Goal: Information Seeking & Learning: Learn about a topic

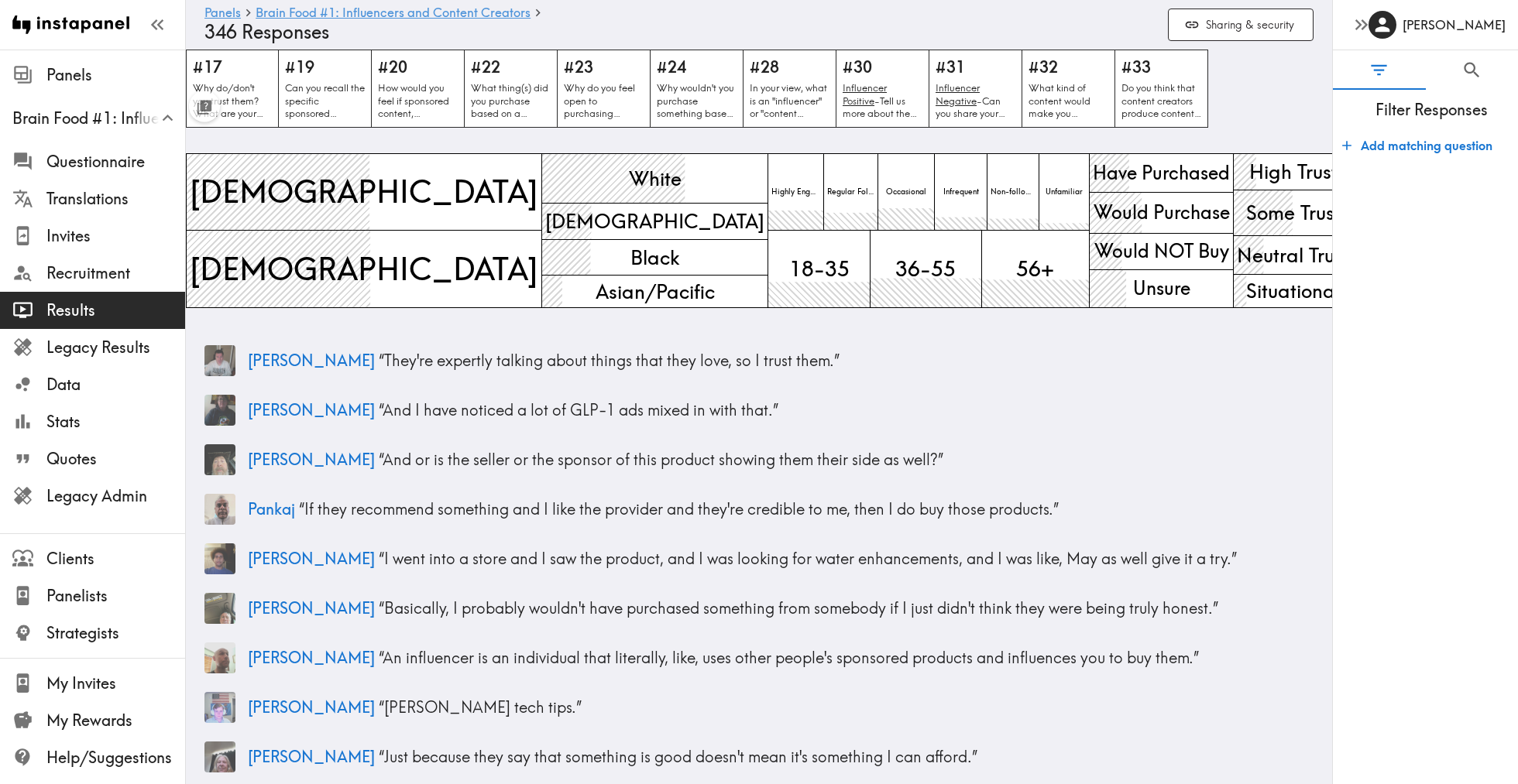
click at [432, 5] on div "Panels Brain Food #1: Influencers and Content Creators 346 Responses Sharing & …" at bounding box center [759, 25] width 1109 height 50
click at [430, 12] on link "Brain Food #1: Influencers and Content Creators" at bounding box center [393, 14] width 275 height 15
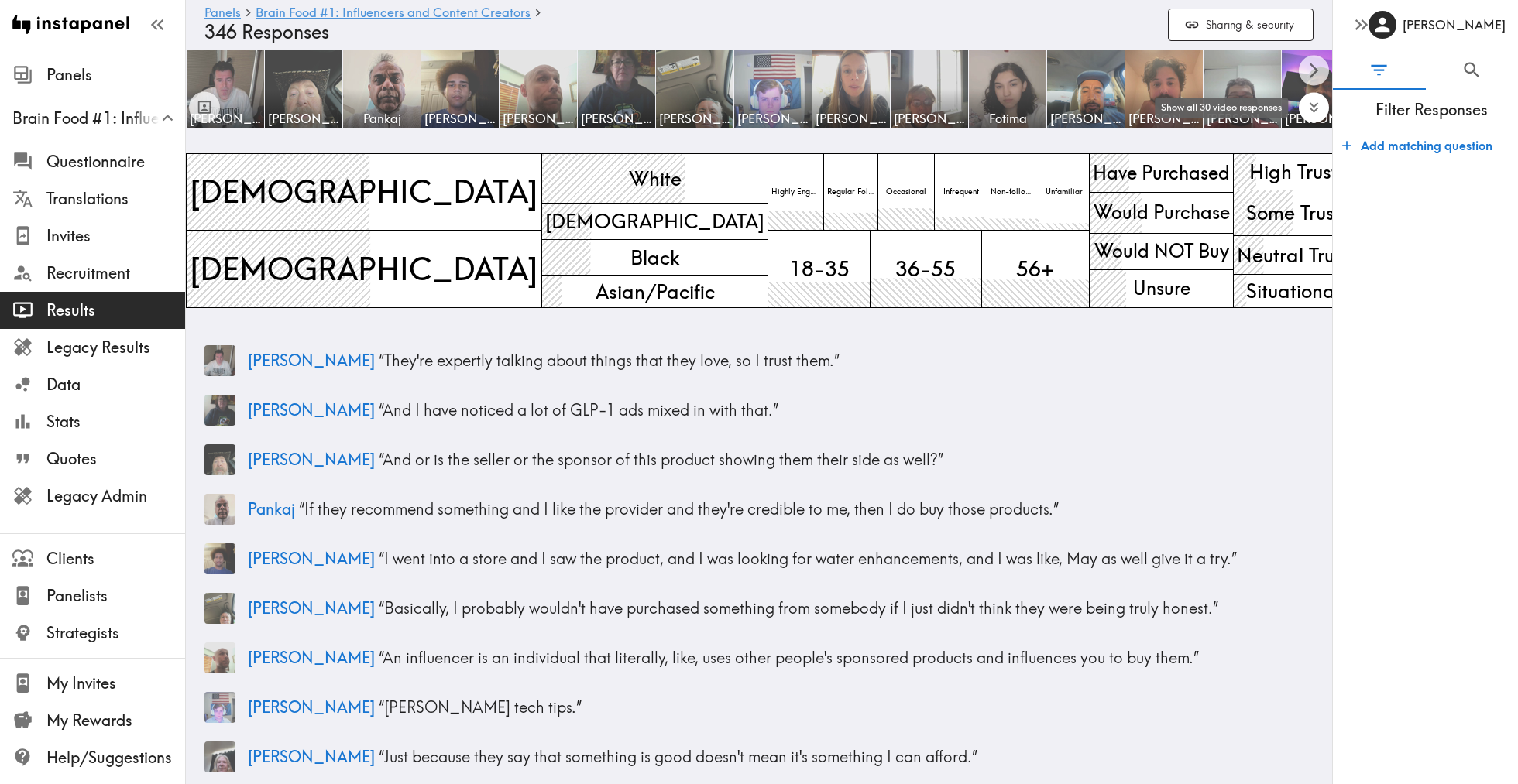
click at [1316, 114] on icon "Expand to show all items" at bounding box center [1314, 108] width 18 height 18
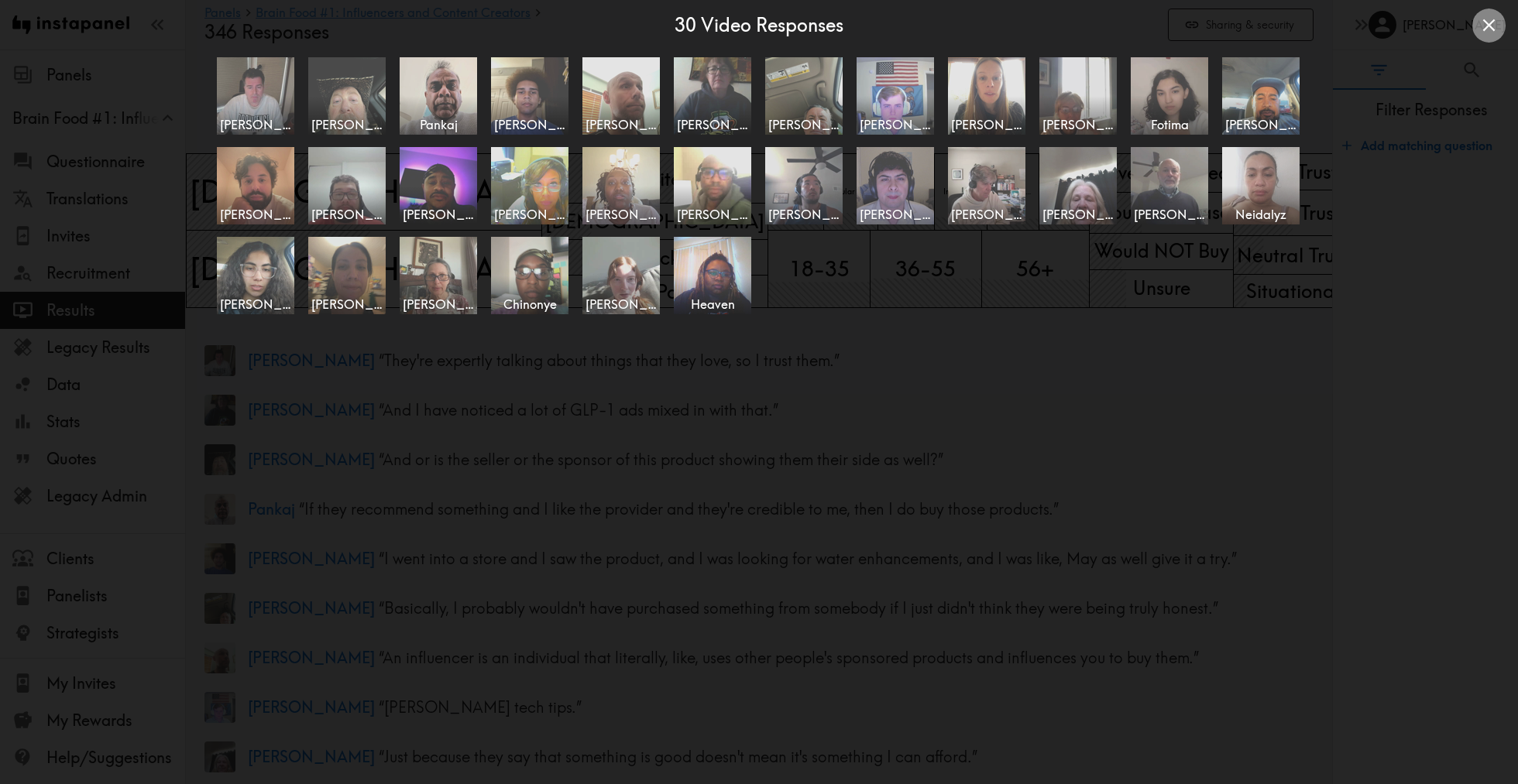
click at [1483, 31] on icon "Close expanded view" at bounding box center [1488, 25] width 12 height 12
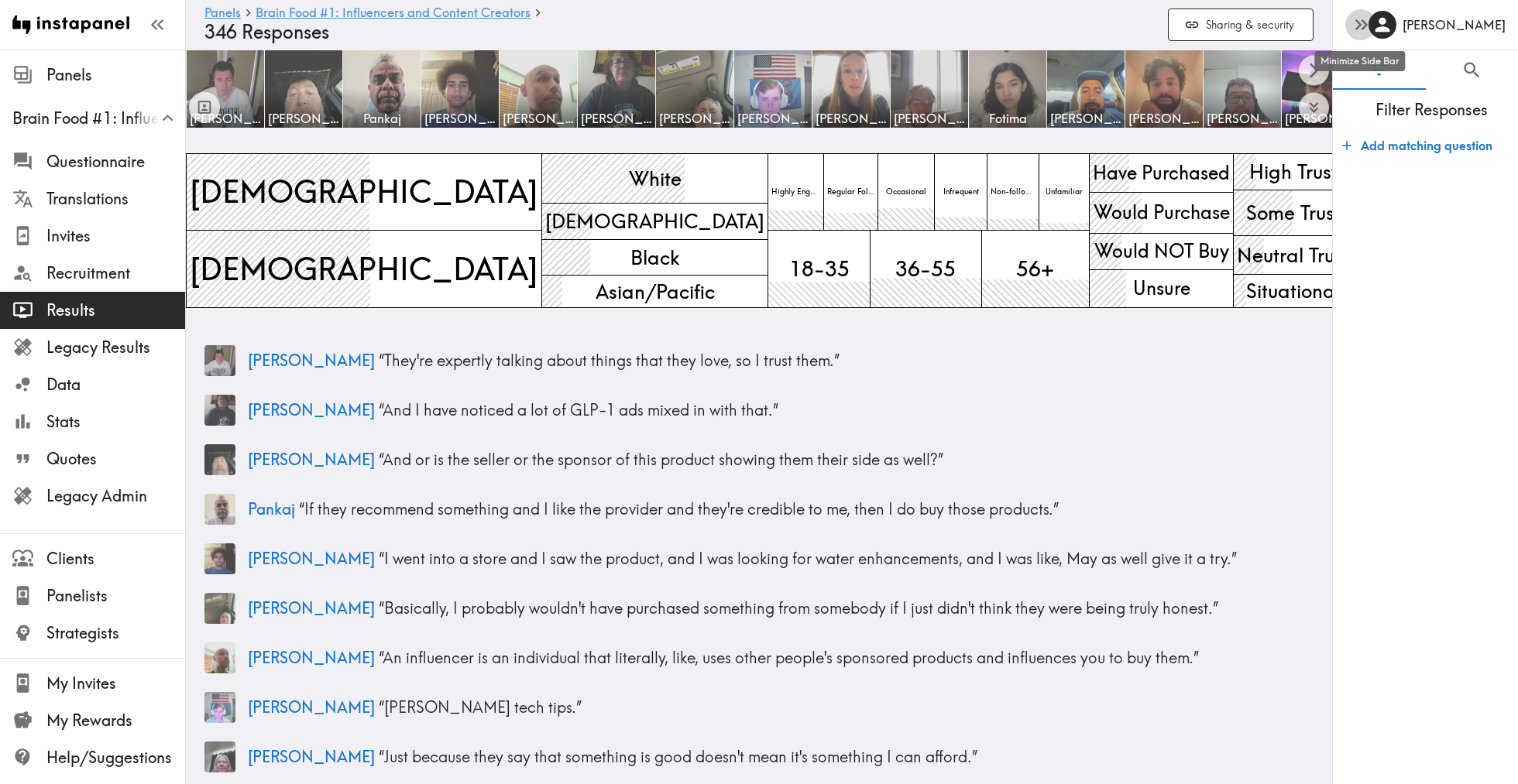
click at [1362, 31] on icon "button" at bounding box center [1360, 24] width 21 height 21
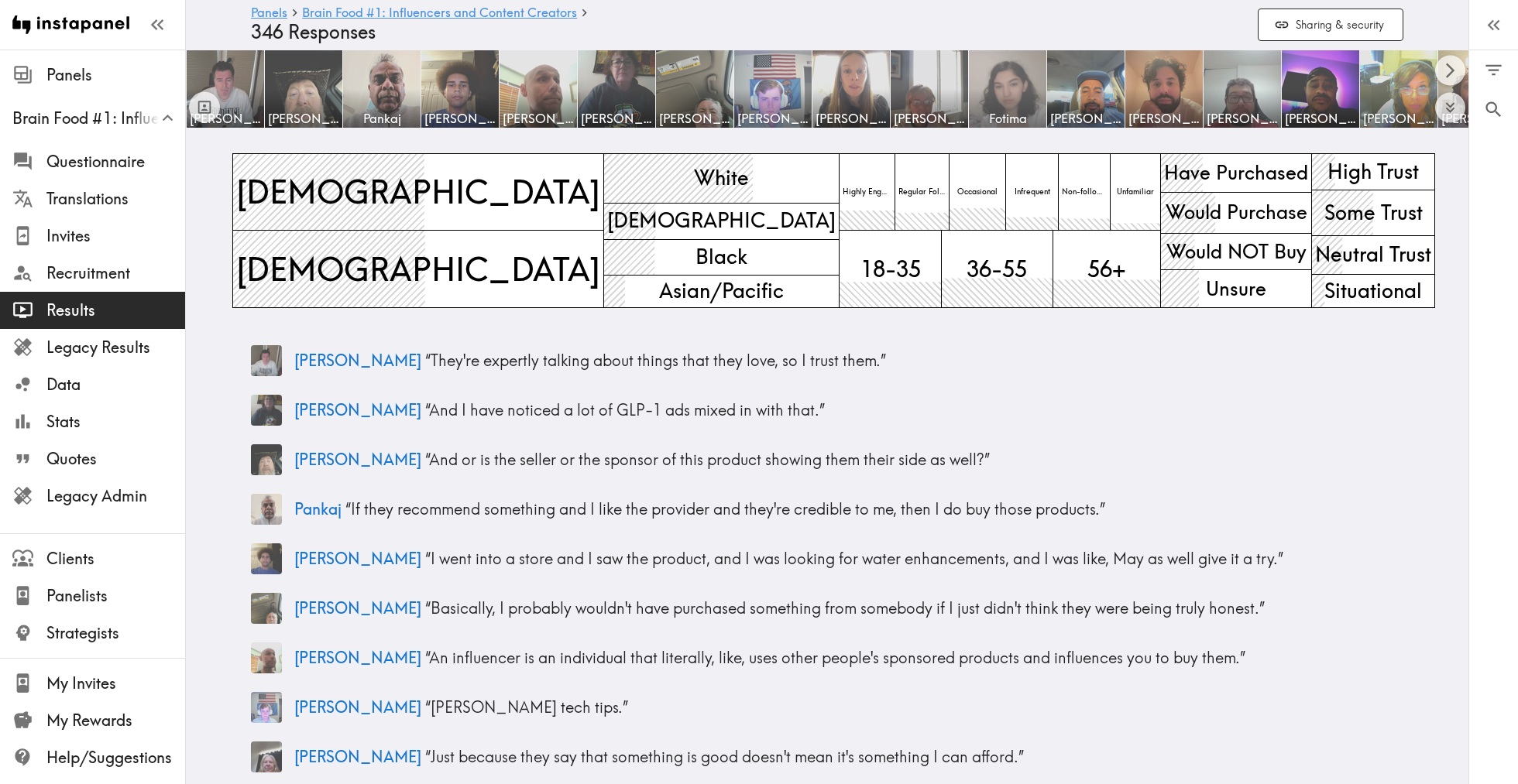
click at [1006, 94] on img at bounding box center [1008, 89] width 82 height 82
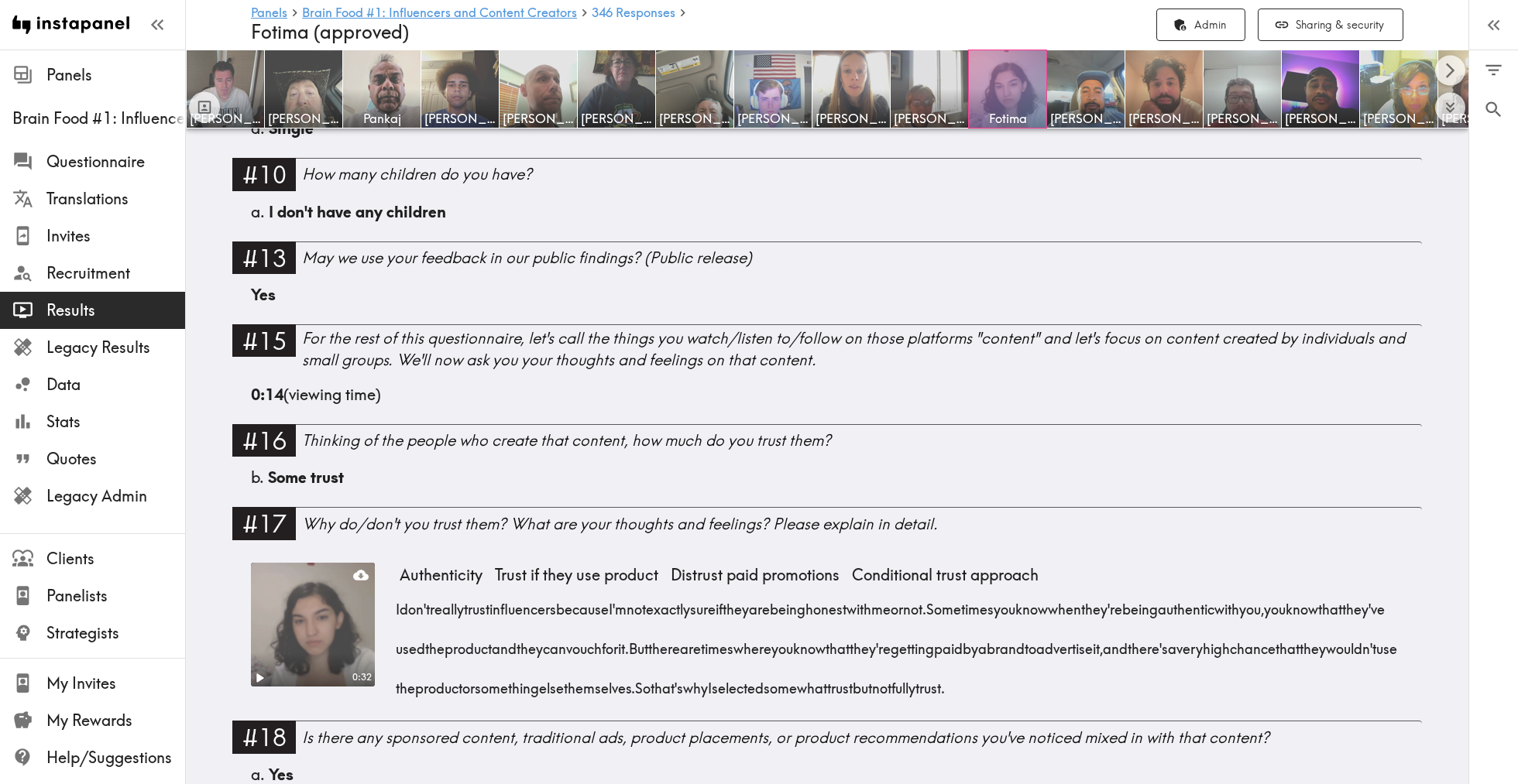
scroll to position [2159, 0]
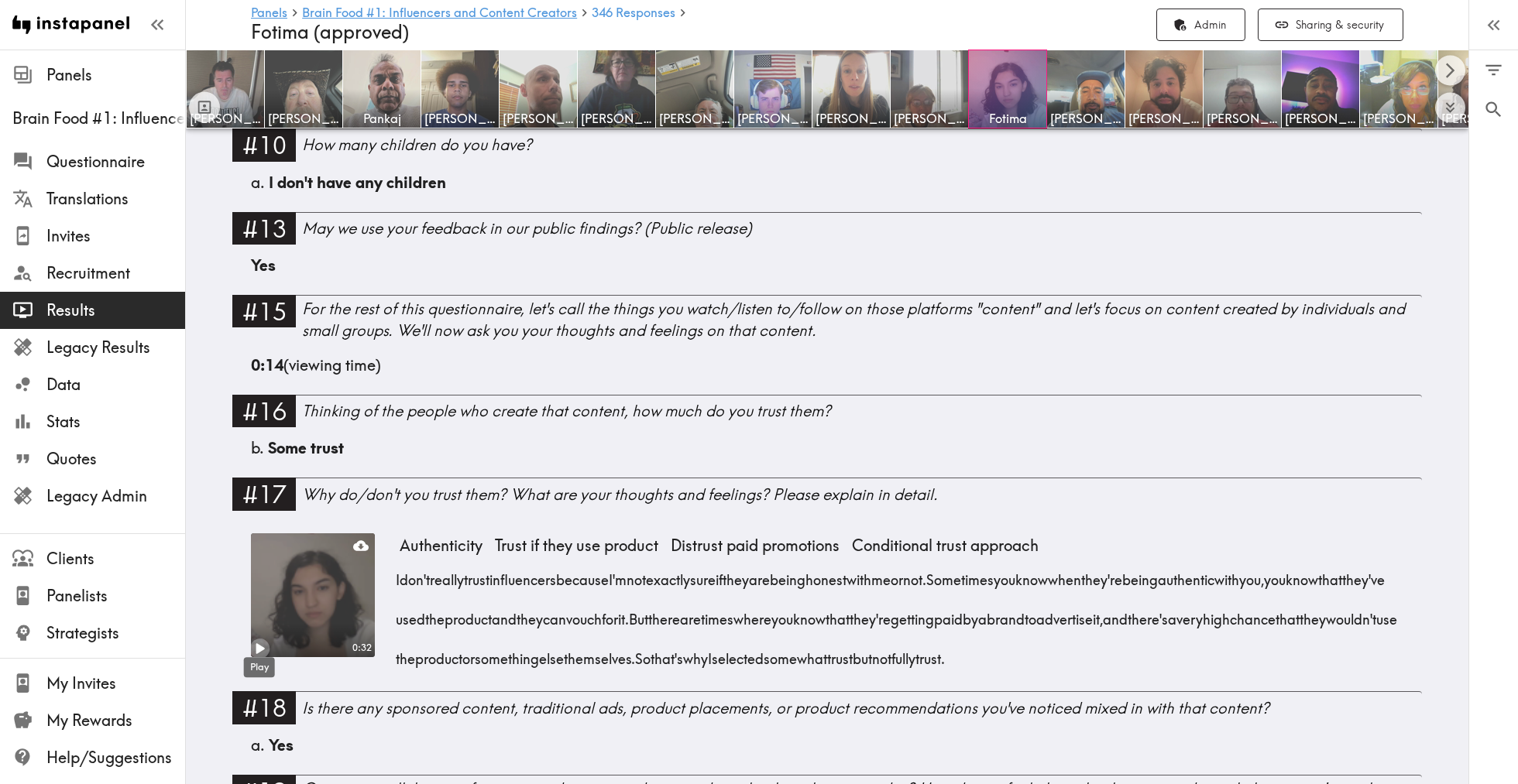
click at [262, 642] on icon "Play" at bounding box center [259, 649] width 20 height 20
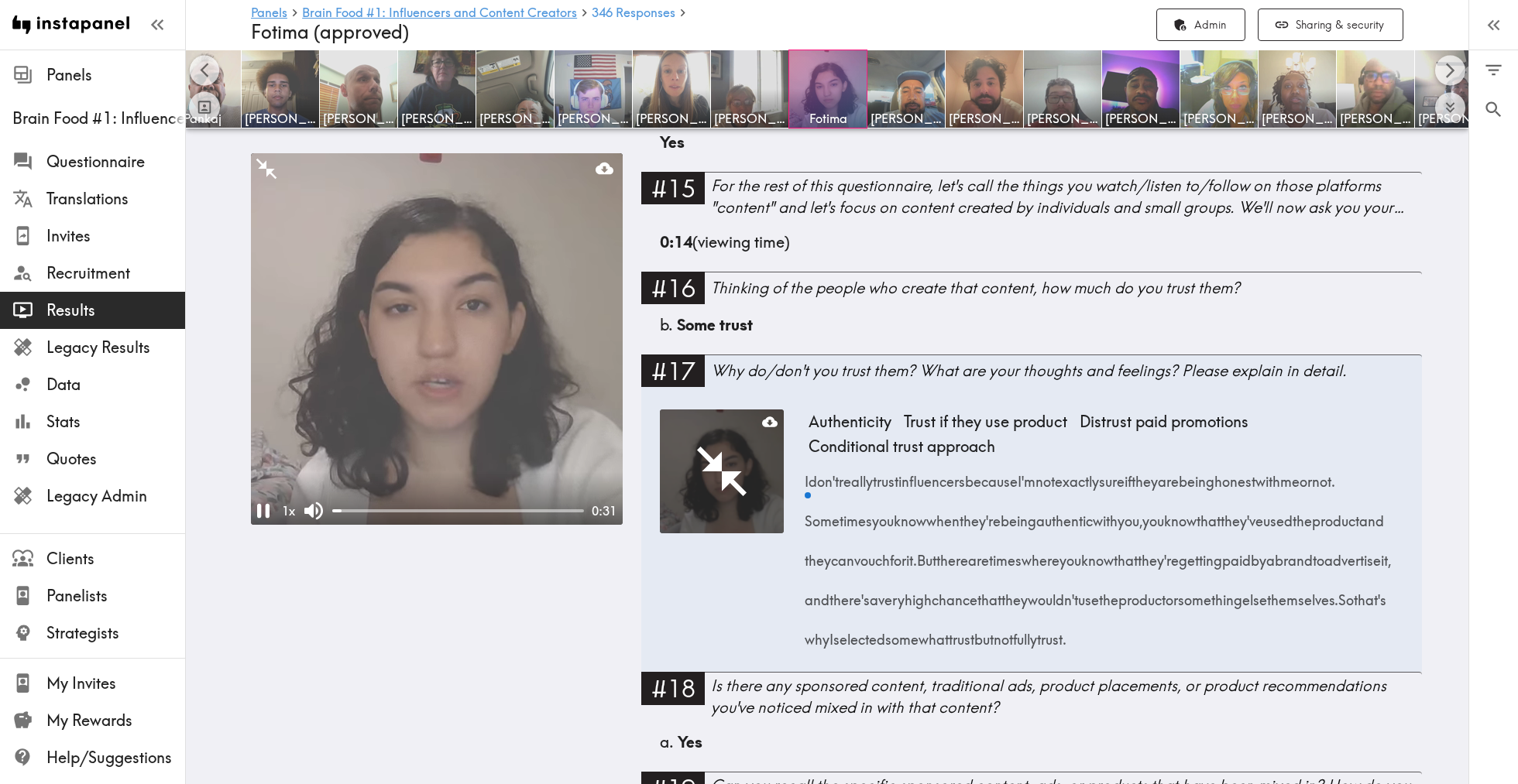
scroll to position [2364, 0]
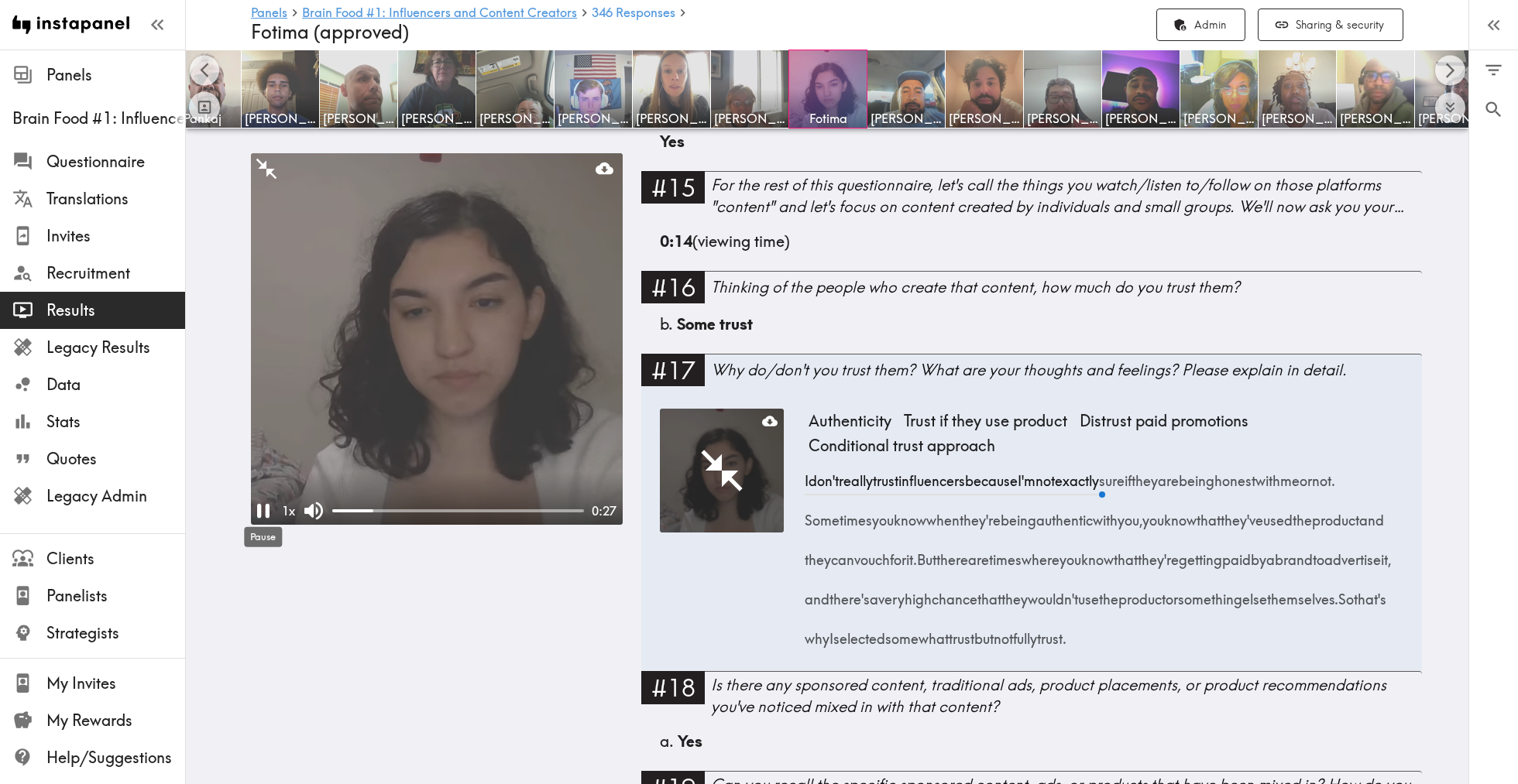
click at [258, 519] on div "Pause" at bounding box center [263, 532] width 41 height 32
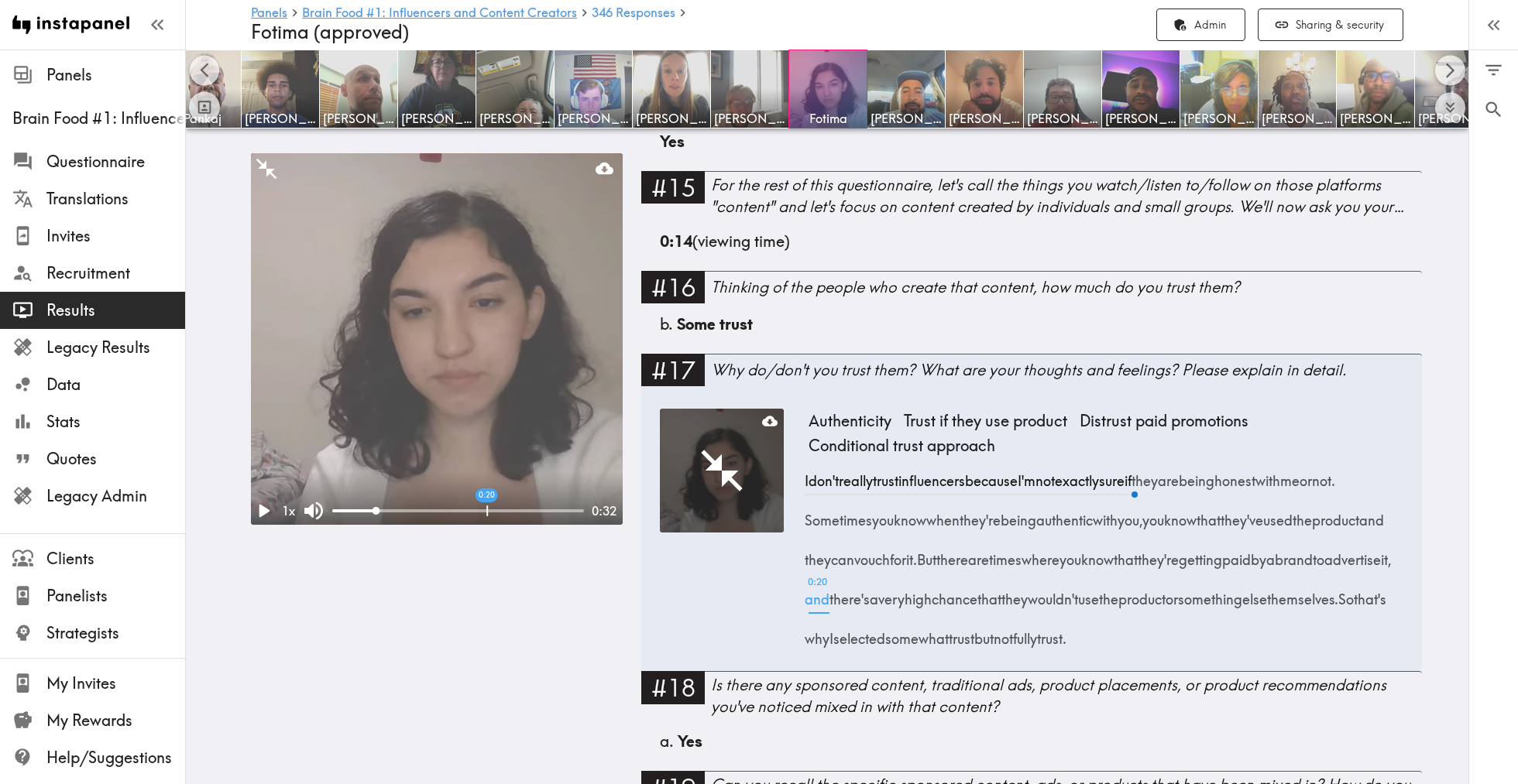
click at [830, 593] on span "0:20 and" at bounding box center [817, 594] width 25 height 40
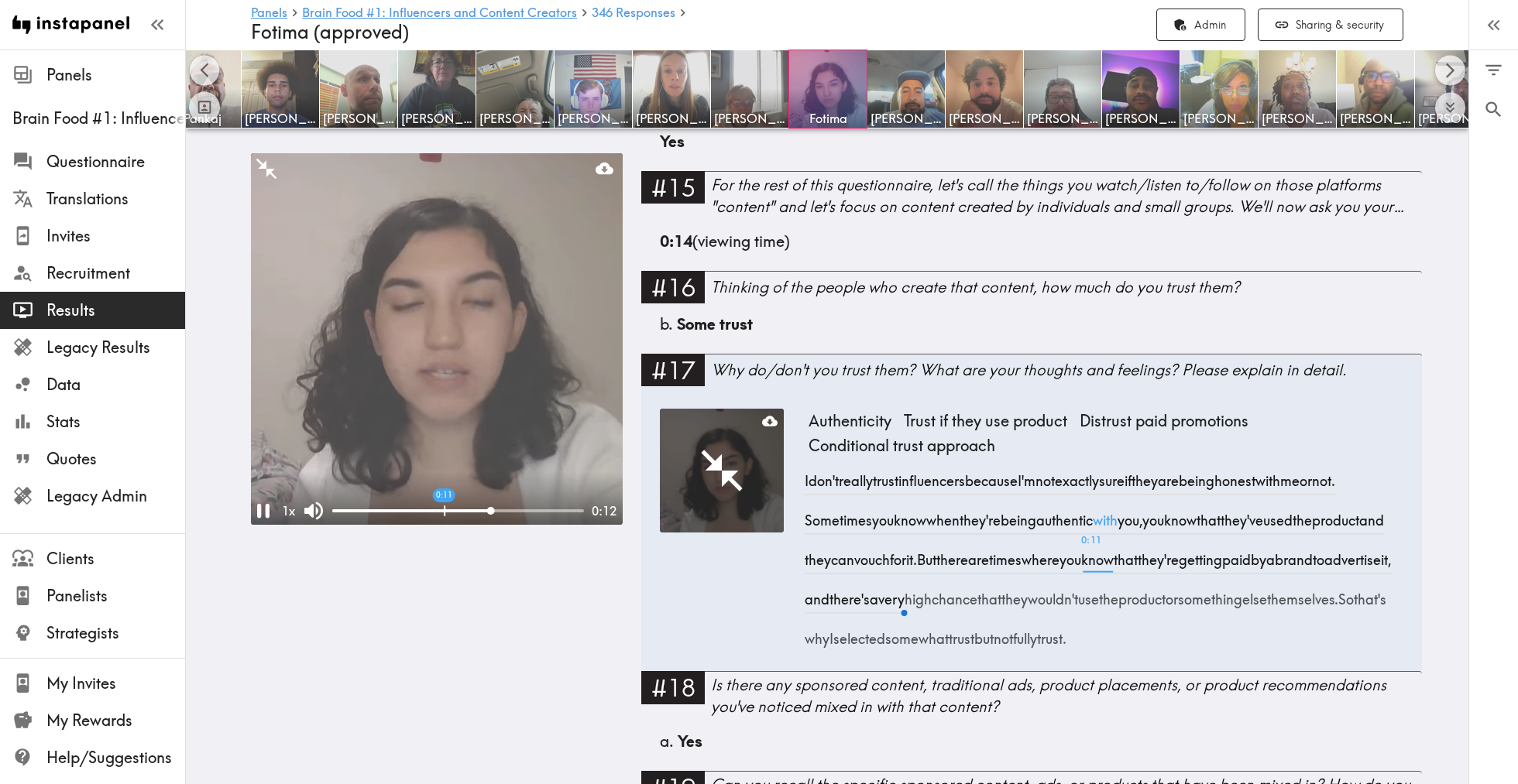
click at [1118, 522] on span "0:11 with" at bounding box center [1105, 515] width 25 height 40
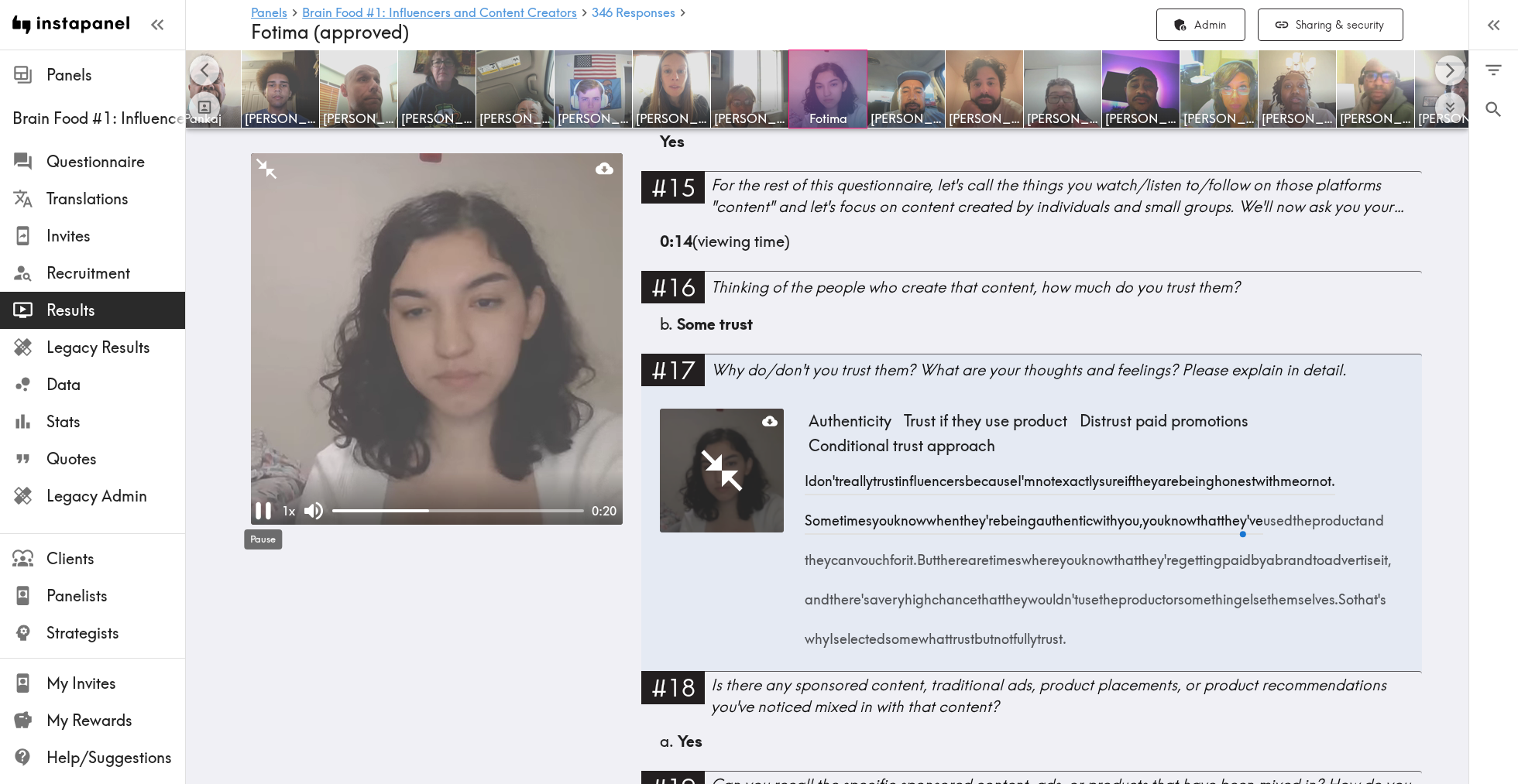
click at [258, 509] on icon "Pause" at bounding box center [263, 511] width 15 height 17
click at [722, 466] on icon "Play video here" at bounding box center [721, 470] width 50 height 50
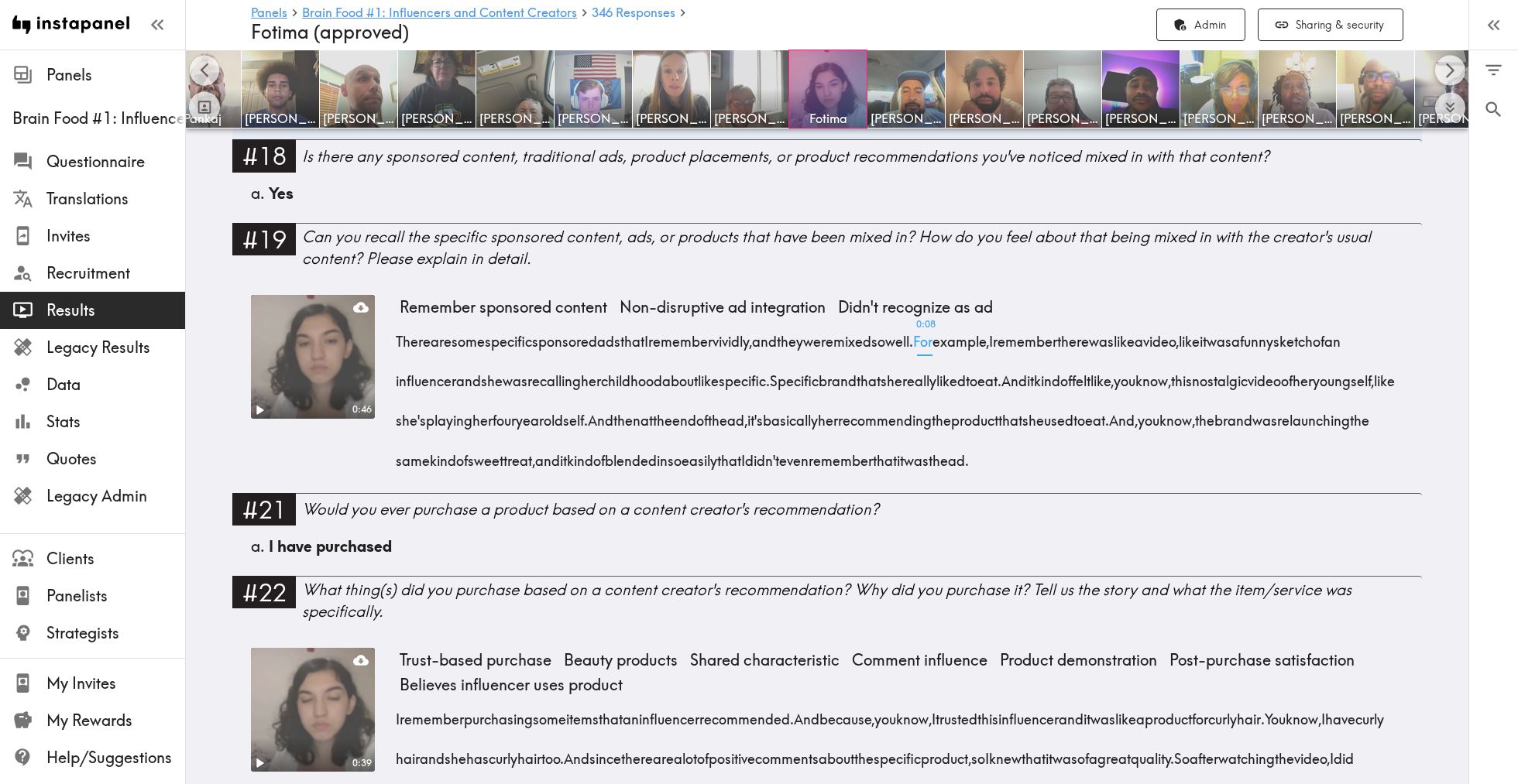
scroll to position [2716, 0]
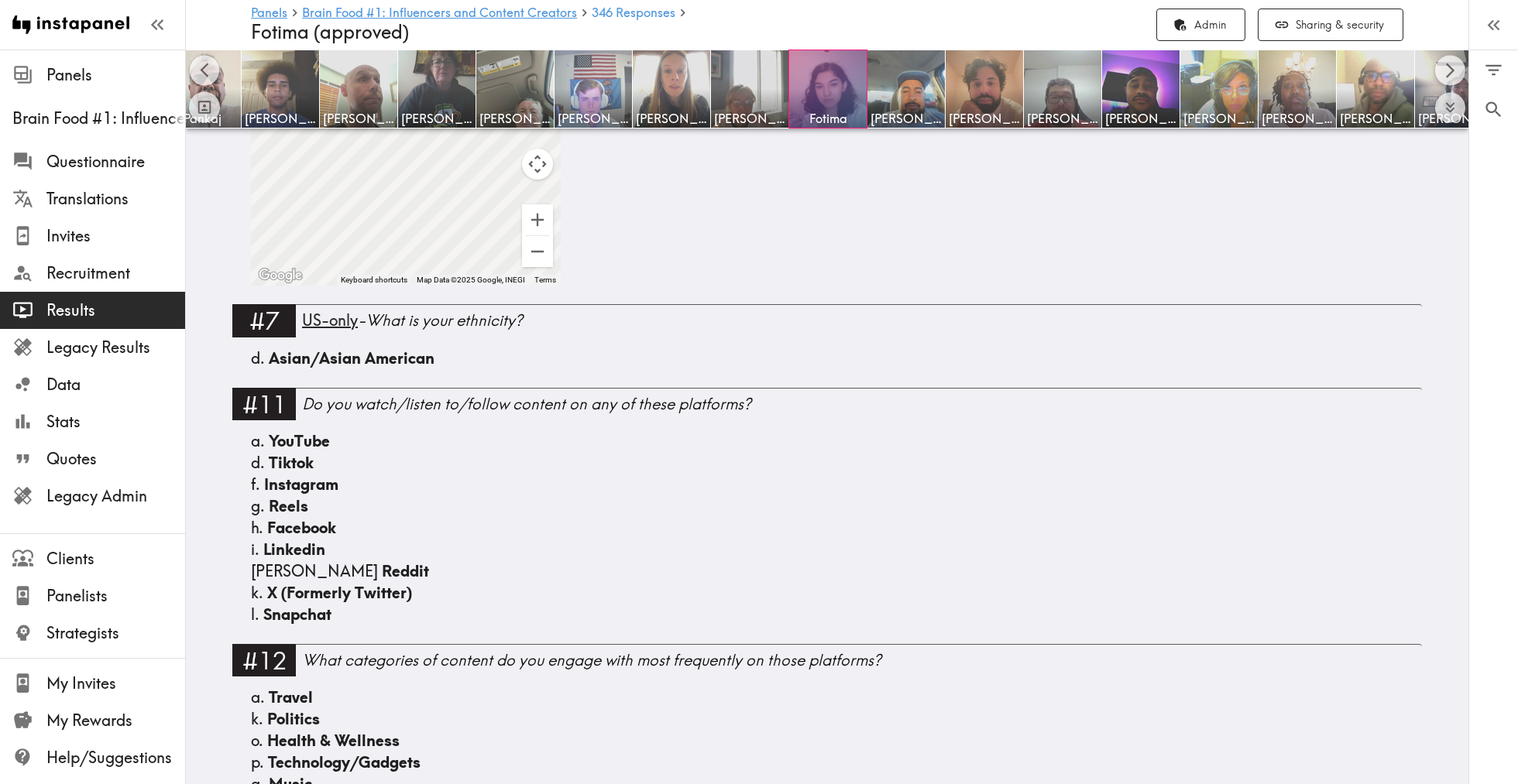
scroll to position [884, 0]
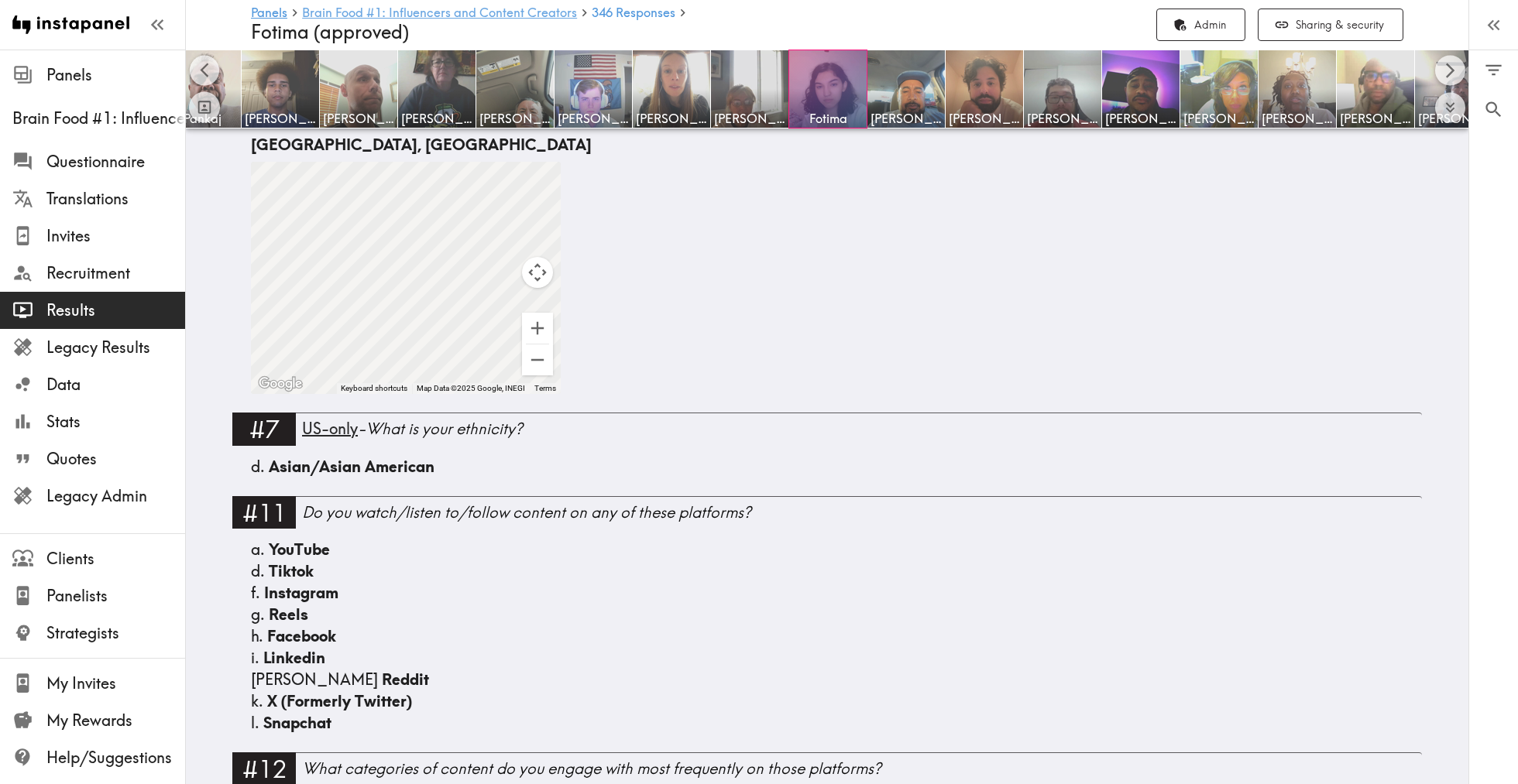
click at [513, 9] on link "Brain Food #1: Influencers and Content Creators" at bounding box center [439, 14] width 275 height 15
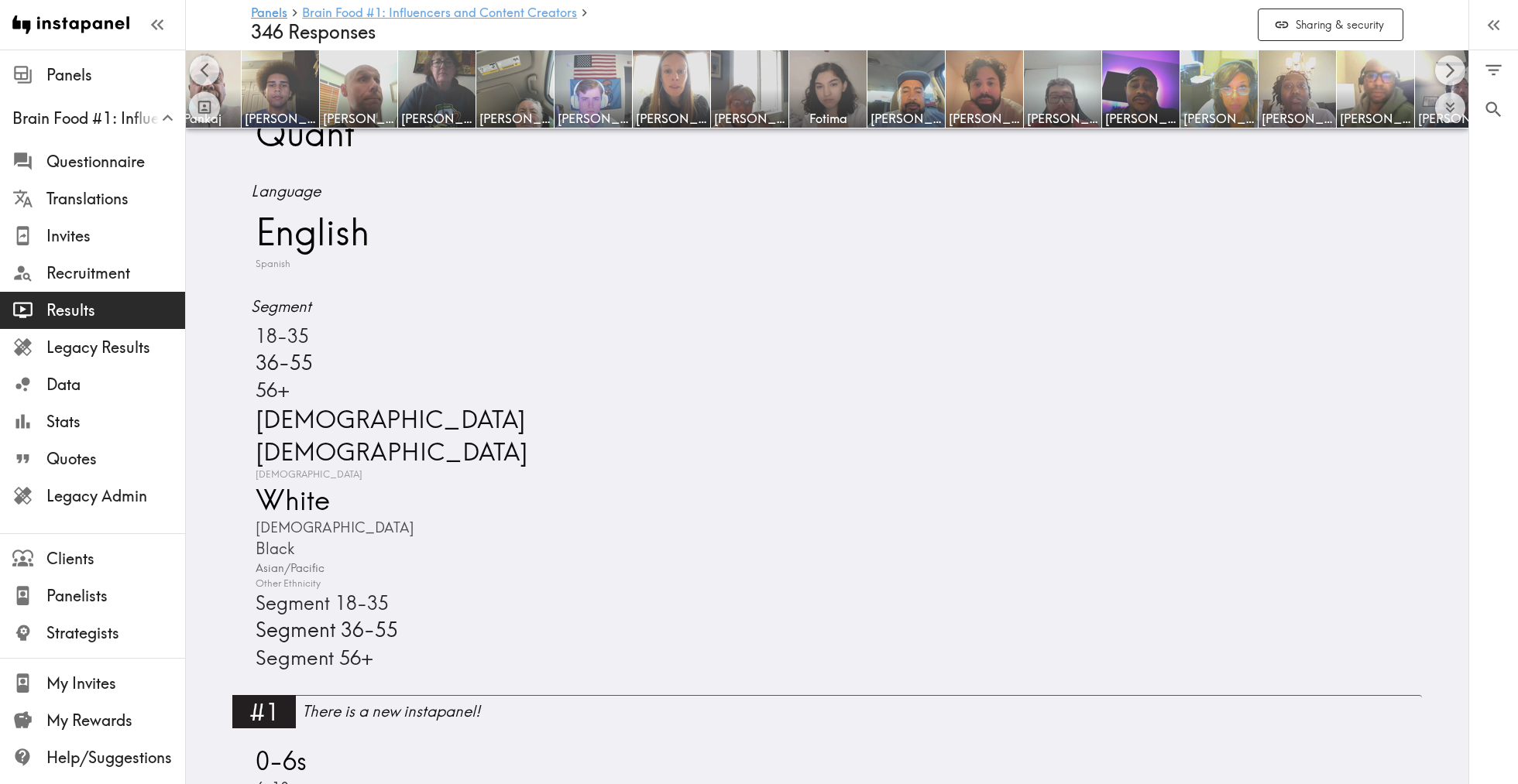
scroll to position [858, 0]
click at [1457, 110] on icon "Expand to show all items" at bounding box center [1450, 108] width 18 height 18
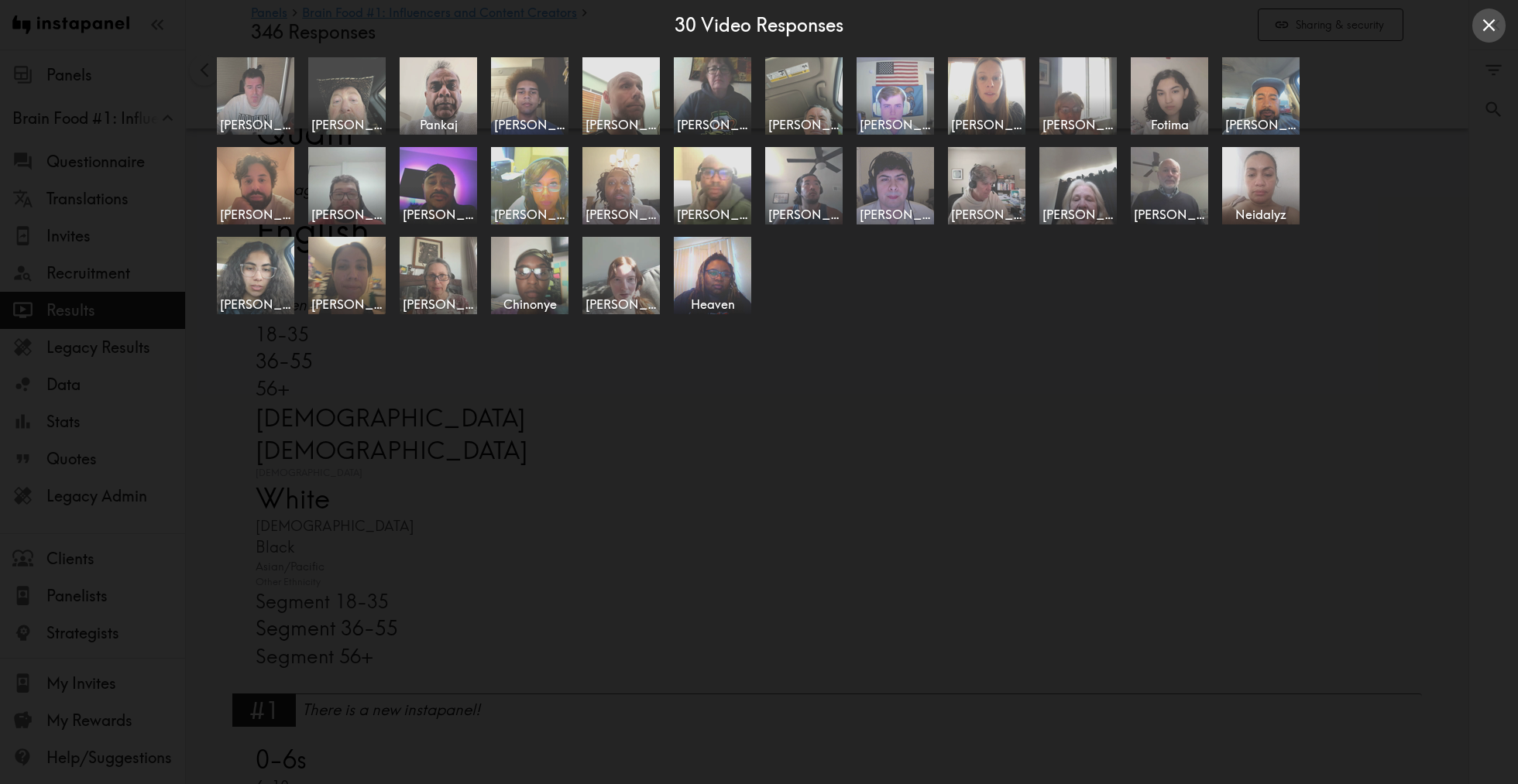
click at [1492, 28] on icon "Close expanded view" at bounding box center [1488, 25] width 12 height 12
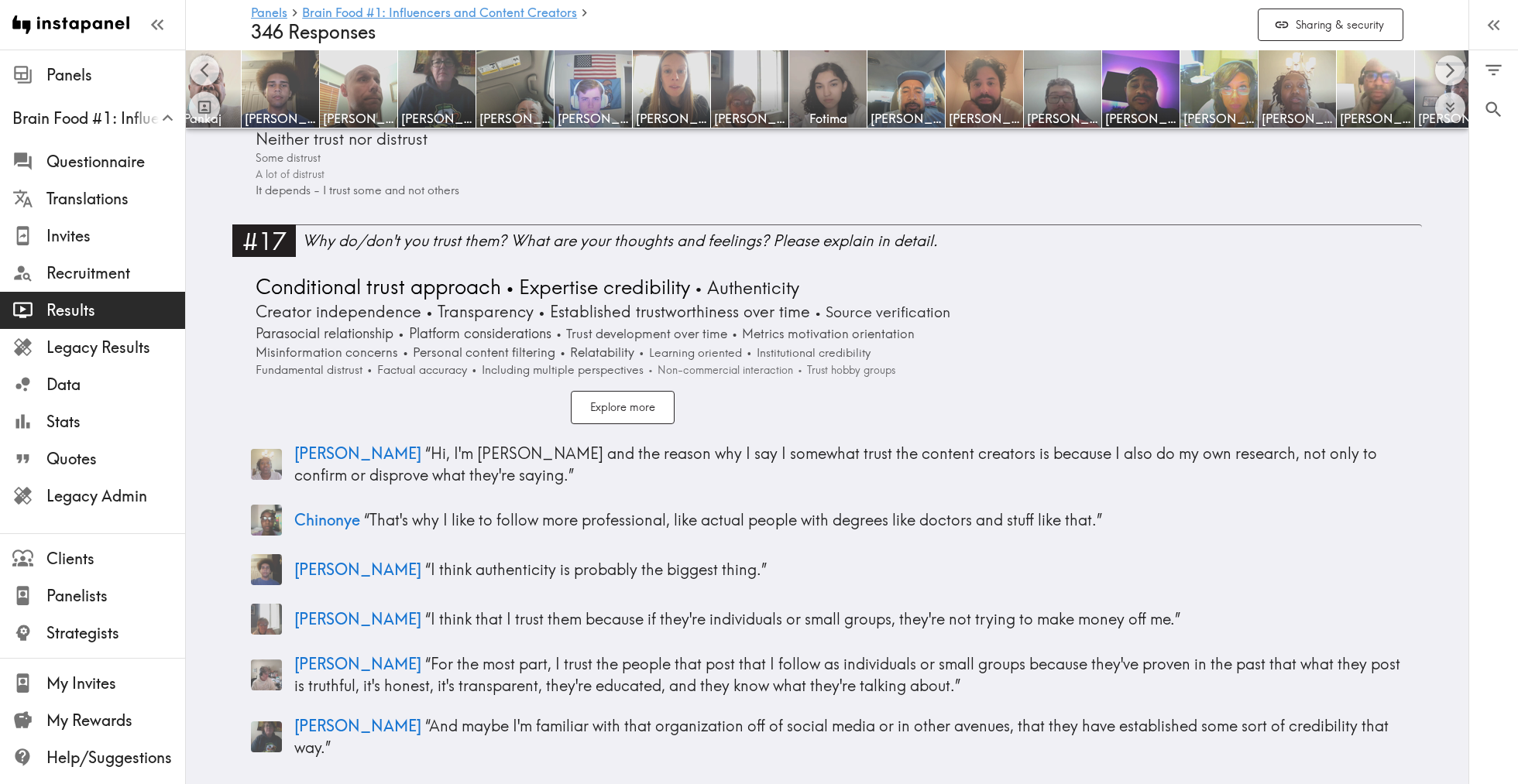
scroll to position [5372, 0]
click at [644, 393] on button "Explore more" at bounding box center [622, 409] width 104 height 33
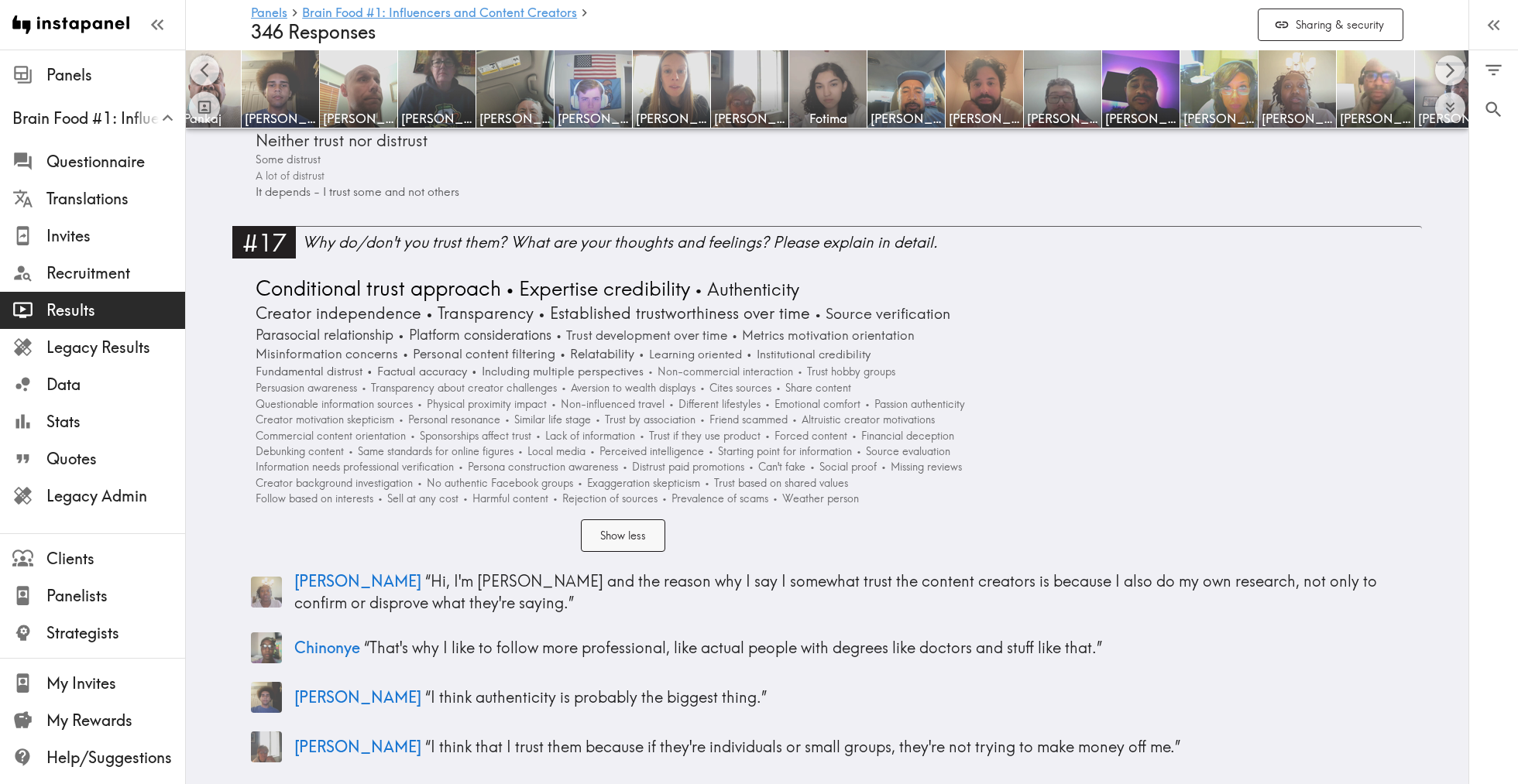
click at [621, 527] on button "Show less" at bounding box center [623, 536] width 84 height 33
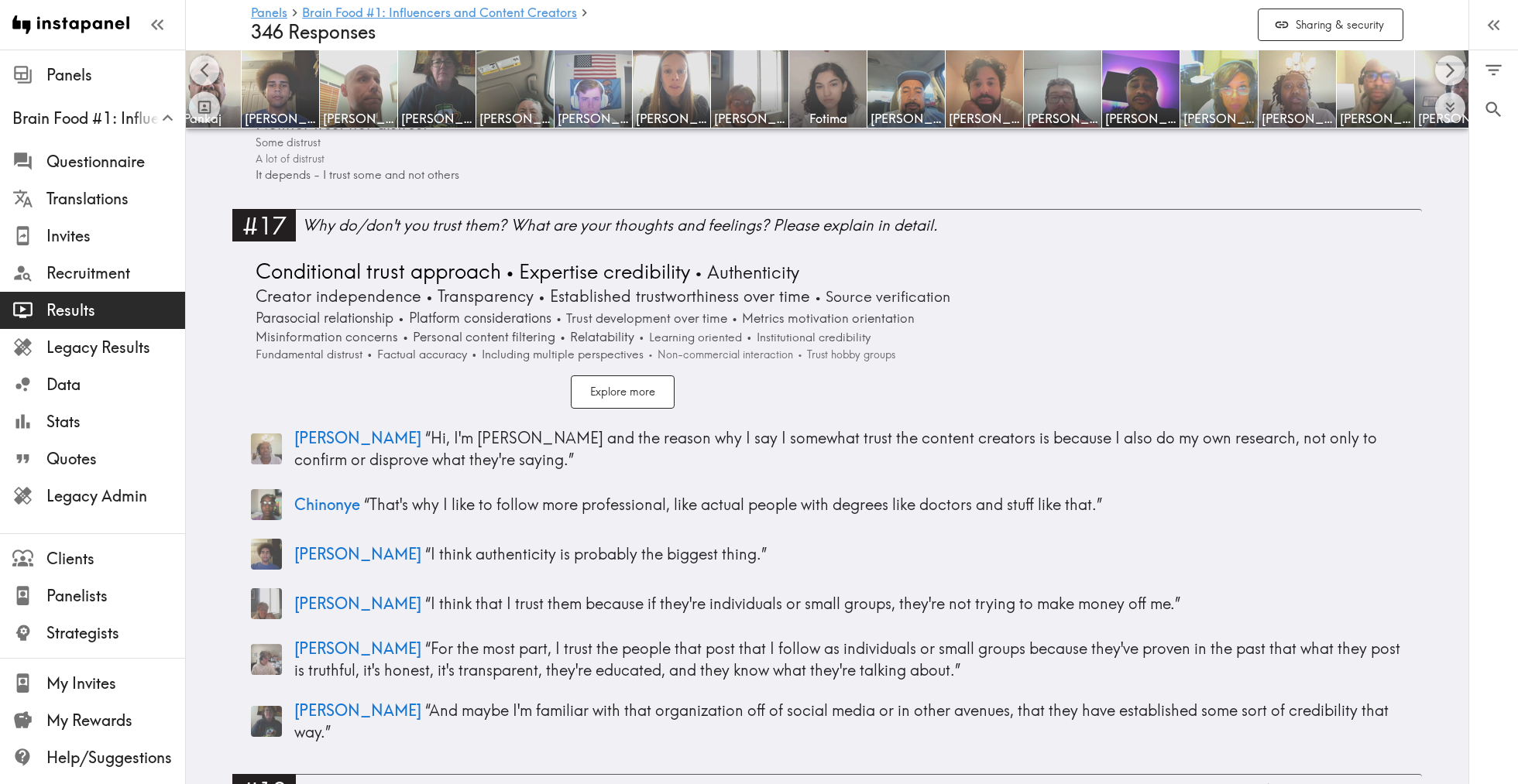
scroll to position [5384, 0]
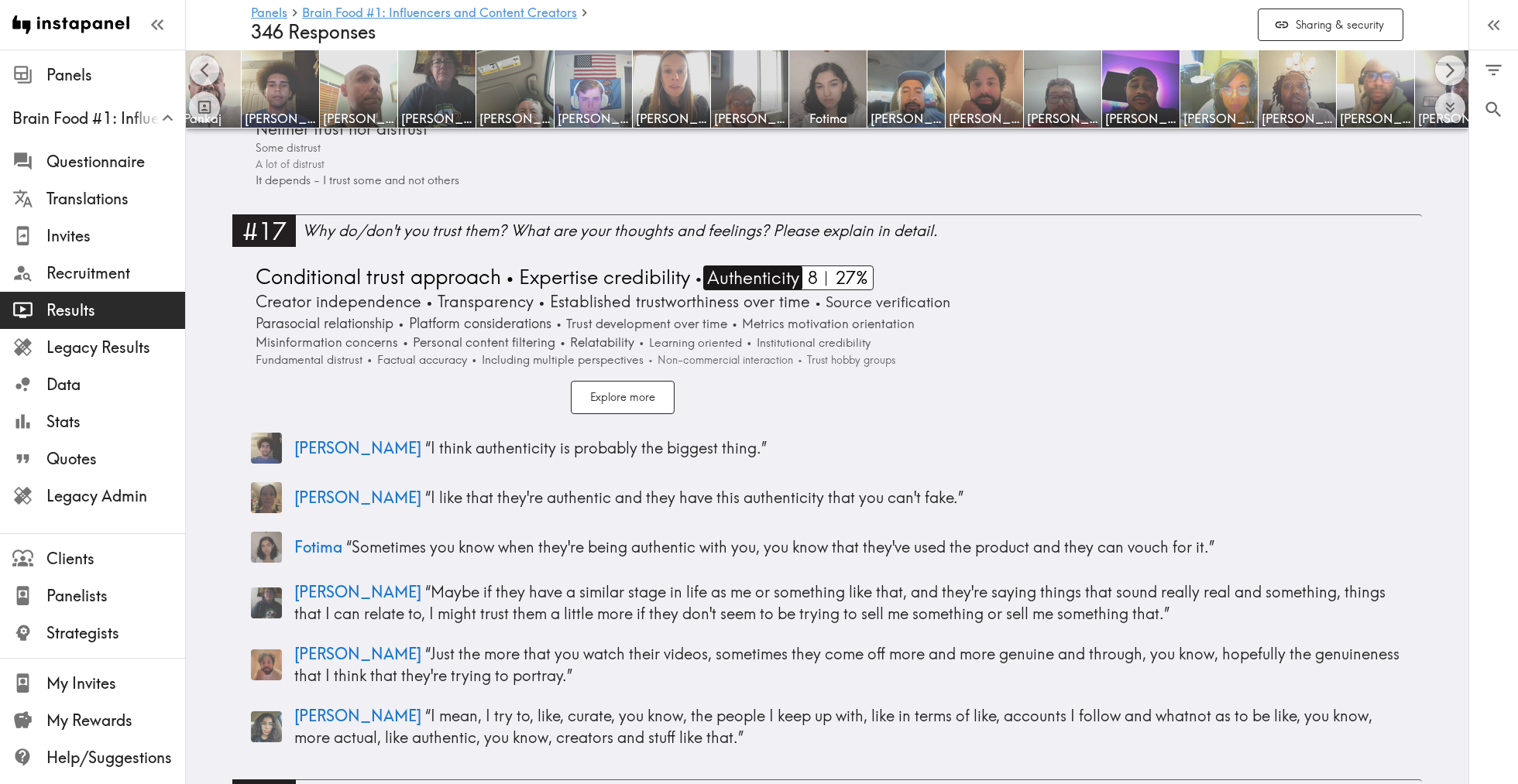
click at [753, 266] on span "Authenticity" at bounding box center [751, 278] width 96 height 25
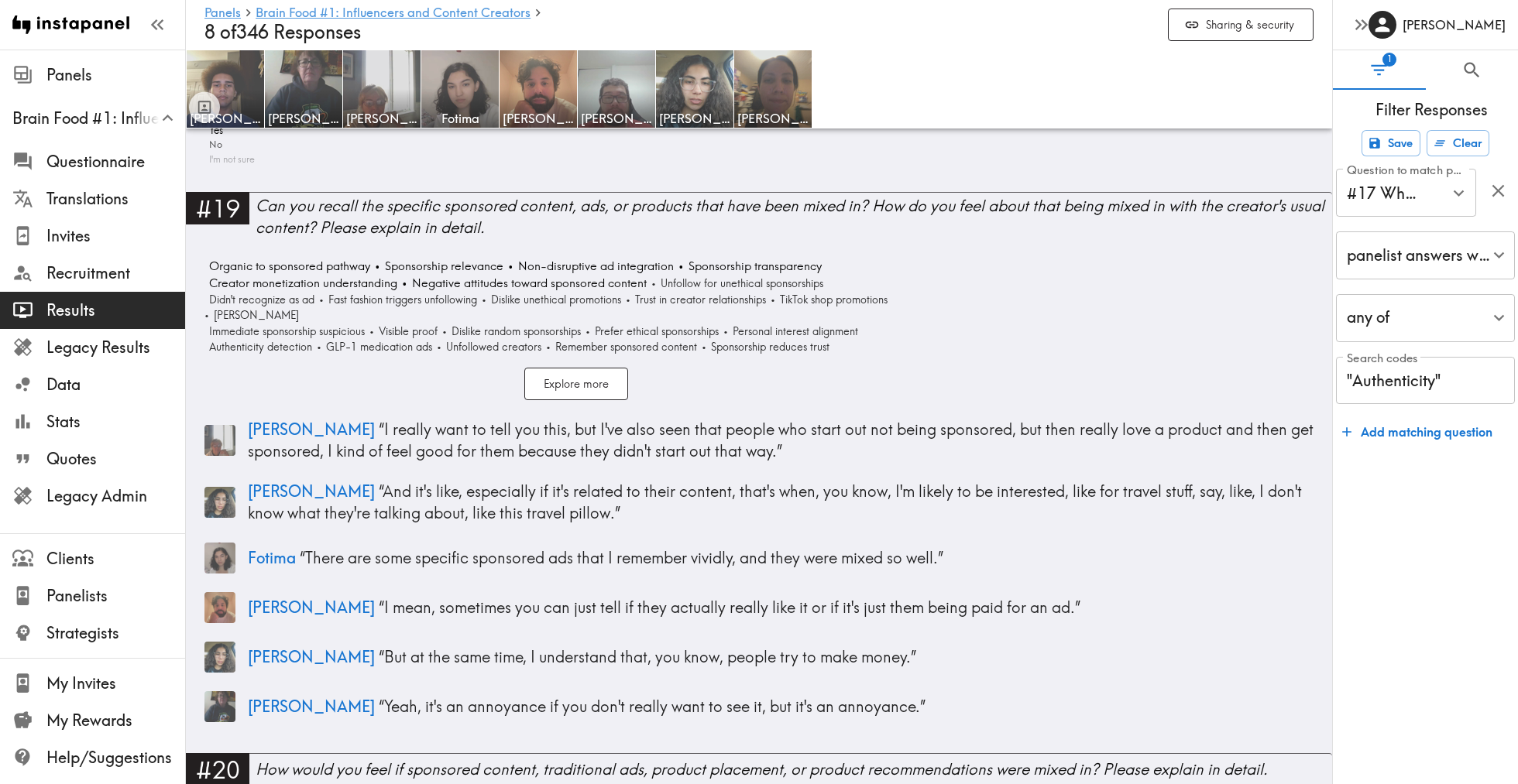
scroll to position [4994, 0]
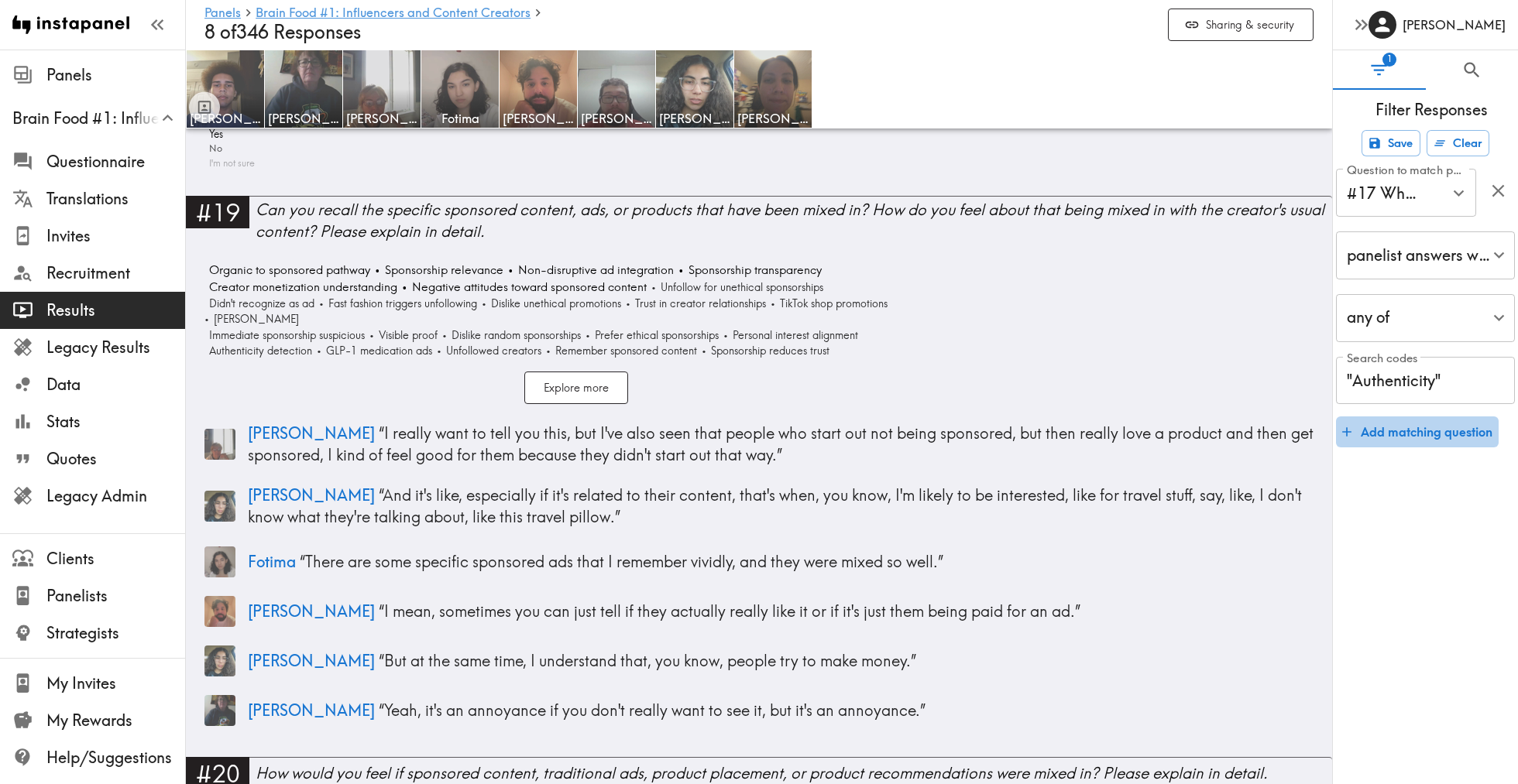
click at [1352, 438] on icon "button" at bounding box center [1346, 432] width 16 height 16
click at [1431, 536] on input "Question to match panelists on" at bounding box center [1394, 540] width 103 height 34
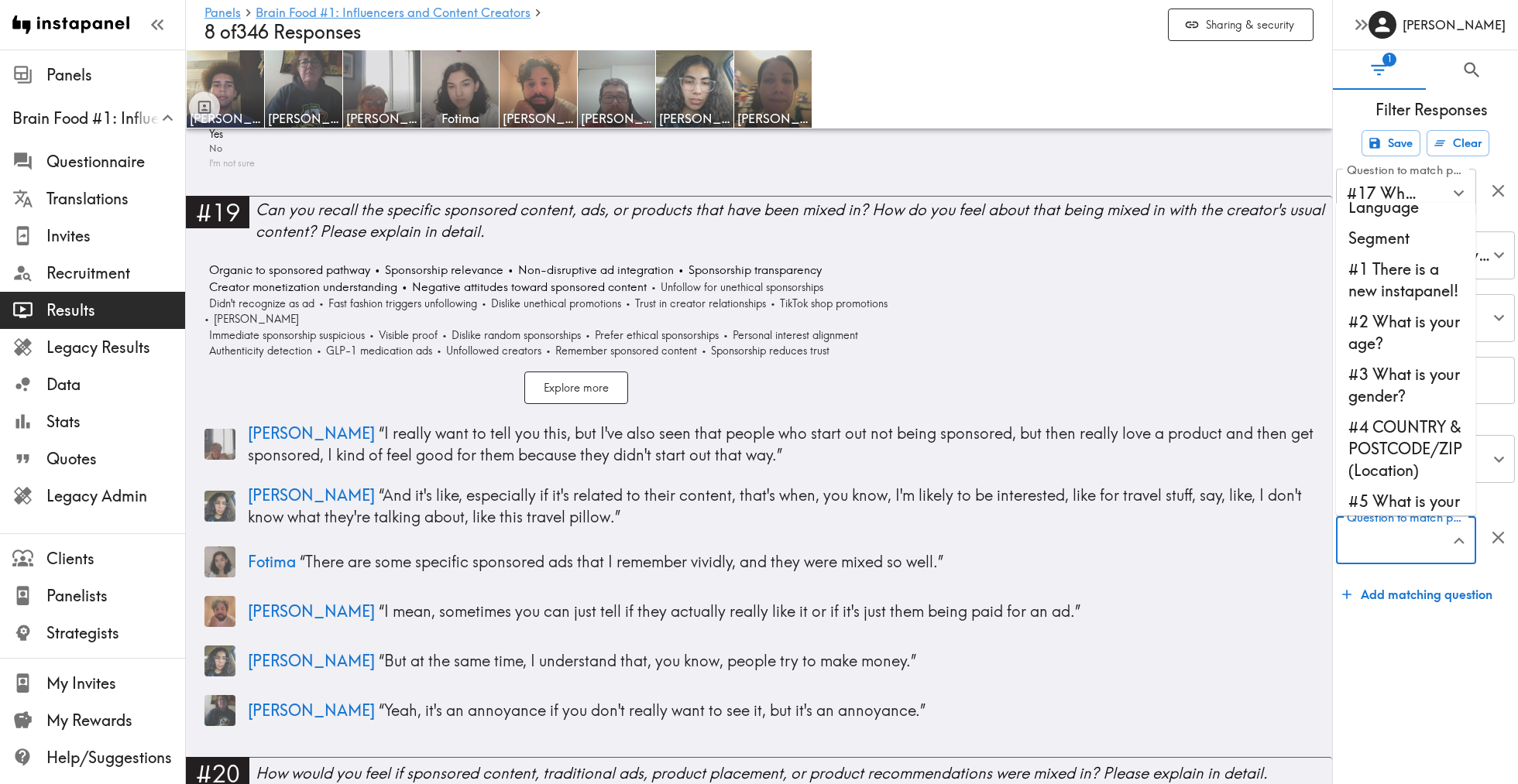
scroll to position [53, 0]
click at [1423, 391] on li "#3 What is your gender?" at bounding box center [1407, 380] width 140 height 53
type input "#3 What is your gender?"
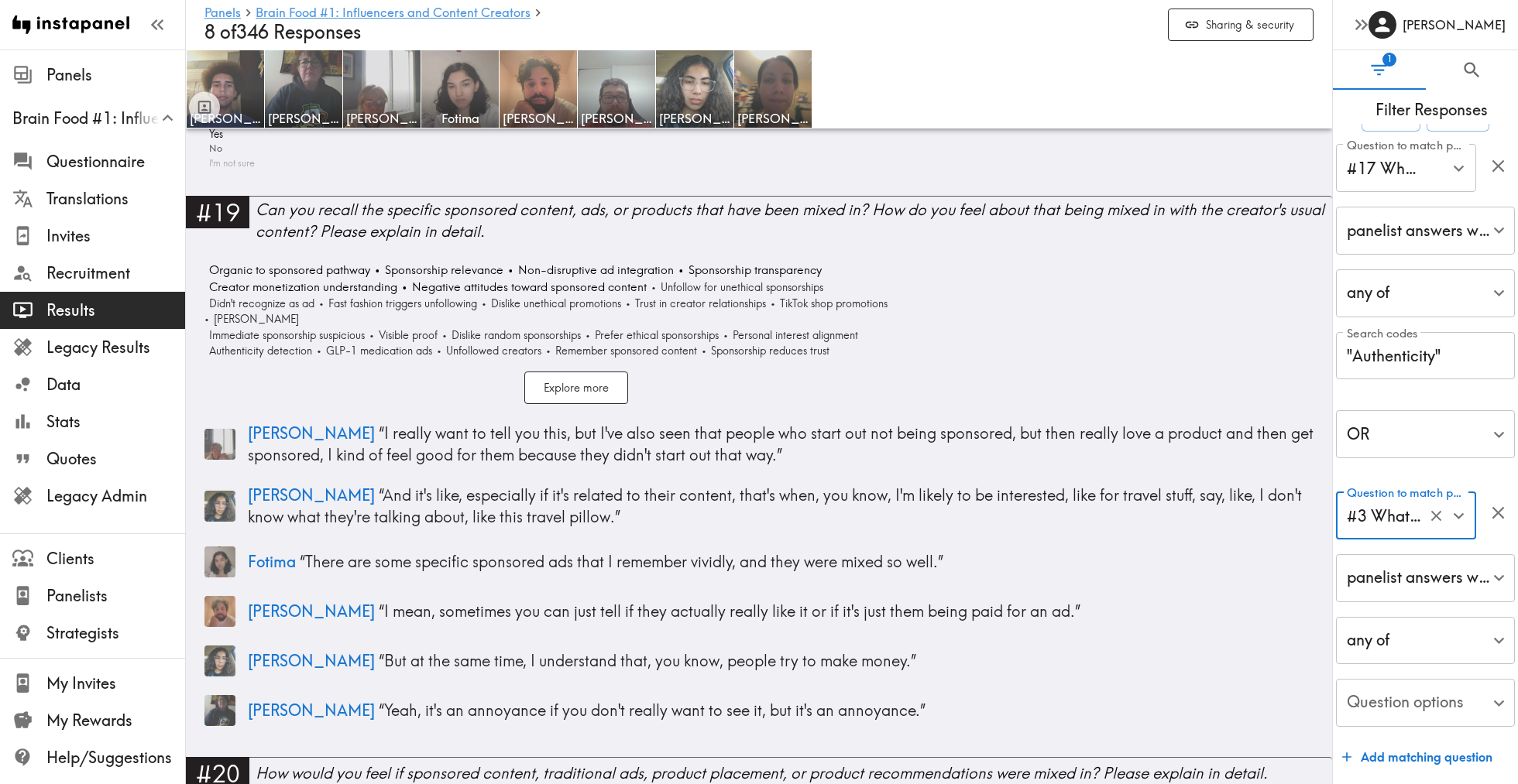
scroll to position [23, 0]
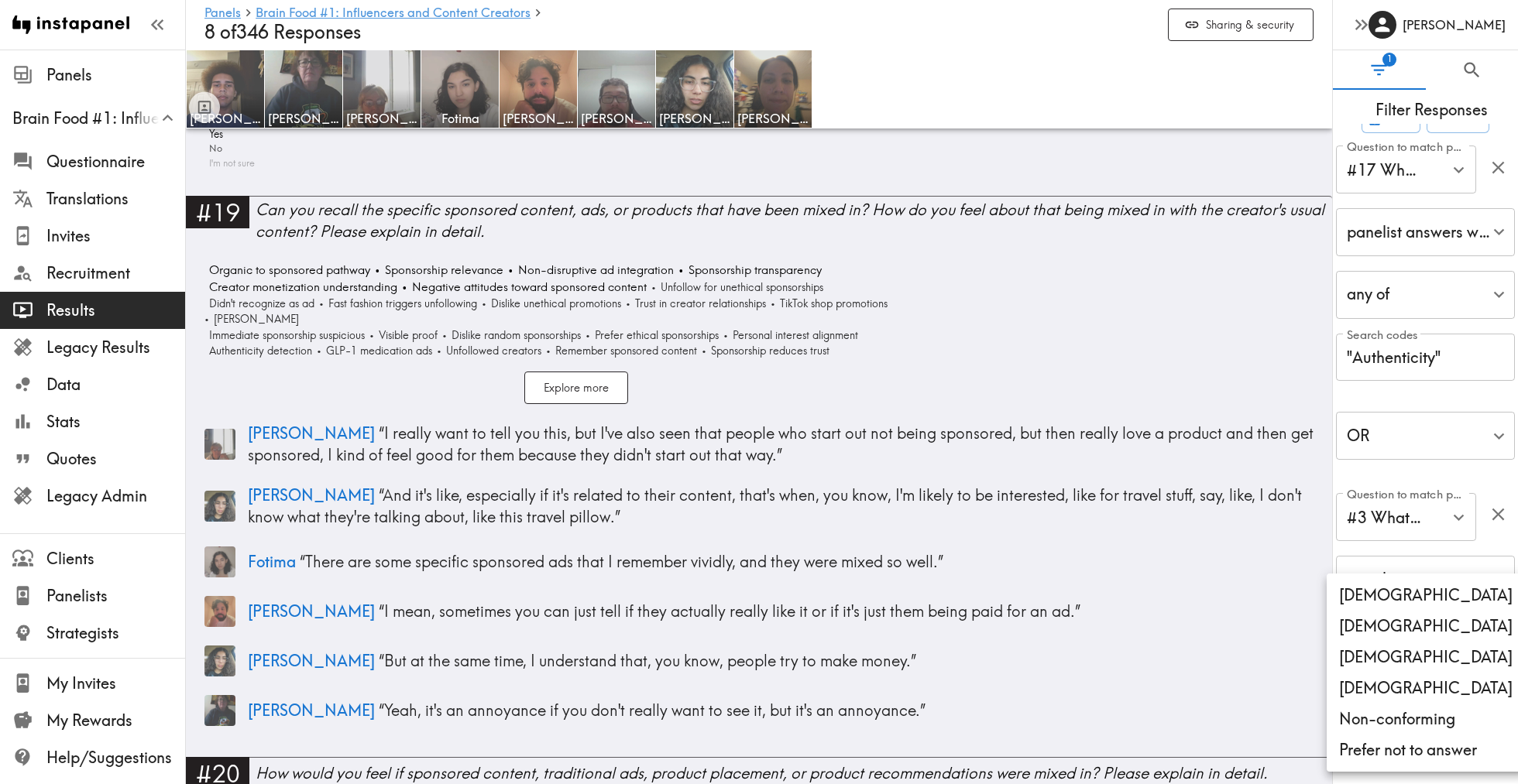
click at [1416, 706] on body "Instapanel - Panels - Brain Food #1: Influencers and Content Creators - 8 of 34…" at bounding box center [759, 399] width 1518 height 10531
click at [1388, 602] on li "[DEMOGRAPHIC_DATA]" at bounding box center [1426, 596] width 198 height 31
type input "[DEMOGRAPHIC_DATA]"
click at [1388, 602] on li "[DEMOGRAPHIC_DATA]" at bounding box center [1426, 596] width 198 height 31
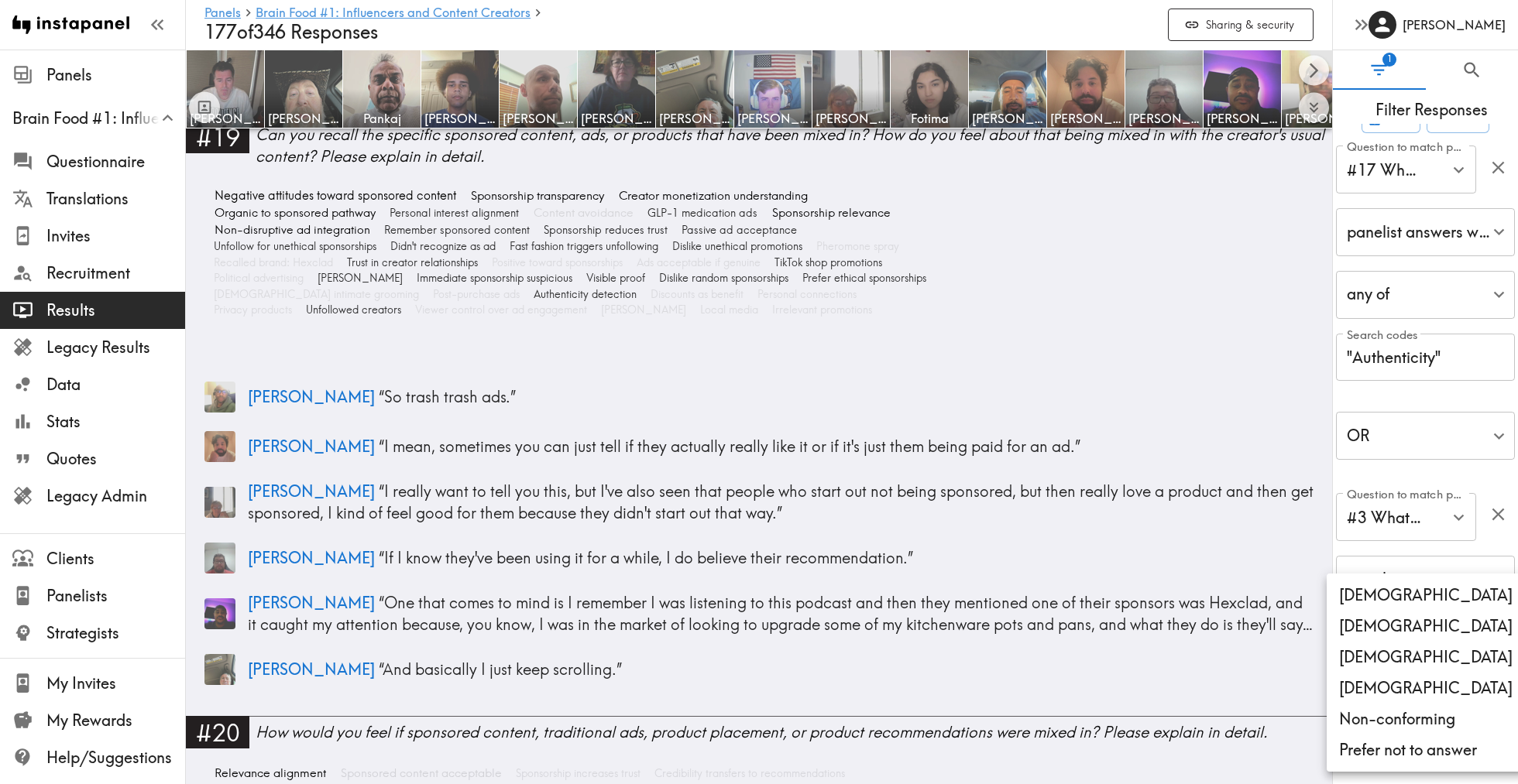
click at [1386, 621] on li "[DEMOGRAPHIC_DATA]" at bounding box center [1426, 626] width 198 height 31
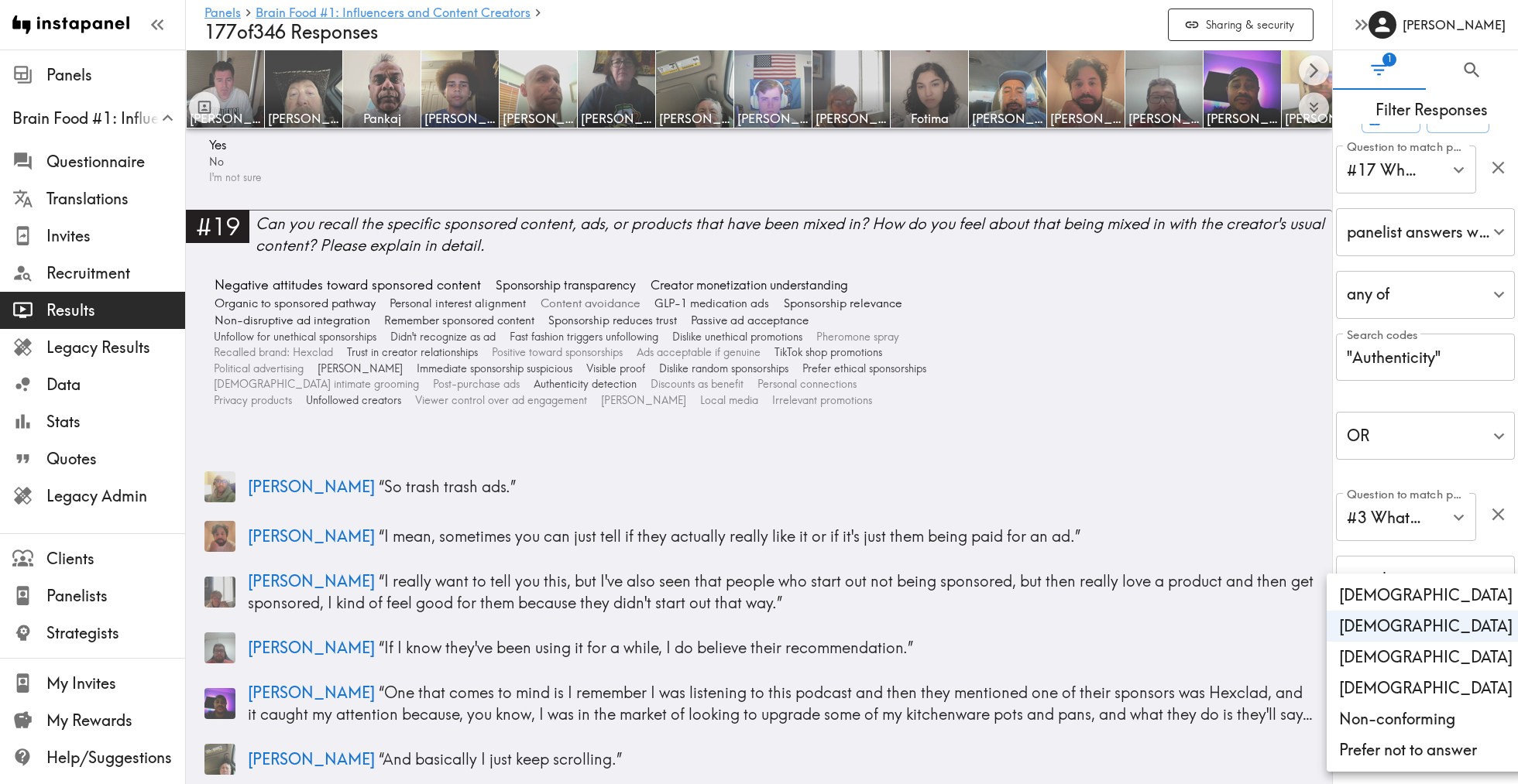
type input "[DEMOGRAPHIC_DATA]"
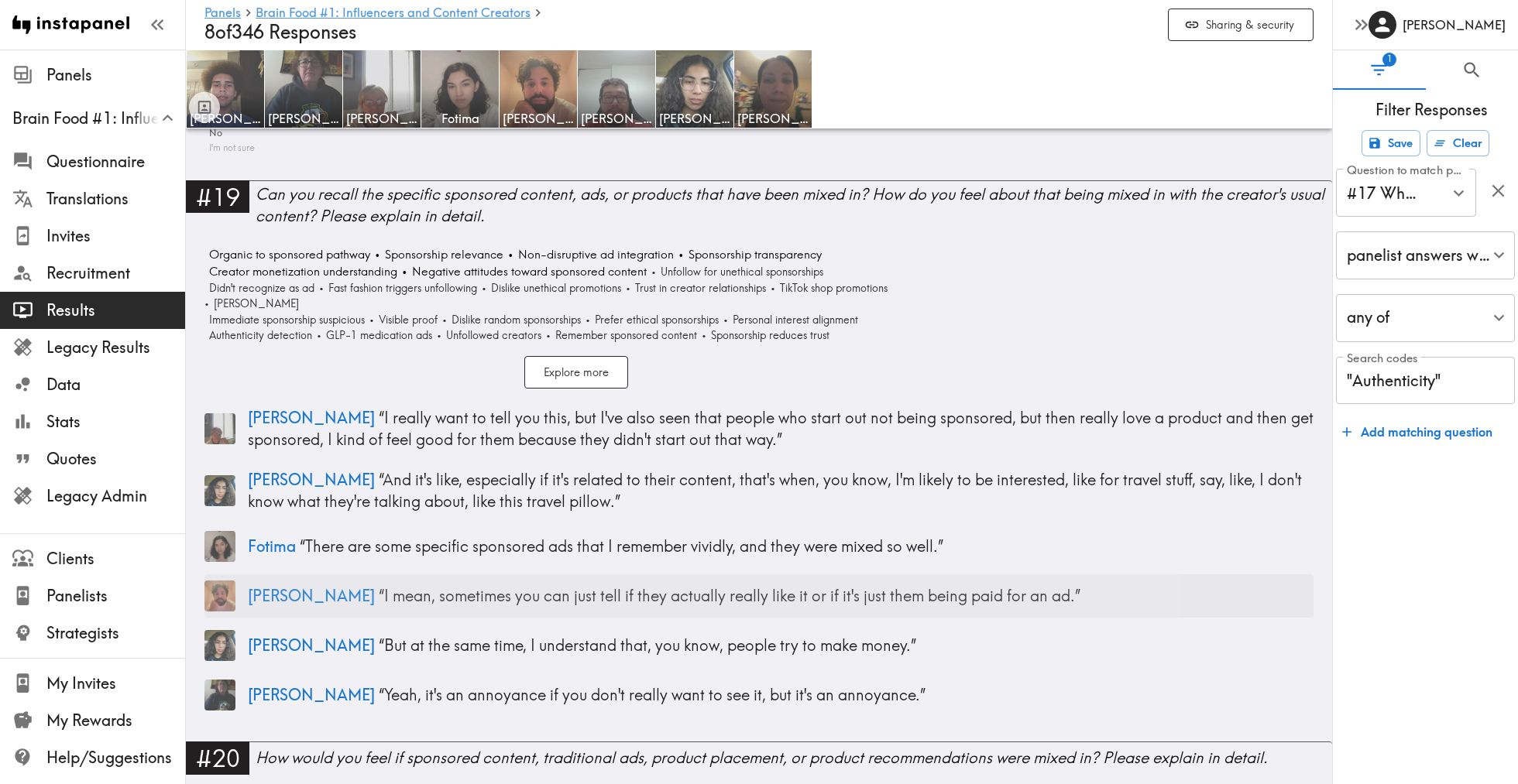
scroll to position [4994, 0]
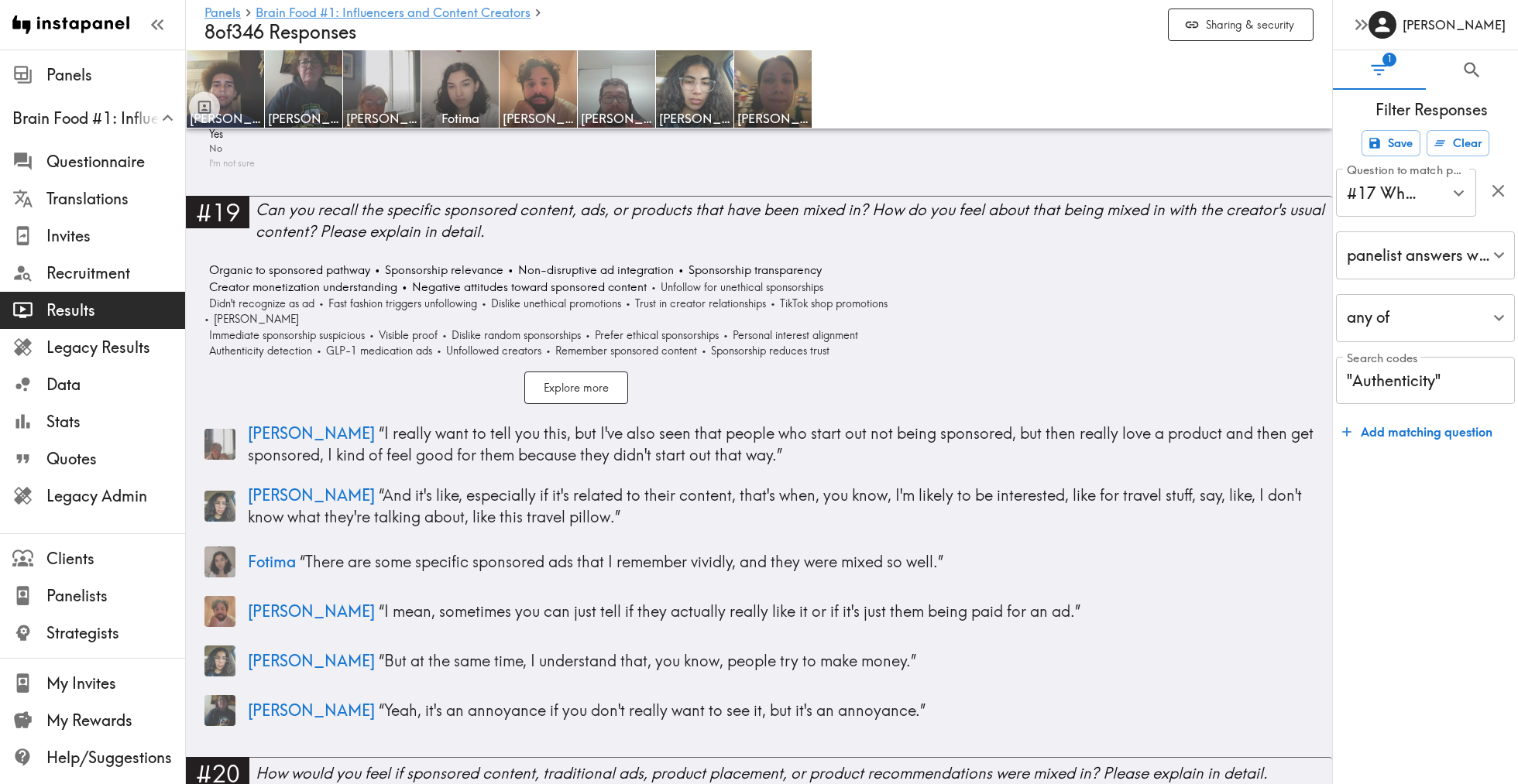
click at [1404, 363] on label "Search codes" at bounding box center [1383, 358] width 71 height 17
click at [1404, 363] on input ""Authenticity"" at bounding box center [1426, 381] width 179 height 48
click at [1404, 370] on input ""Authenticity"" at bounding box center [1426, 381] width 179 height 48
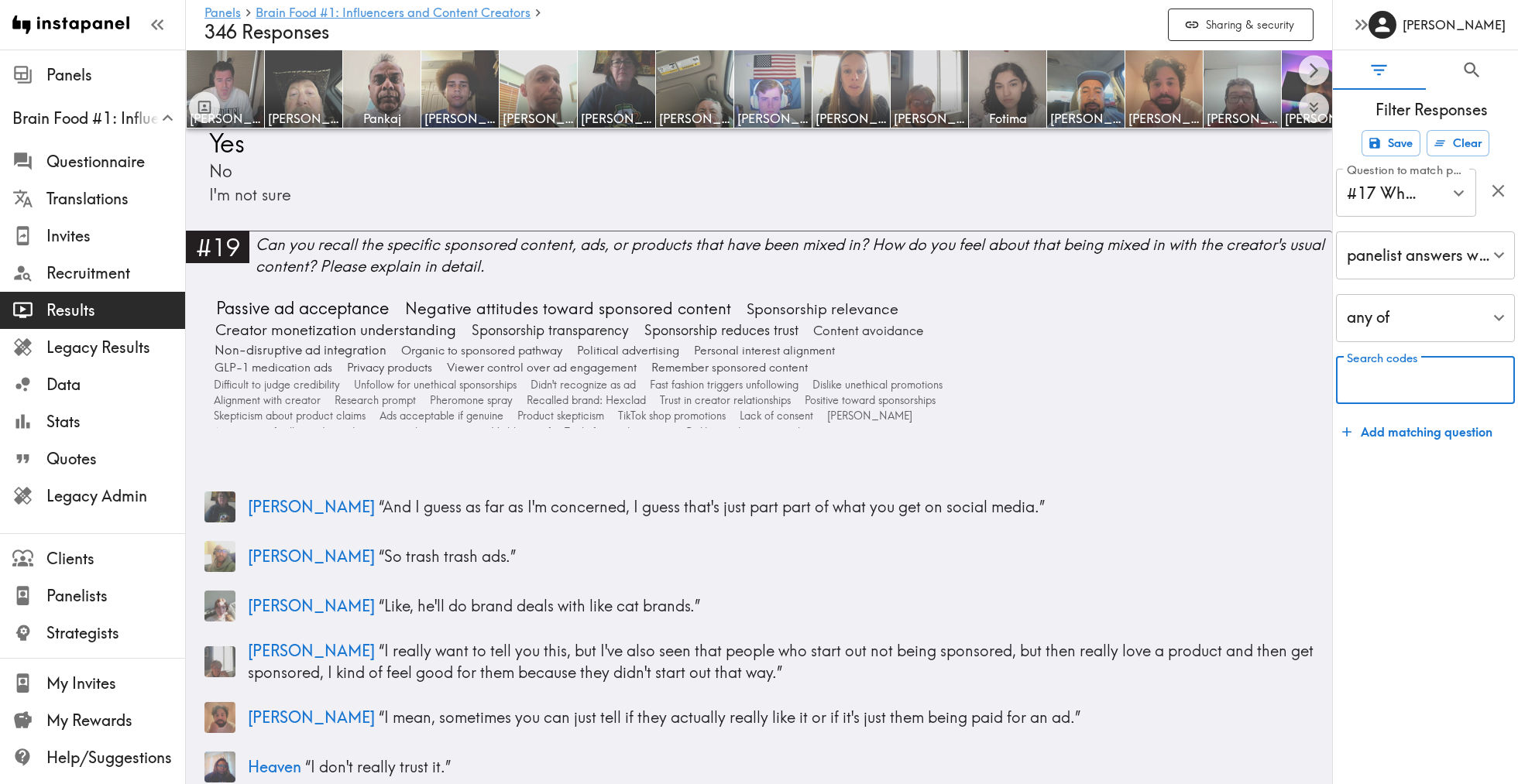
scroll to position [6085, 0]
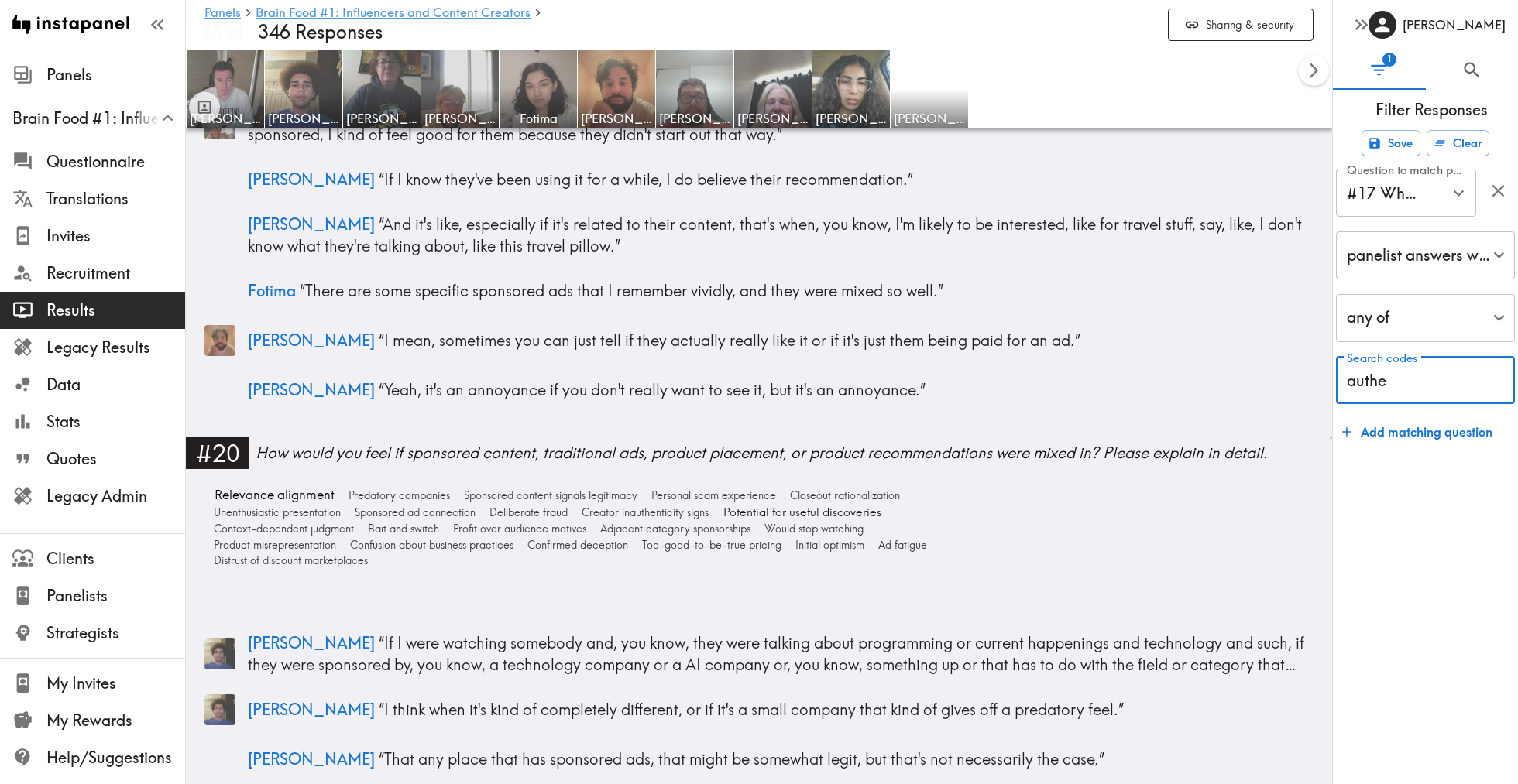
type input "authen"
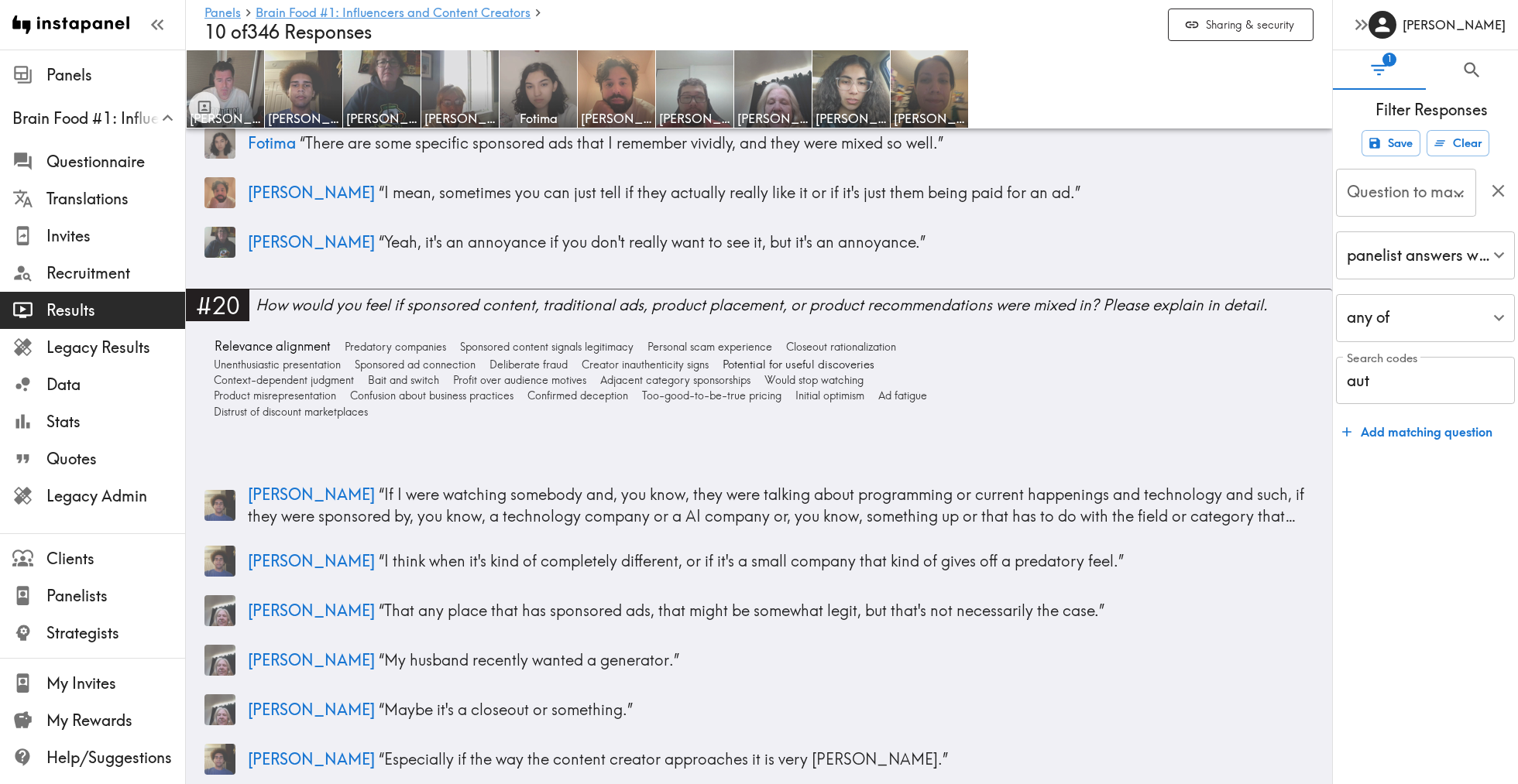
type input "#17 Why do/don't you trust them? What are your thoughts…"
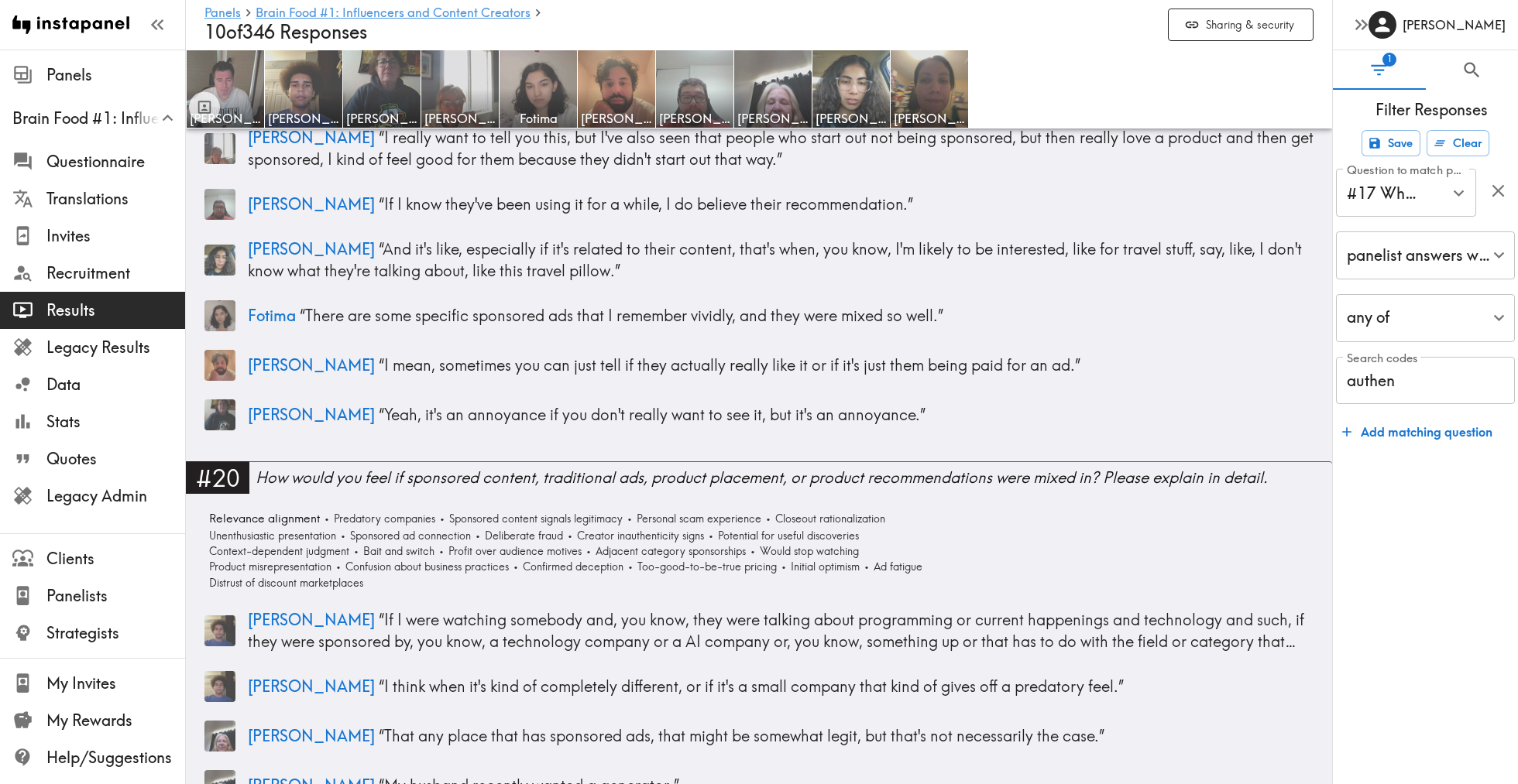
scroll to position [4877, 0]
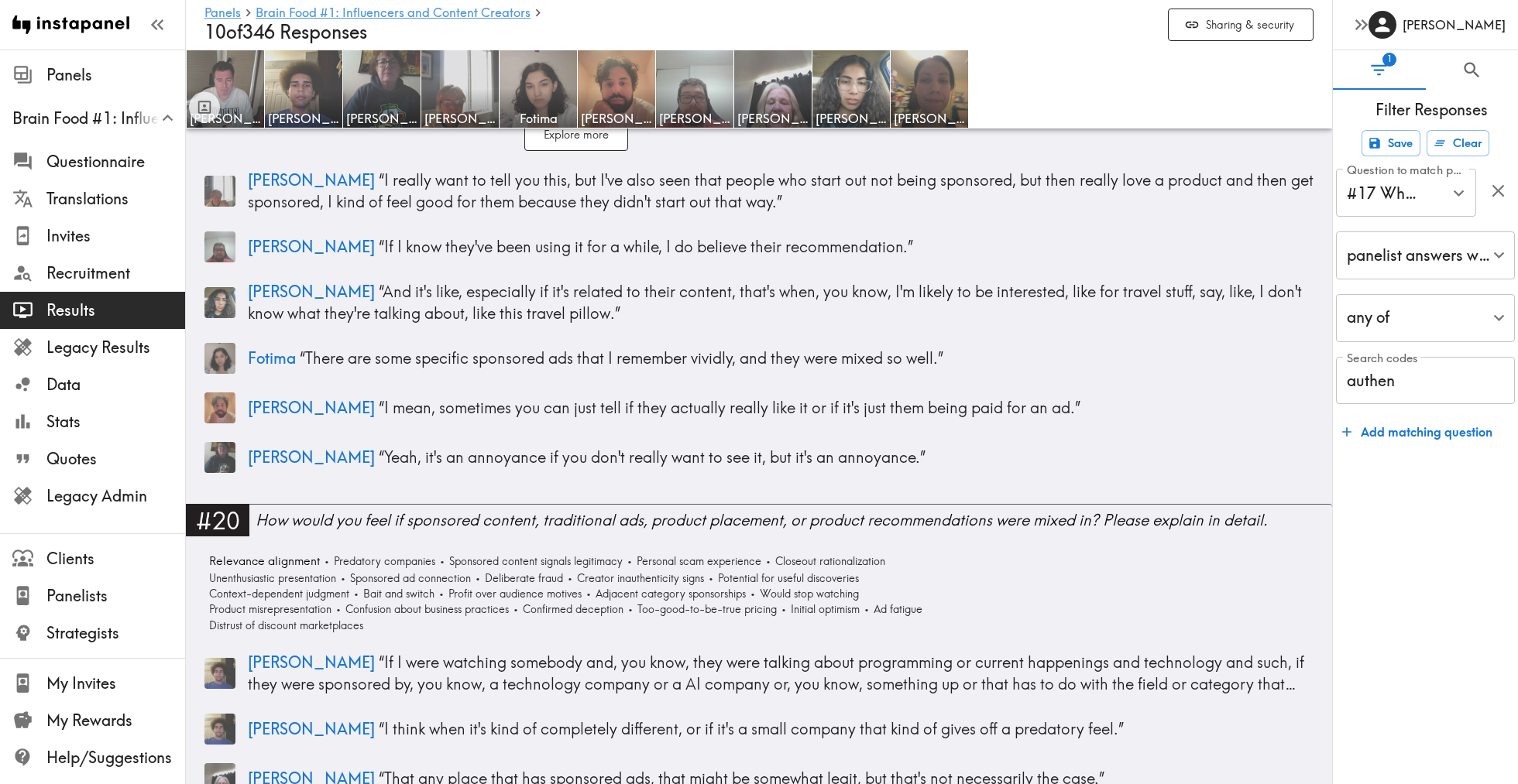
click at [1420, 376] on input "authen" at bounding box center [1426, 381] width 179 height 48
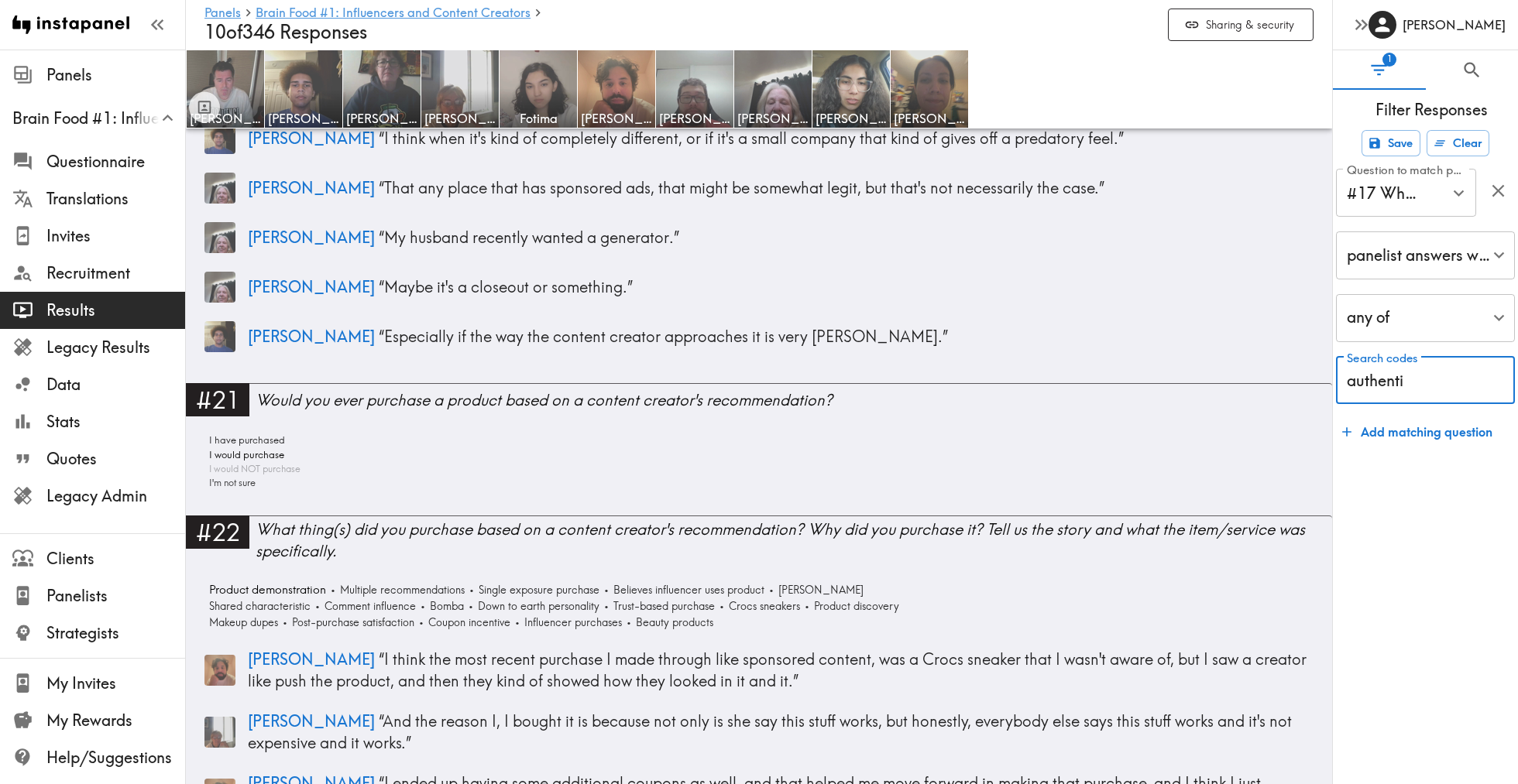
scroll to position [5473, 0]
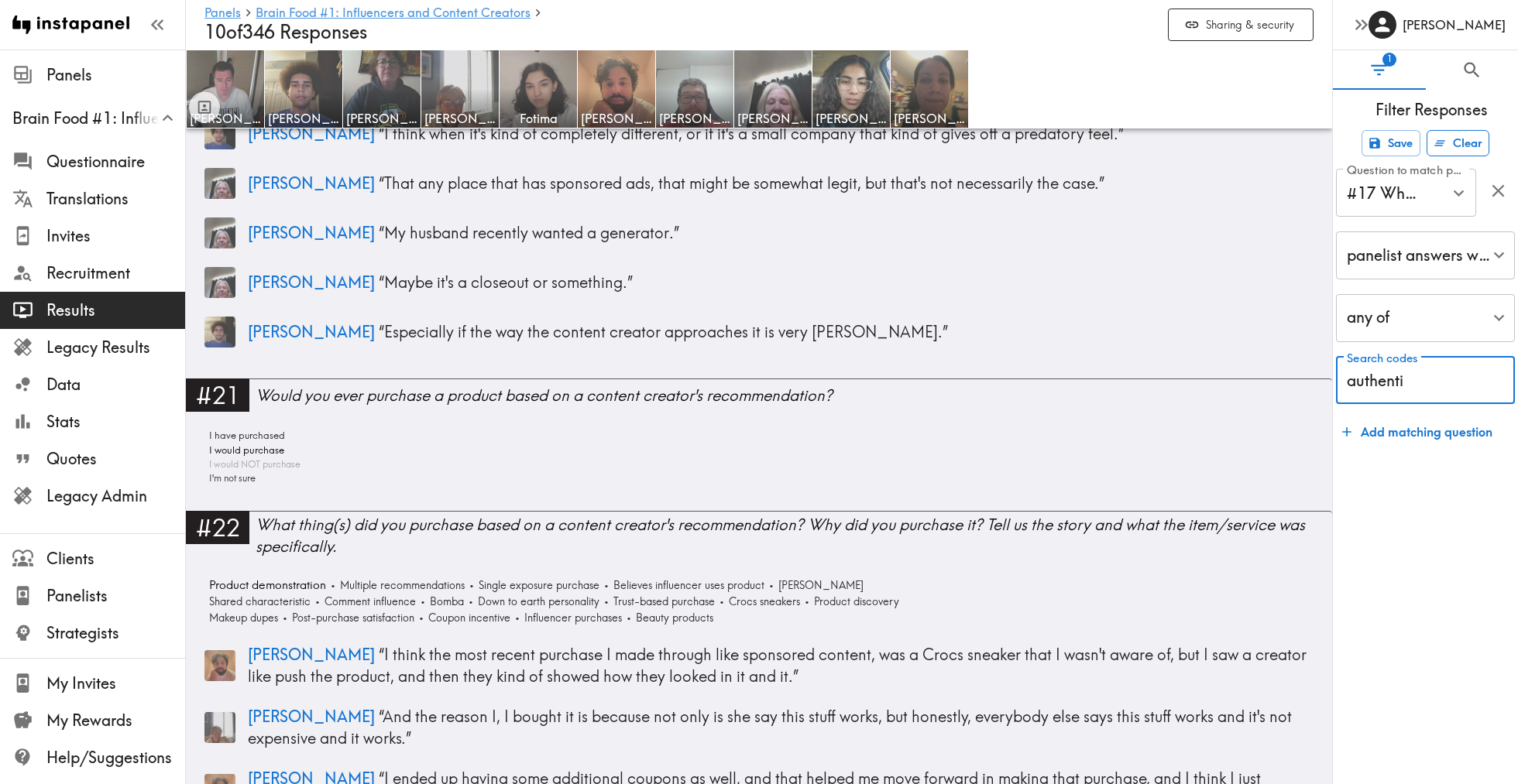
type input "authenti"
click at [1459, 144] on button "Clear" at bounding box center [1458, 144] width 63 height 26
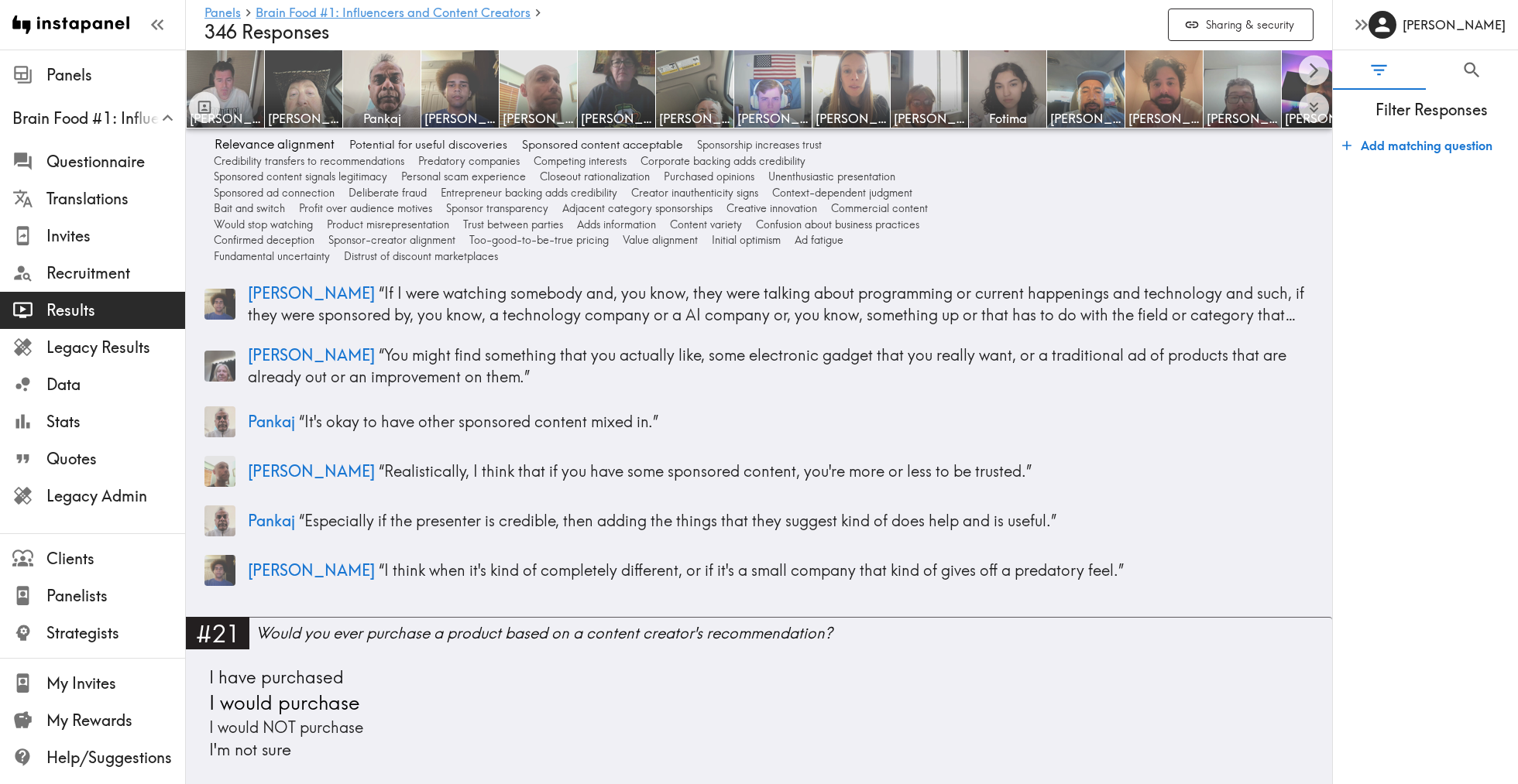
scroll to position [6769, 0]
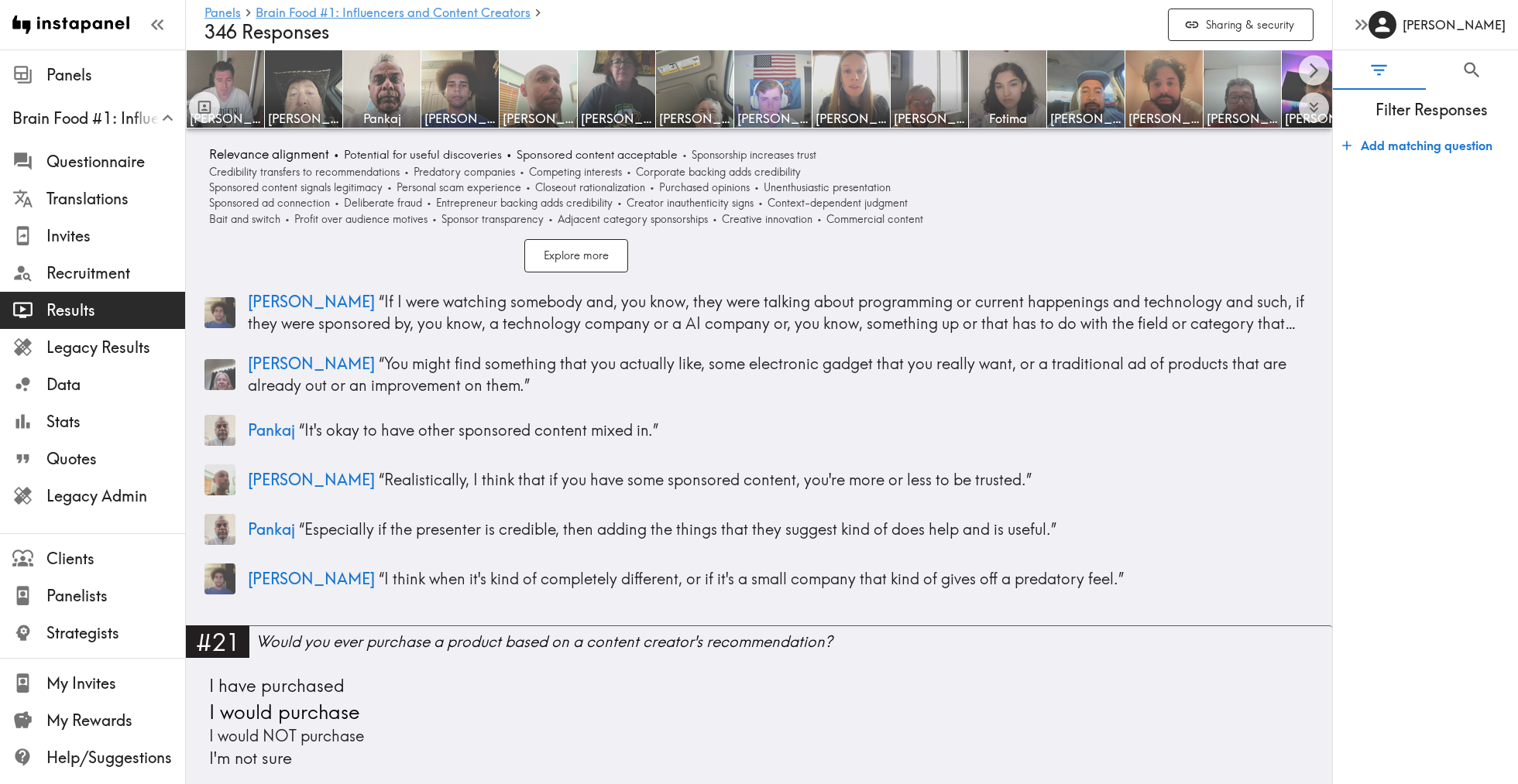
click at [1349, 150] on icon "button" at bounding box center [1346, 145] width 16 height 16
click at [1417, 199] on input "Question to match panelists on" at bounding box center [1394, 192] width 103 height 34
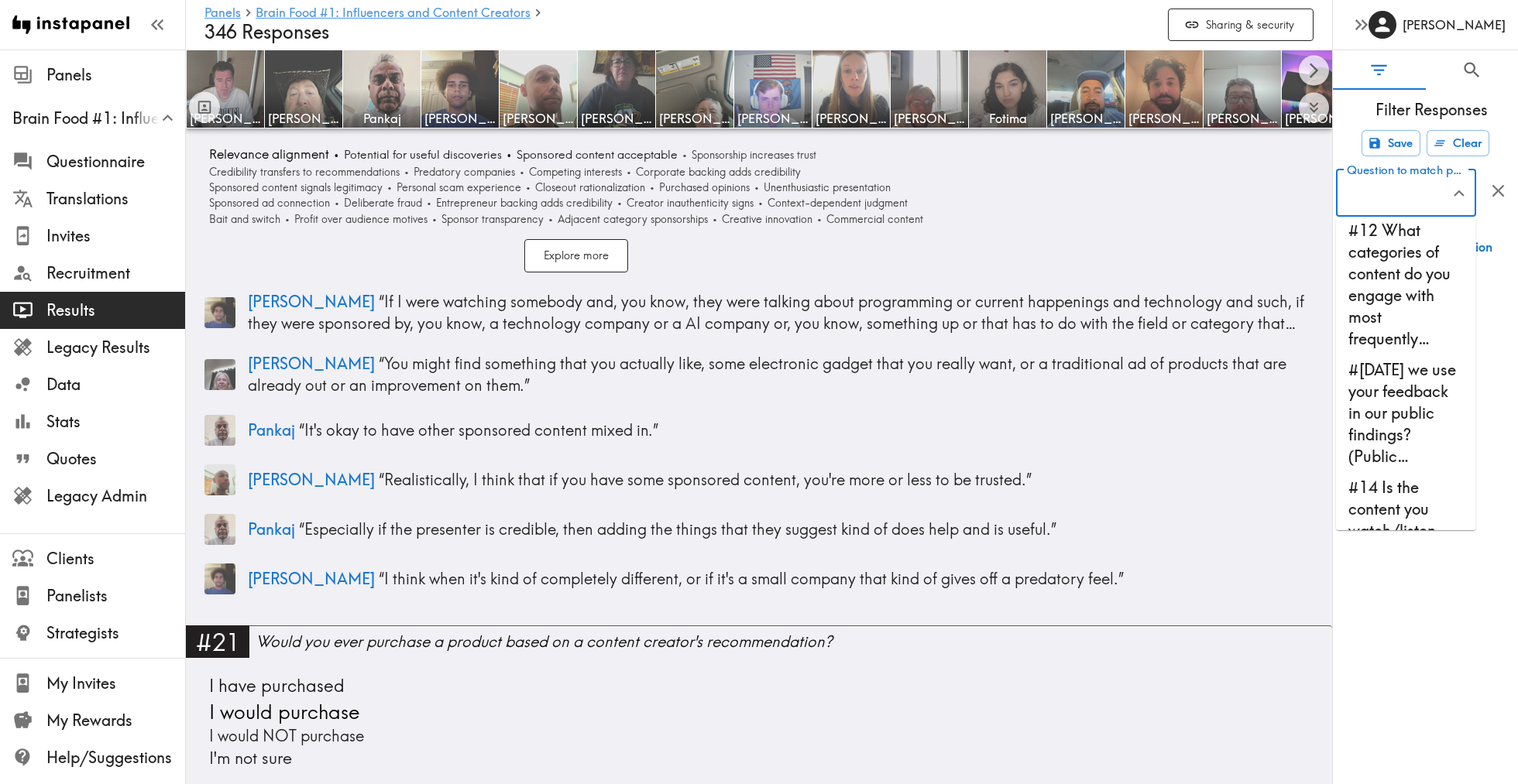
scroll to position [942, 0]
click at [1454, 193] on icon "Close" at bounding box center [1458, 193] width 11 height 7
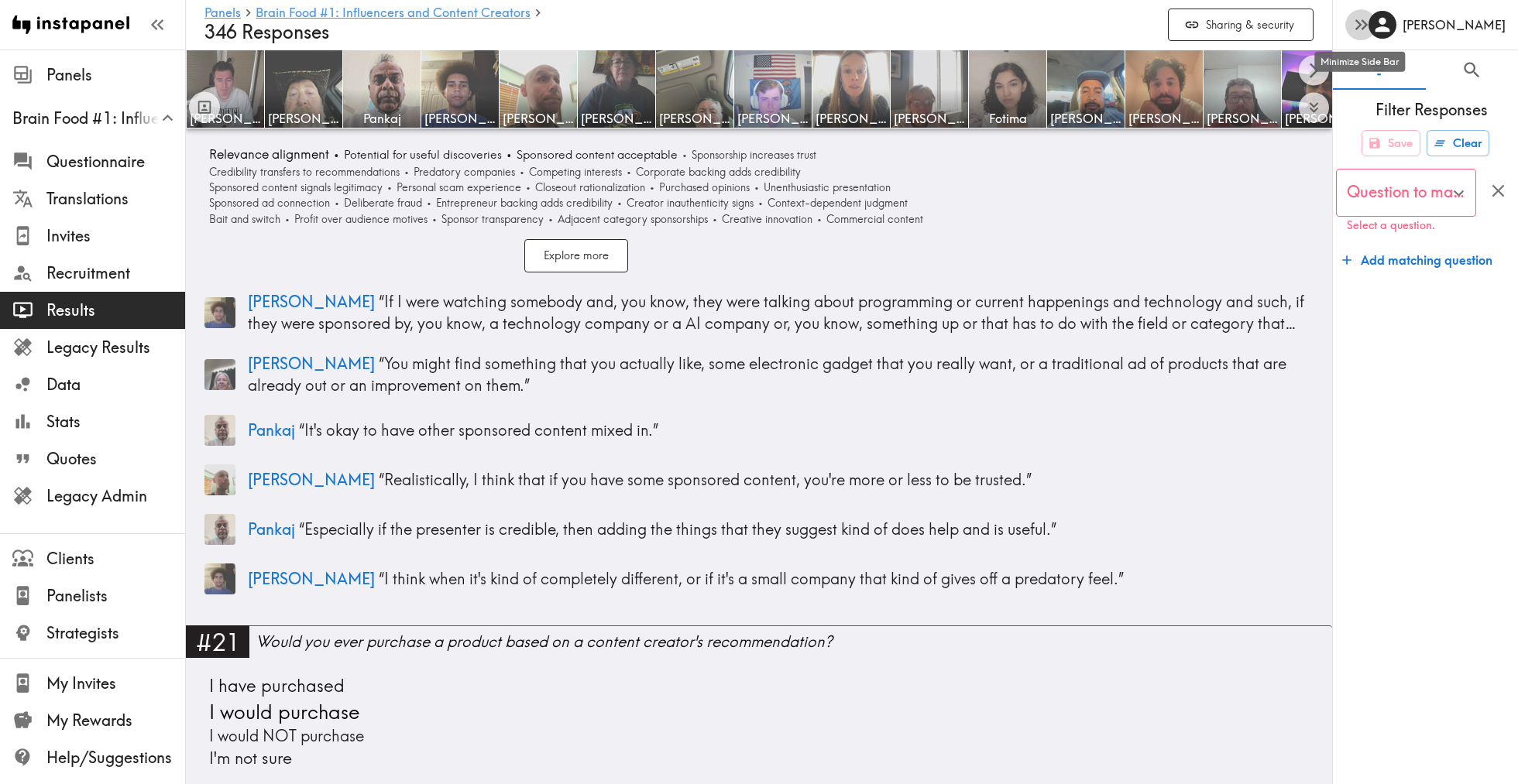
click at [1358, 29] on icon "button" at bounding box center [1360, 24] width 21 height 21
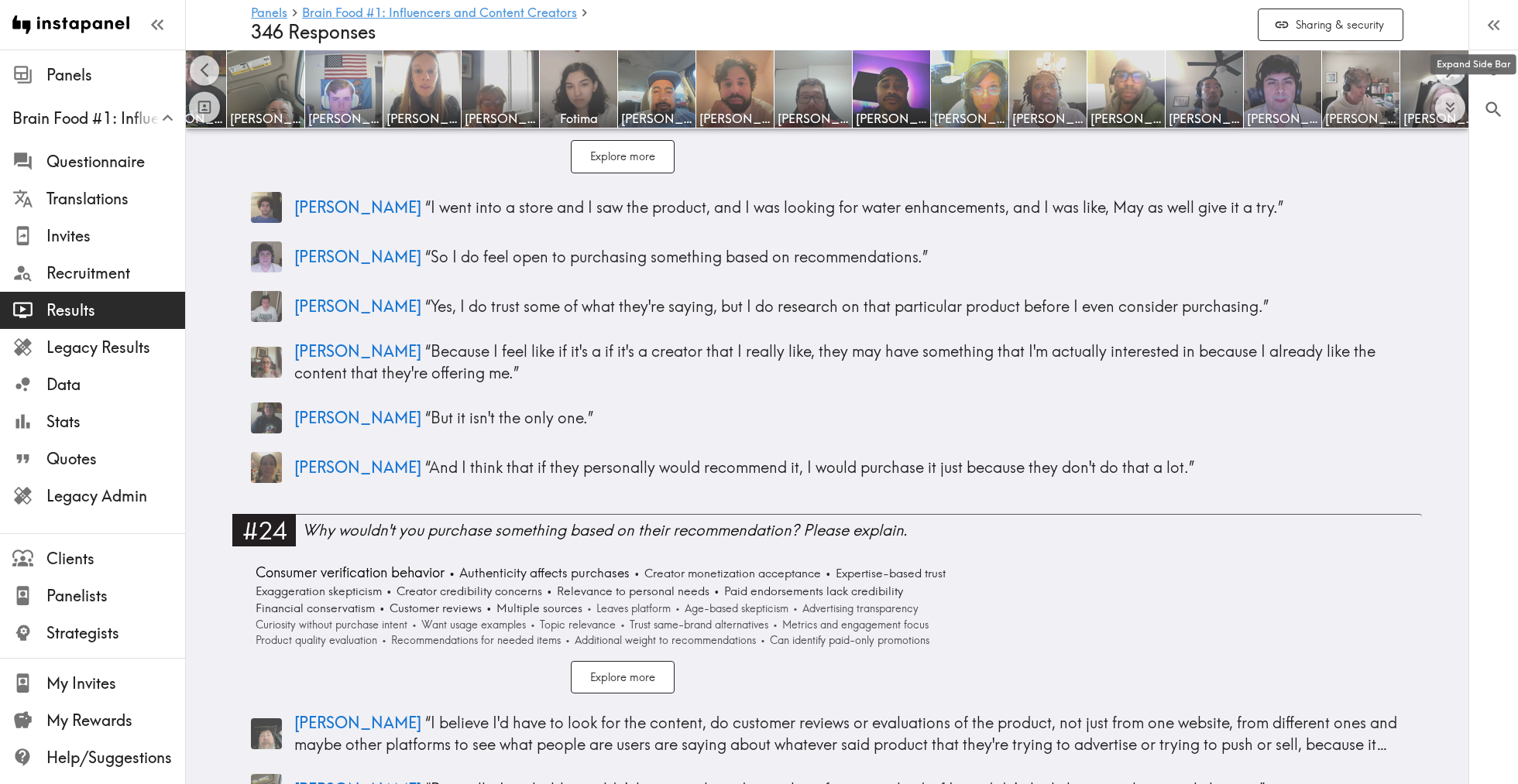
scroll to position [8125, 0]
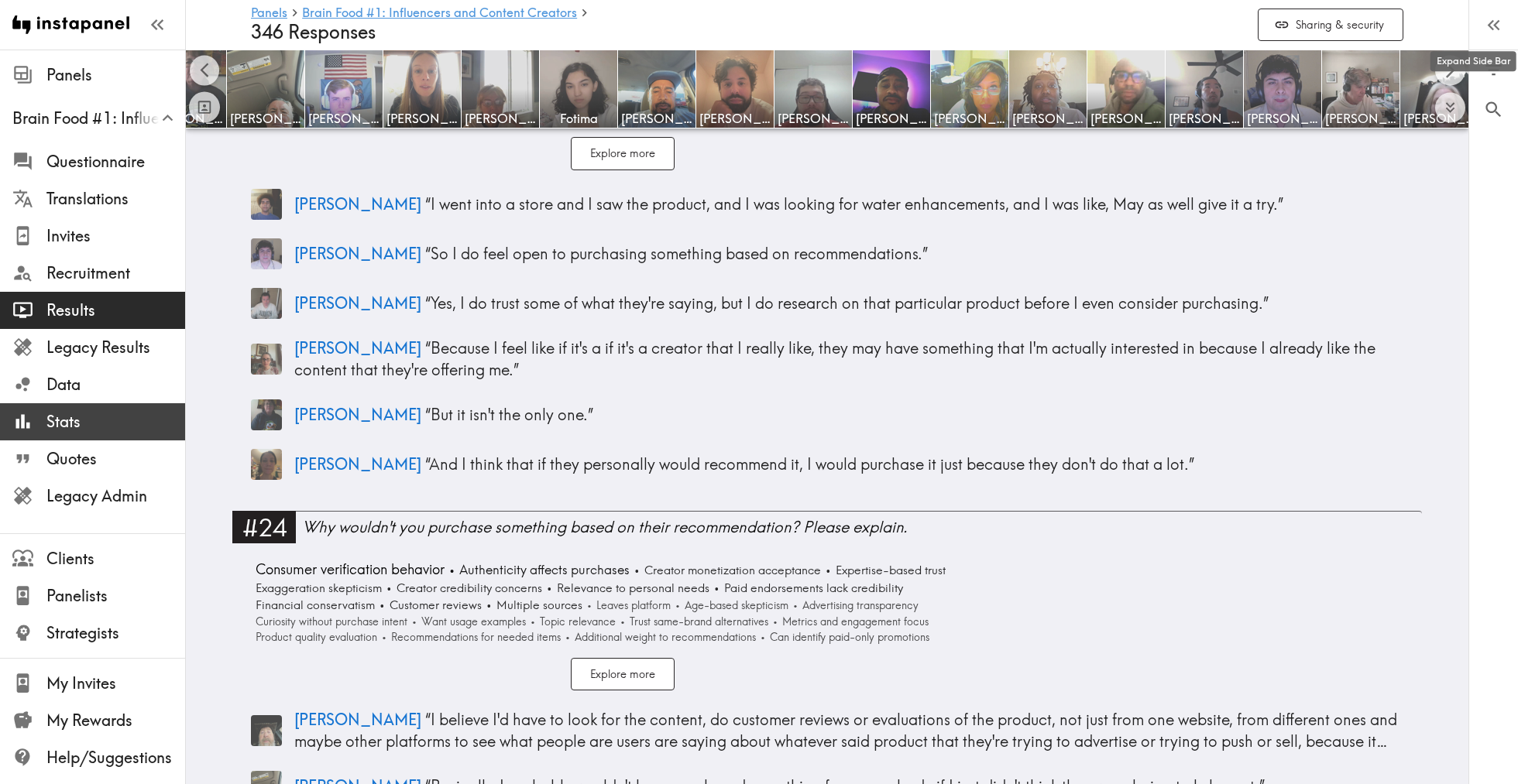
click at [67, 423] on span "Stats" at bounding box center [116, 422] width 139 height 21
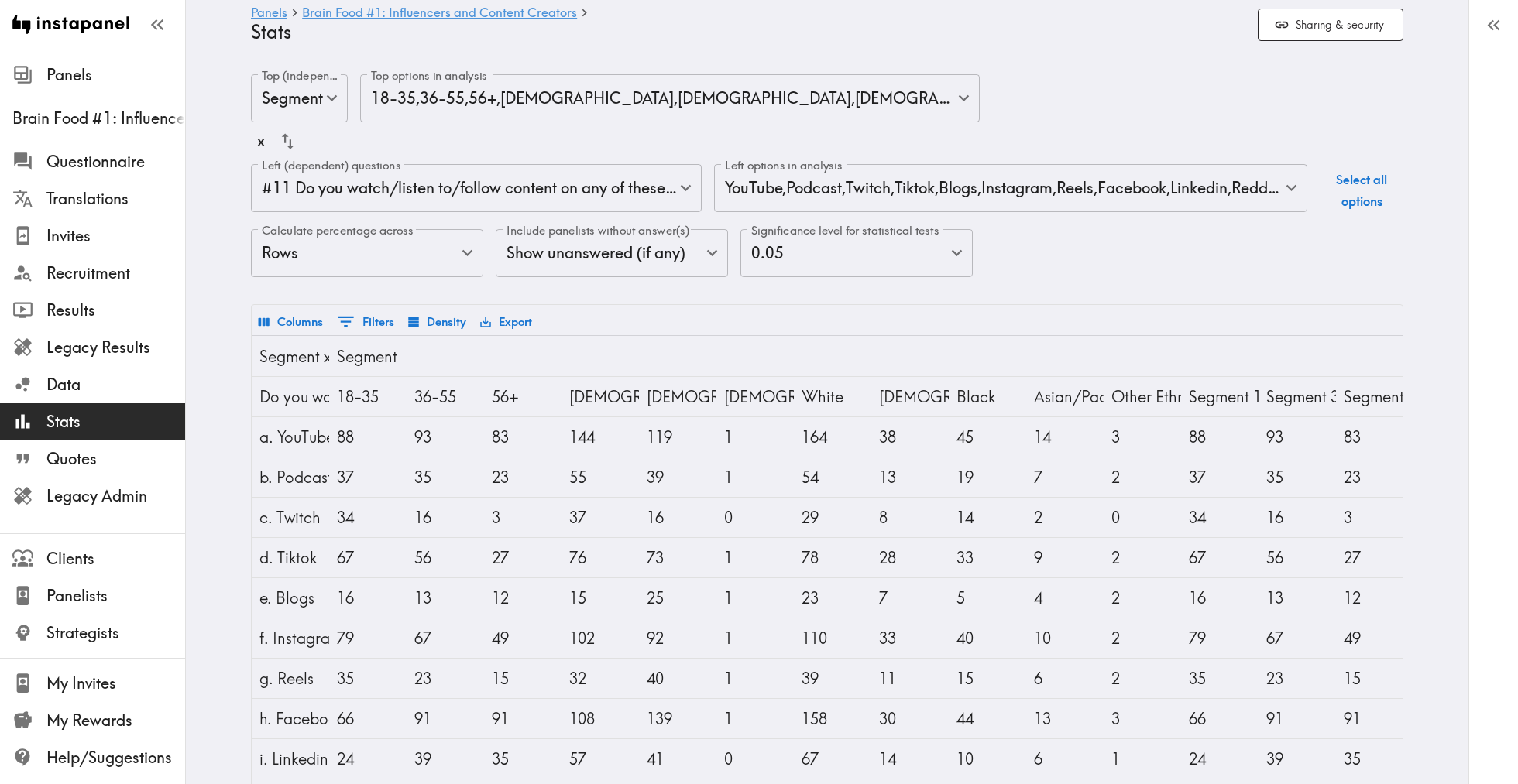
click at [332, 94] on body "Instapanel - Panels - Brain Food #1: Influencers and Content Creators - Stats P…" at bounding box center [759, 508] width 1518 height 916
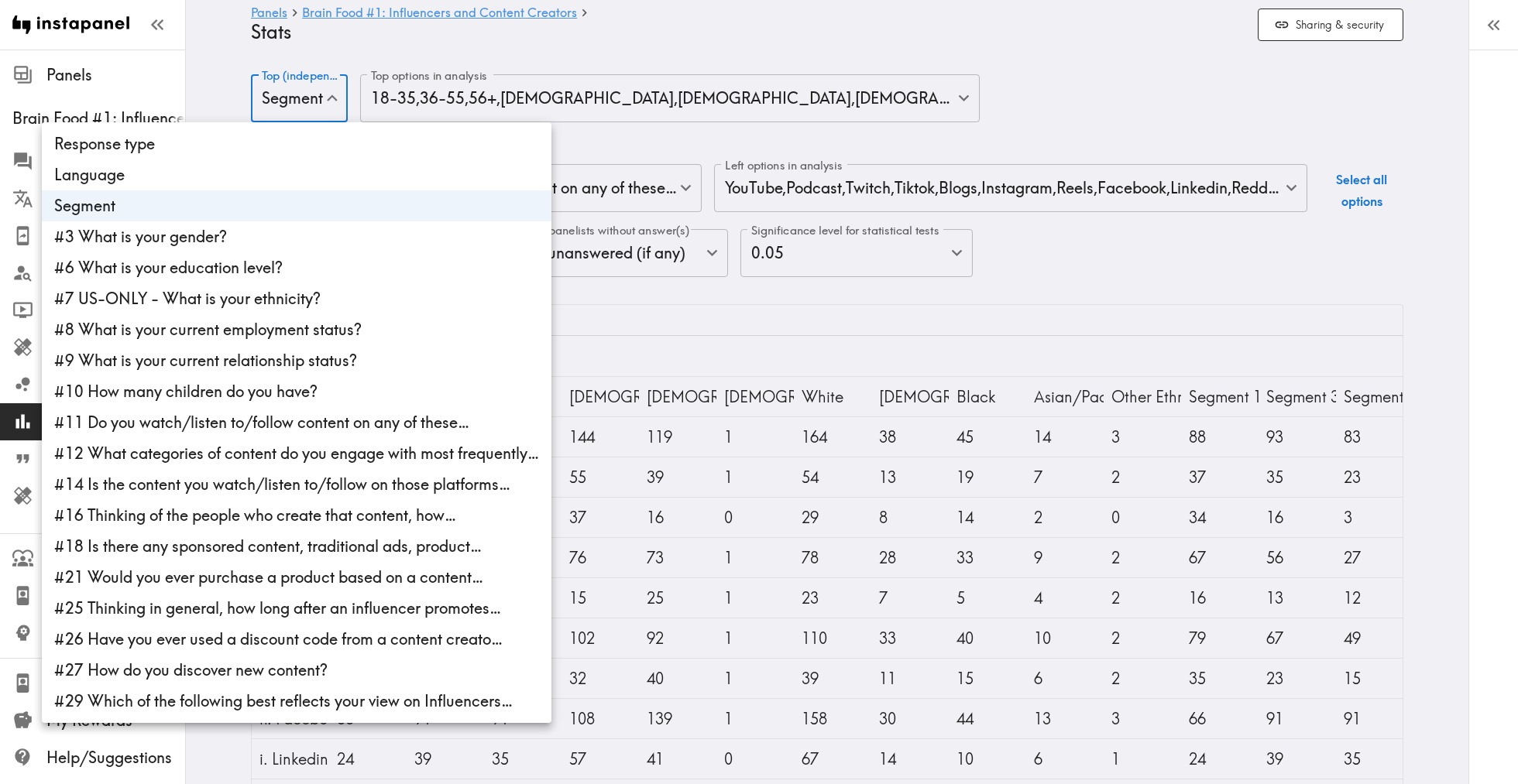
click at [278, 211] on li "Segment" at bounding box center [296, 206] width 509 height 31
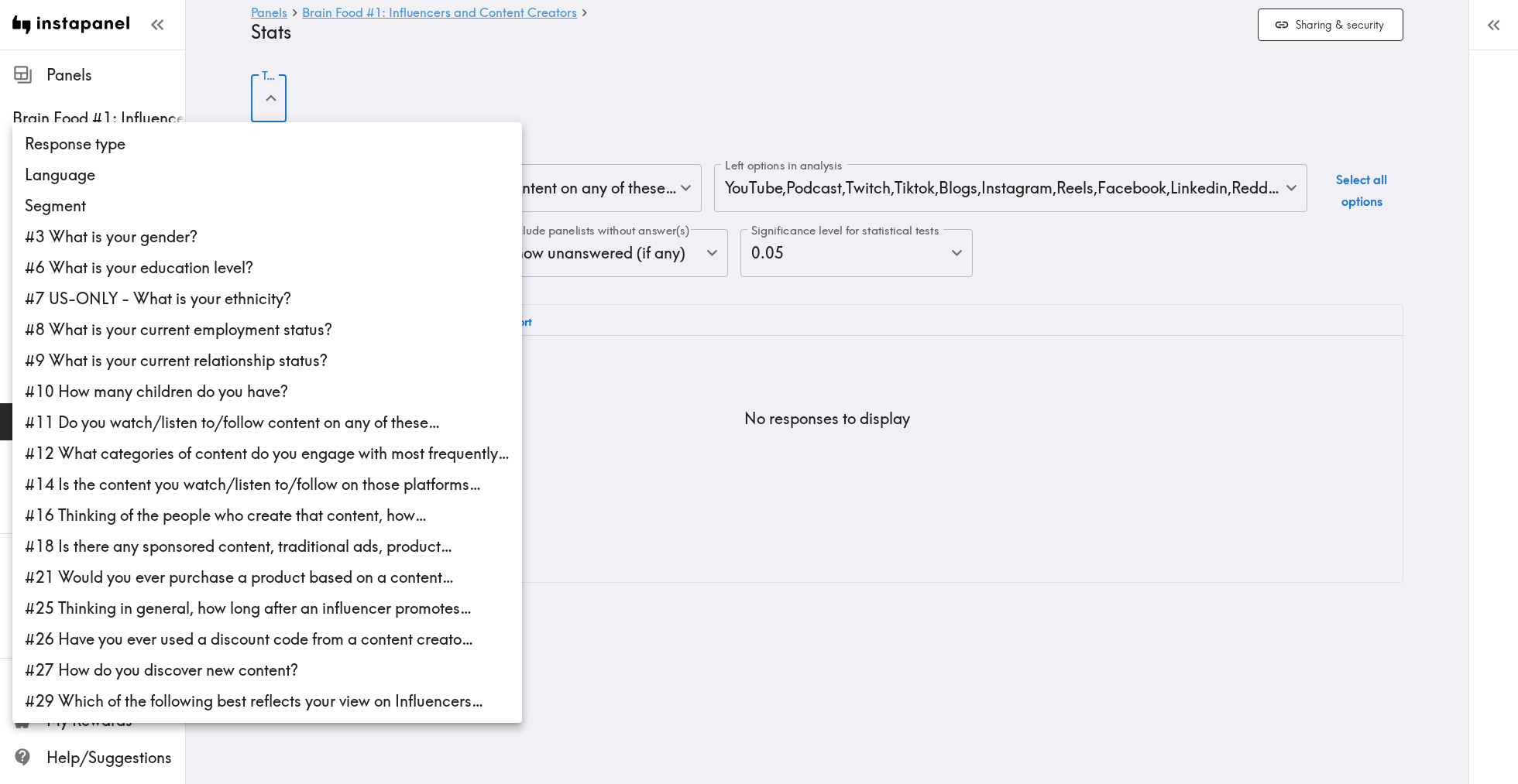
click at [261, 240] on li "#3 What is your gender?" at bounding box center [267, 237] width 509 height 31
type input "gender"
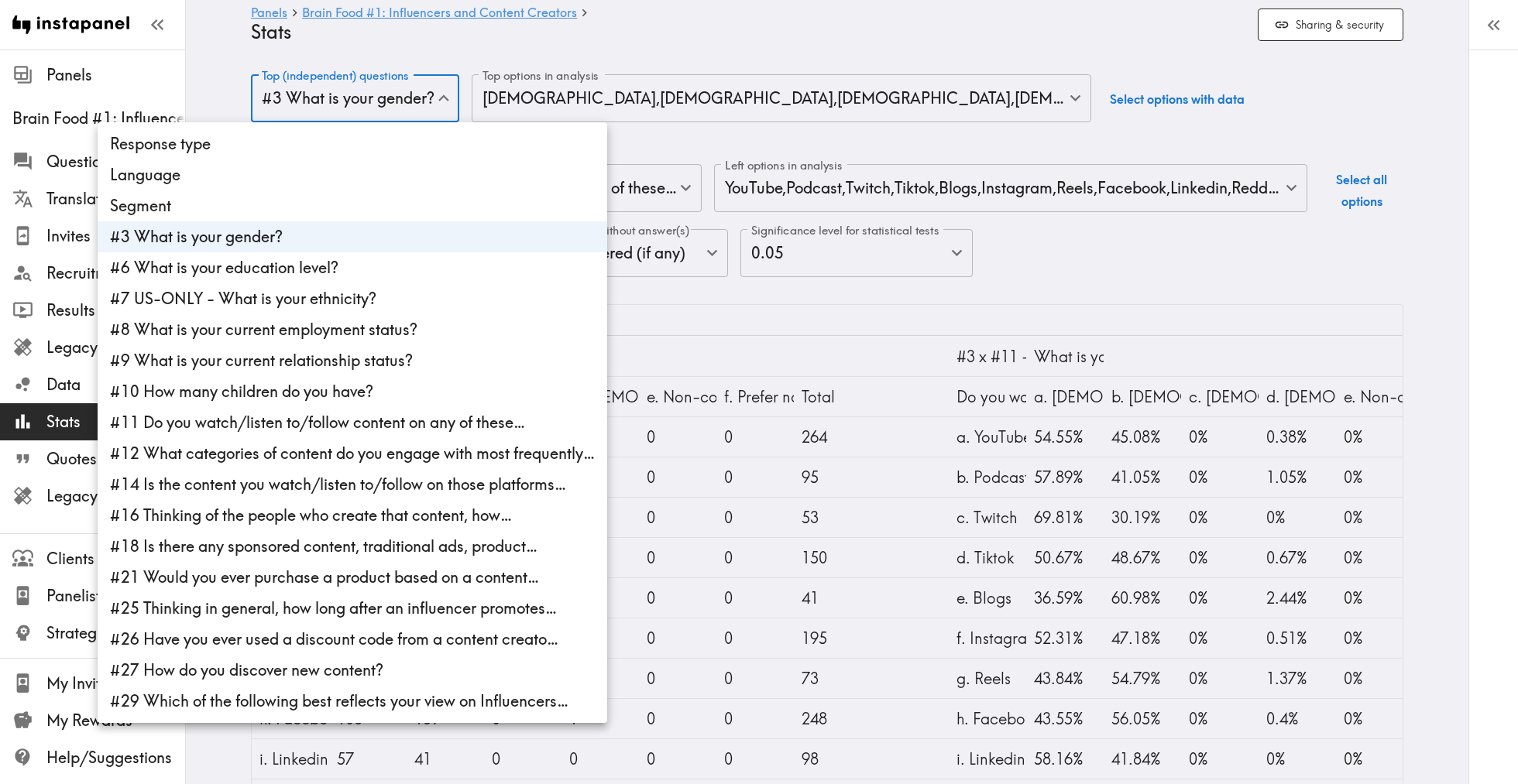
click at [577, 104] on div at bounding box center [759, 392] width 1518 height 784
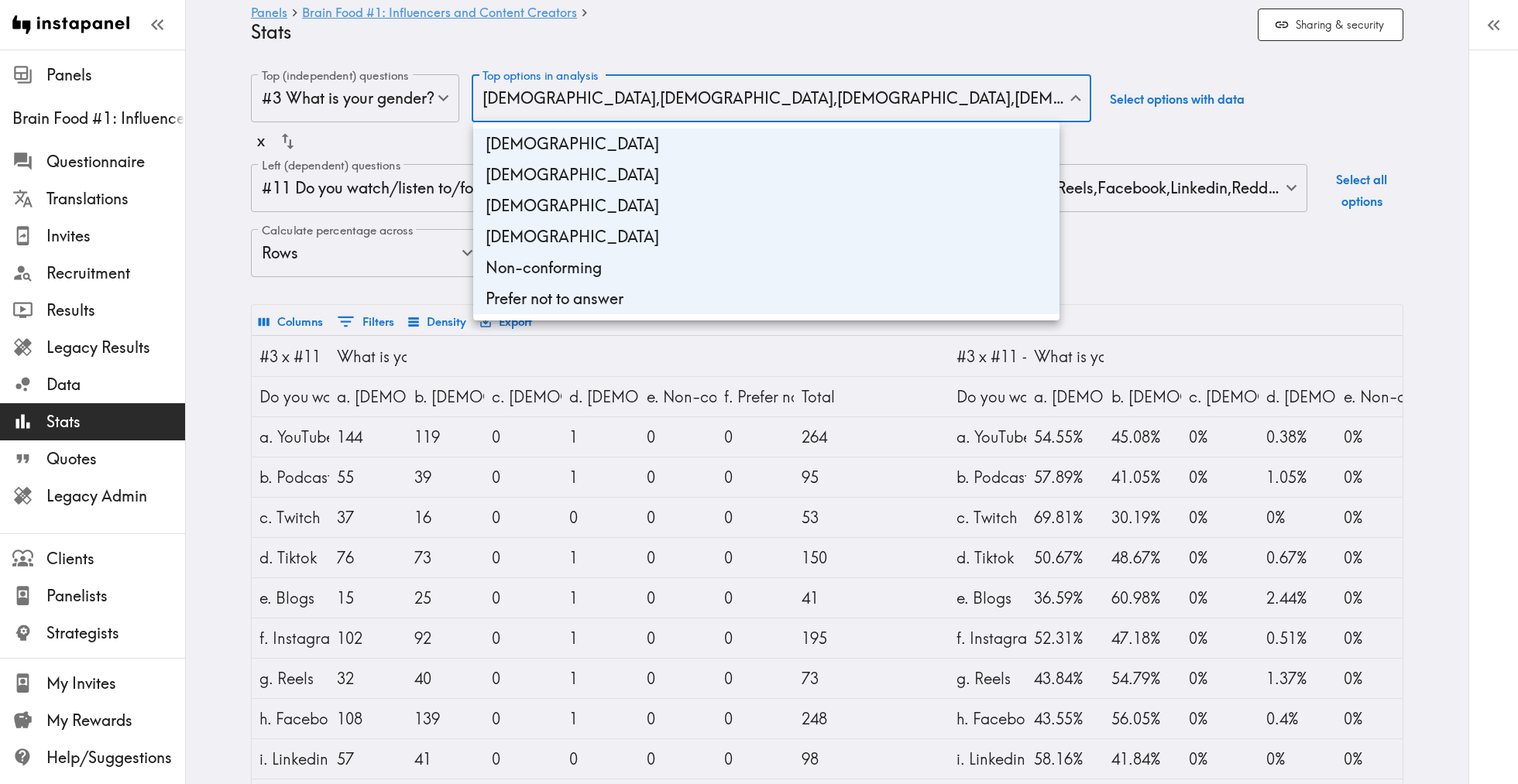
click at [593, 100] on body "Instapanel - Panels - Brain Food #1: Influencers and Content Creators - Stats P…" at bounding box center [759, 508] width 1518 height 916
click at [581, 149] on li "[DEMOGRAPHIC_DATA]" at bounding box center [766, 144] width 586 height 31
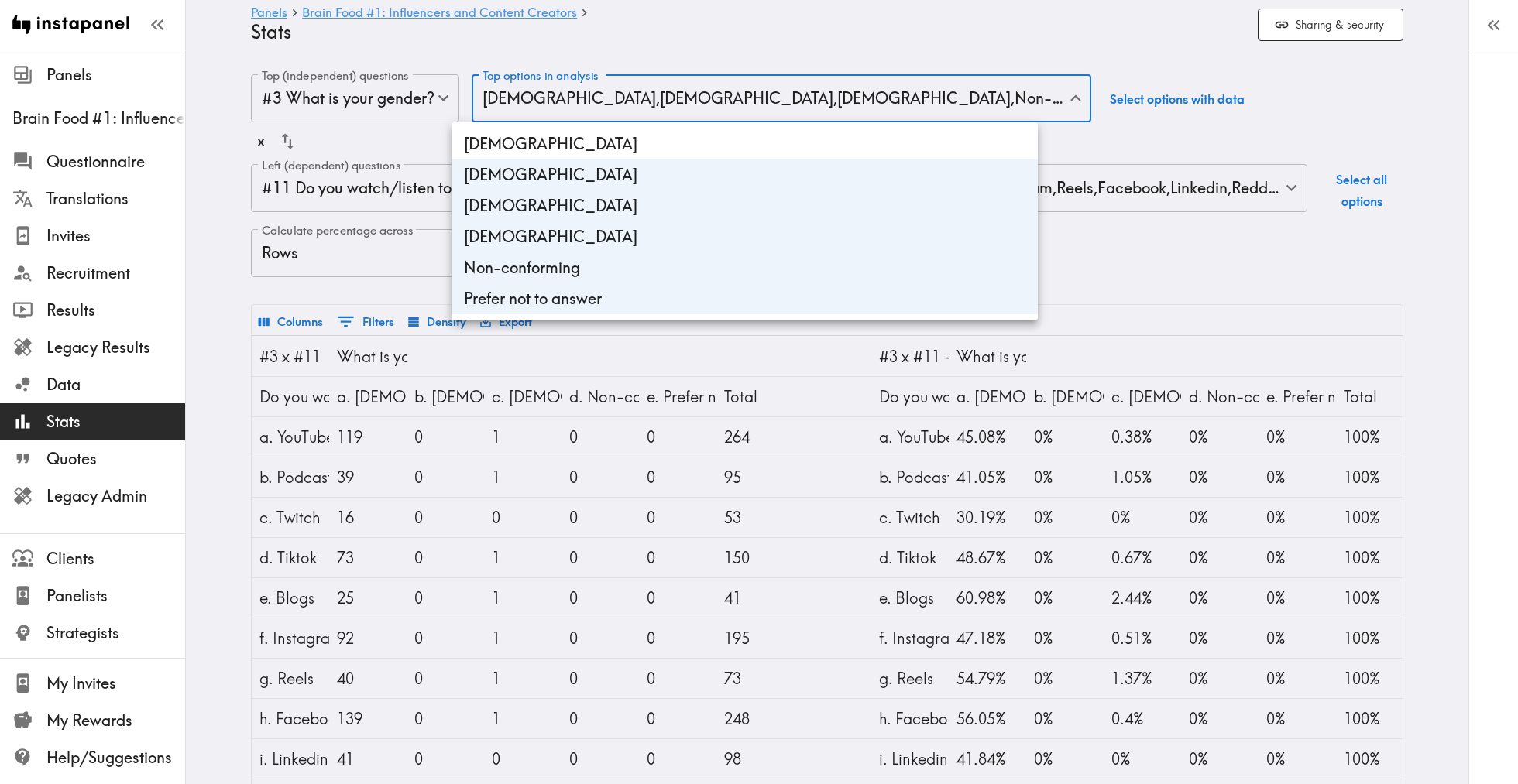
click at [579, 193] on li "[DEMOGRAPHIC_DATA]" at bounding box center [745, 206] width 586 height 31
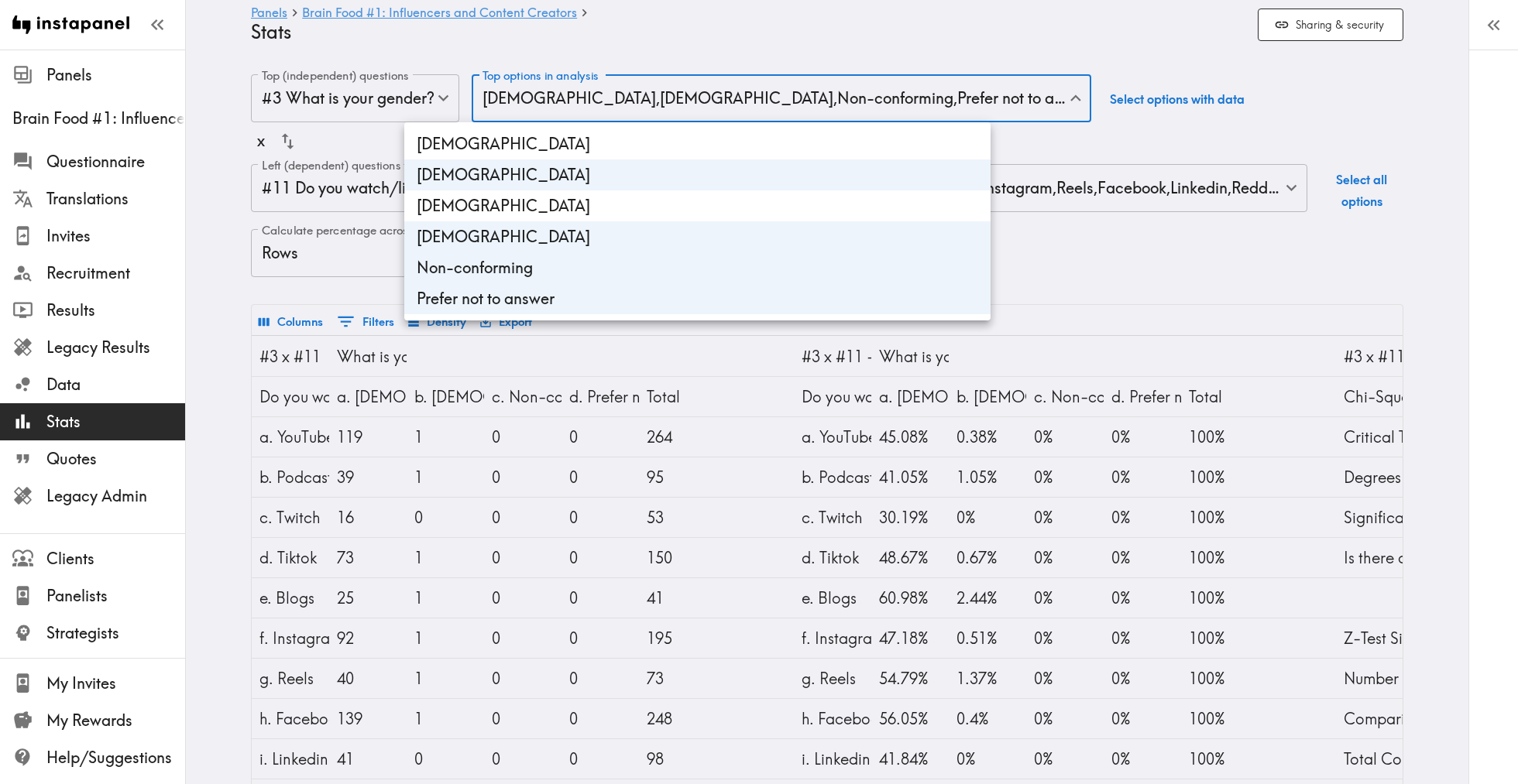
click at [570, 230] on li "[DEMOGRAPHIC_DATA]" at bounding box center [698, 237] width 586 height 31
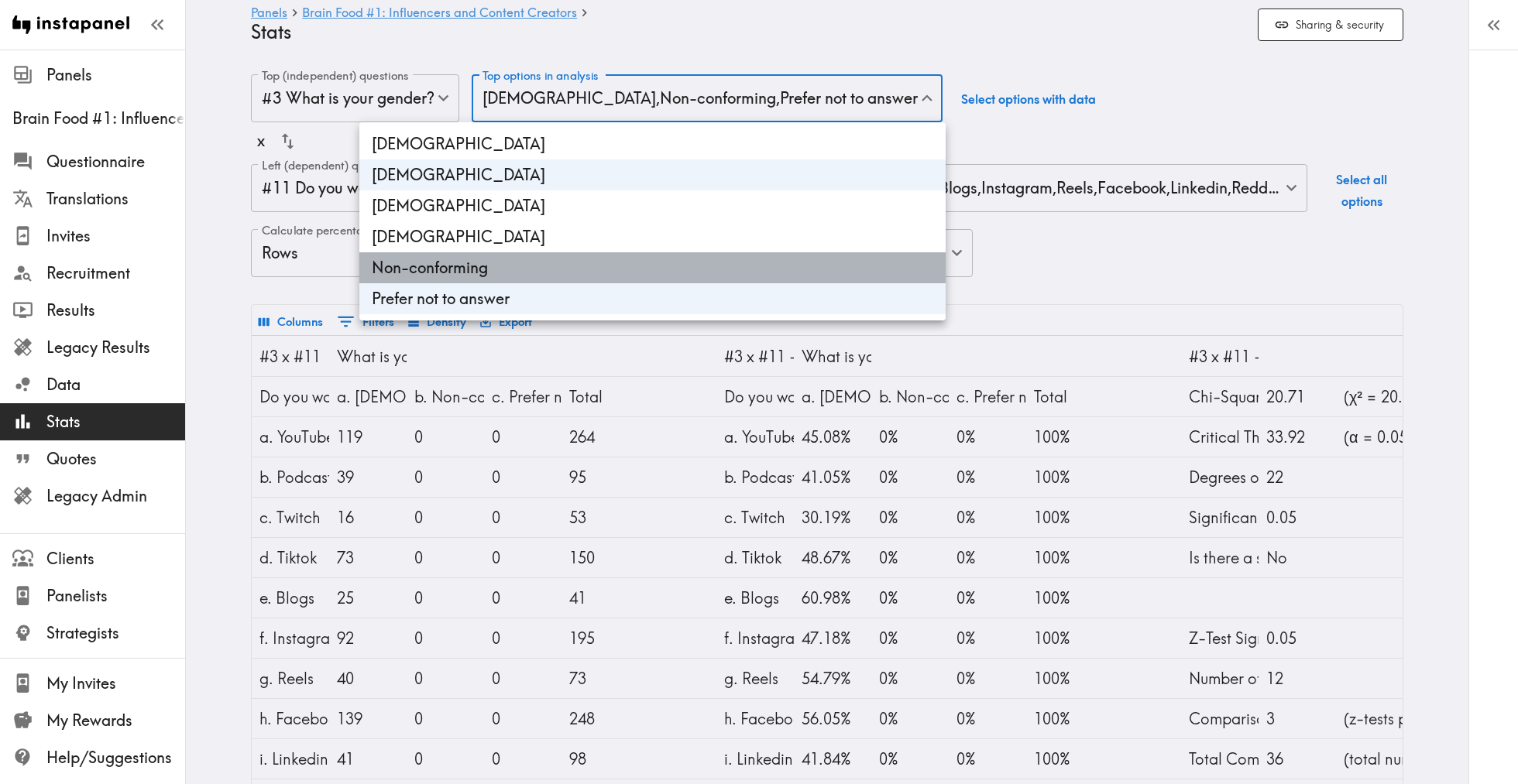
click at [564, 259] on li "Non-conforming" at bounding box center [652, 268] width 586 height 31
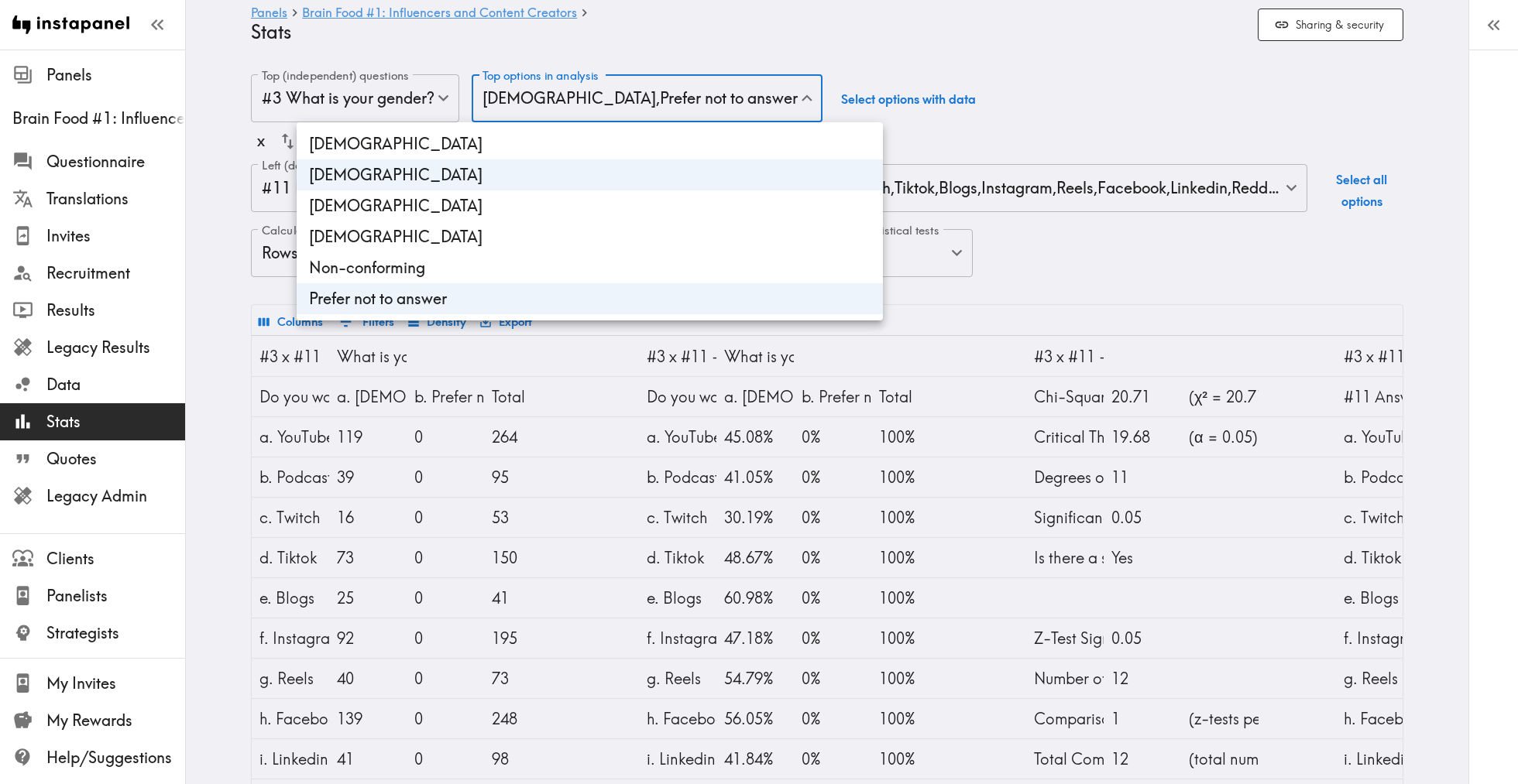
click at [550, 297] on li "Prefer not to answer" at bounding box center [589, 299] width 586 height 31
type input "[DEMOGRAPHIC_DATA]"
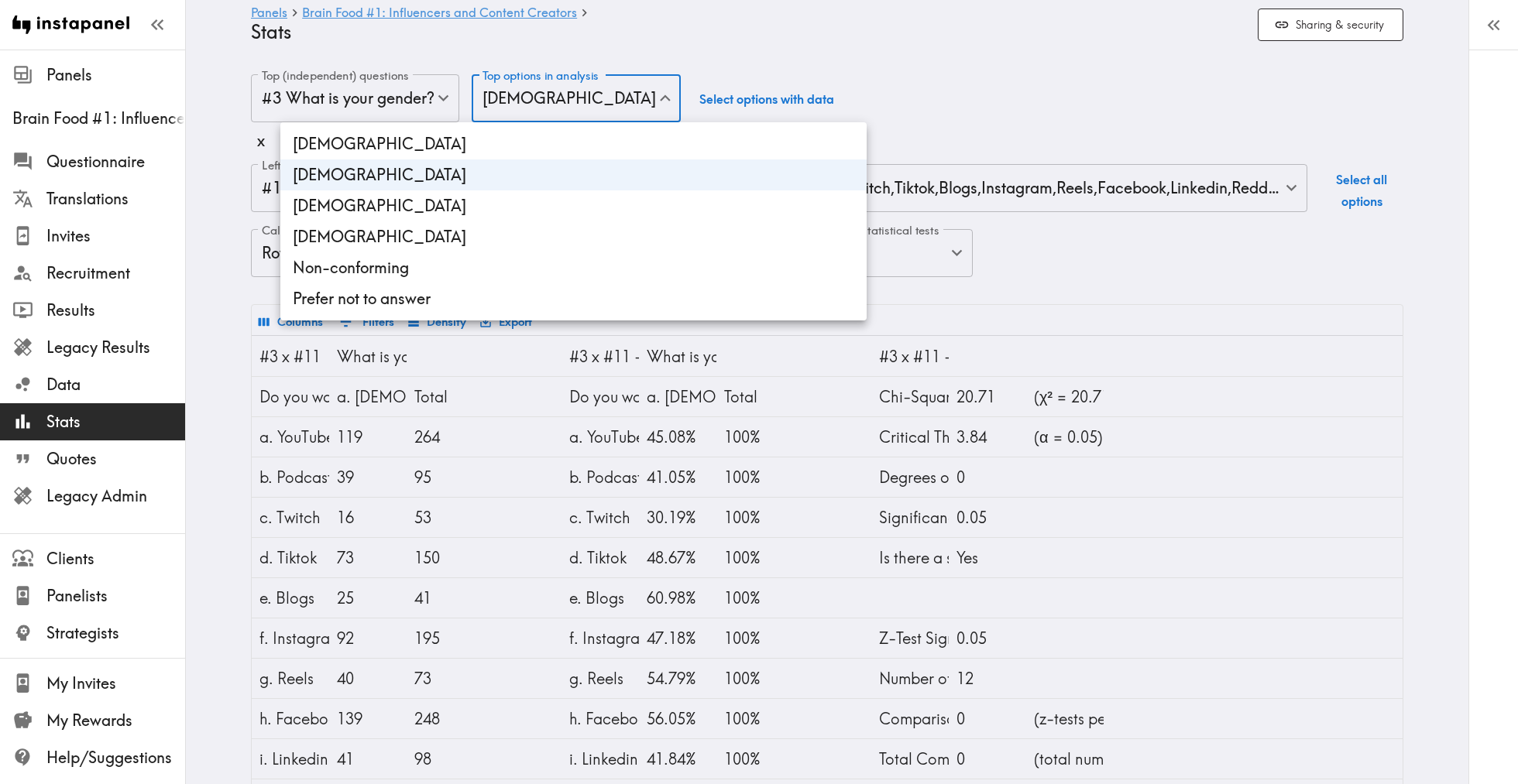
click at [982, 92] on div at bounding box center [759, 392] width 1518 height 784
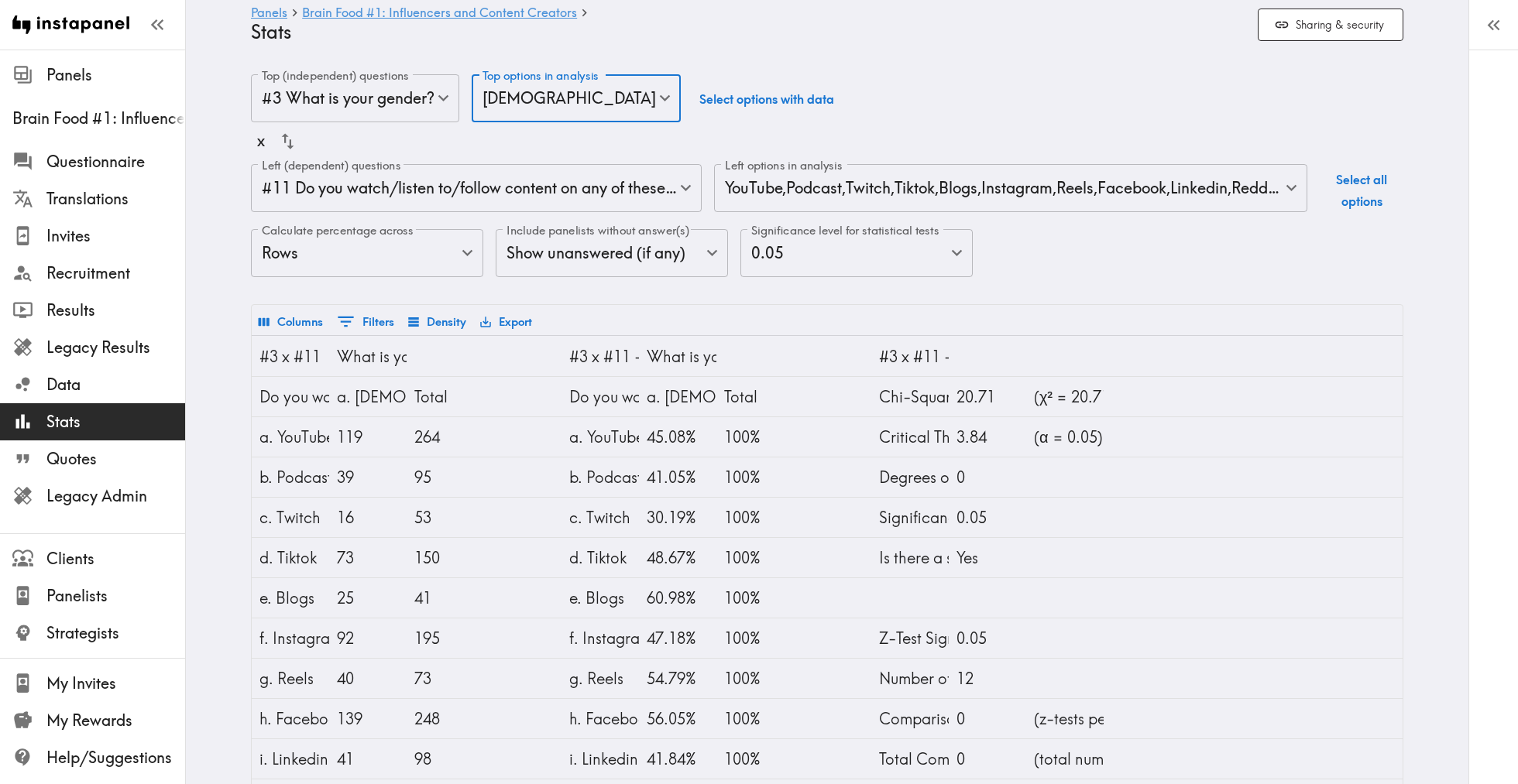
click at [596, 191] on body "Instapanel - Panels - Brain Food #1: Influencers and Content Creators - Stats P…" at bounding box center [759, 508] width 1518 height 916
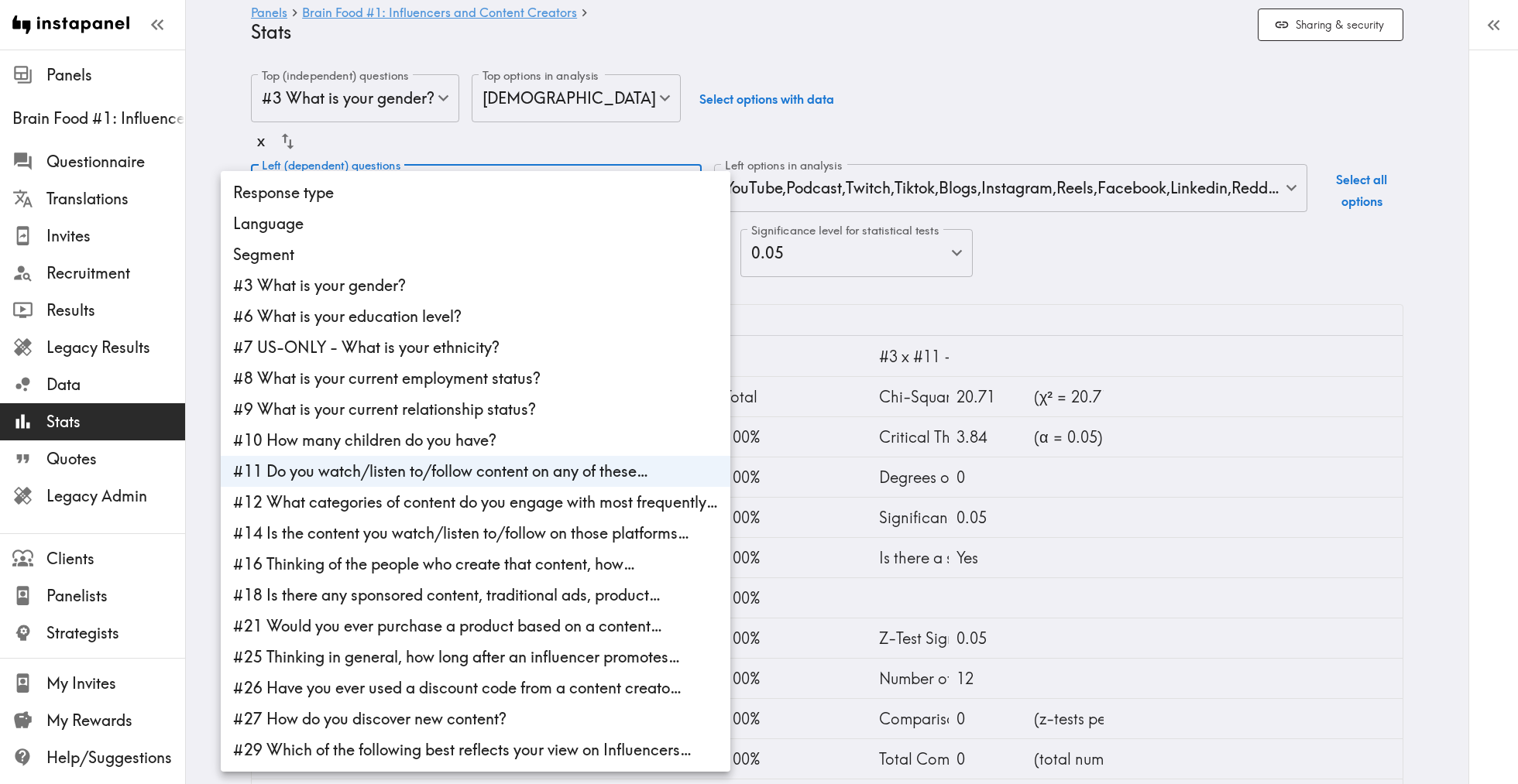
click at [422, 704] on li "#27 How do you discover new content?" at bounding box center [475, 720] width 509 height 31
type input "e4fffb99-e6ed-407d-a2c4-16105b8f9b91,aa2c2782-9c4f-4696-bee6-9bb2ba4a4930"
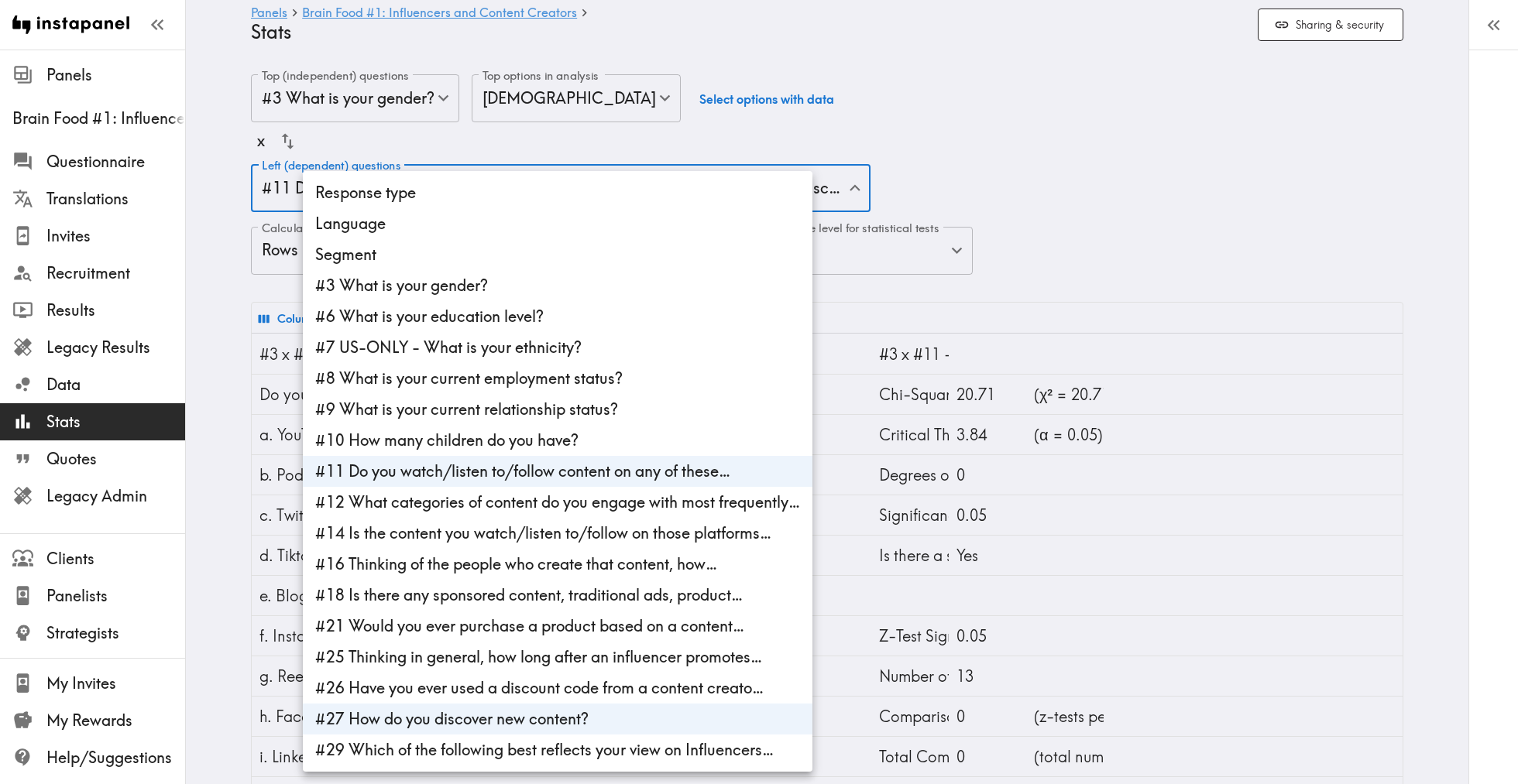
click at [1081, 144] on div at bounding box center [759, 392] width 1518 height 784
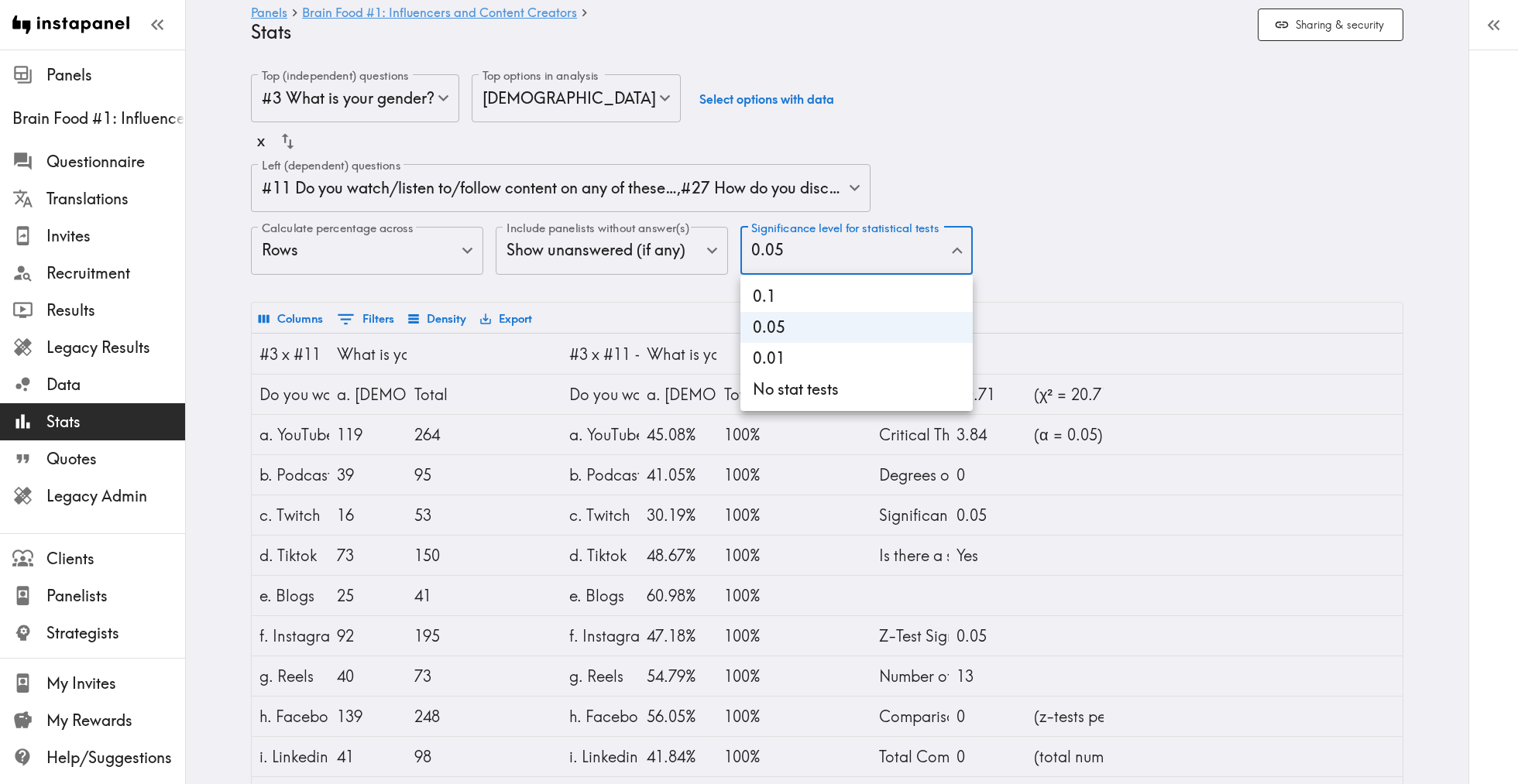
click at [792, 386] on li "No stat tests" at bounding box center [856, 390] width 232 height 31
type input "0"
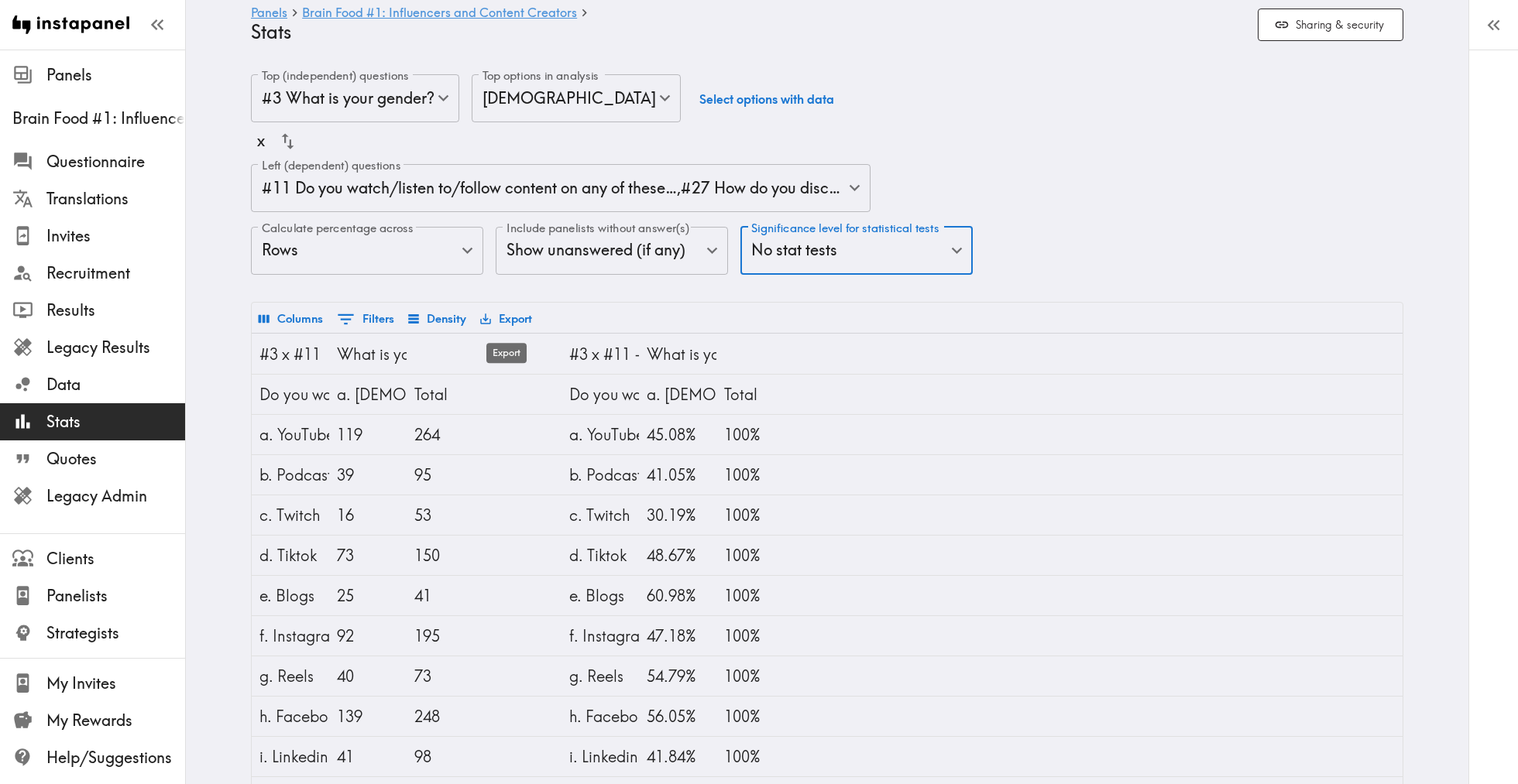
click at [507, 320] on button "Export" at bounding box center [506, 319] width 59 height 26
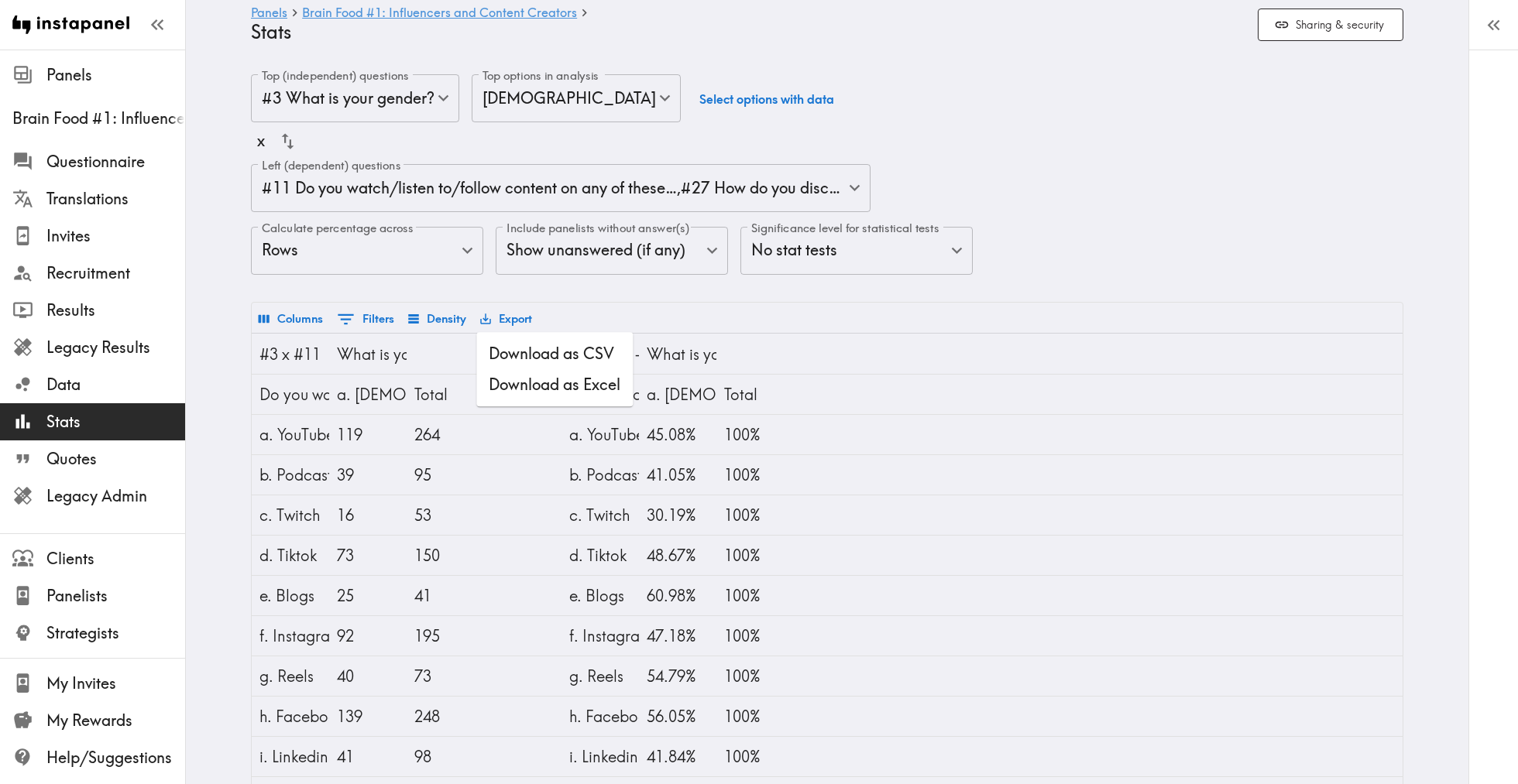
click at [742, 280] on div "Top (independent) questions #3 What is your gender? gender Top (independent) qu…" at bounding box center [827, 188] width 1152 height 228
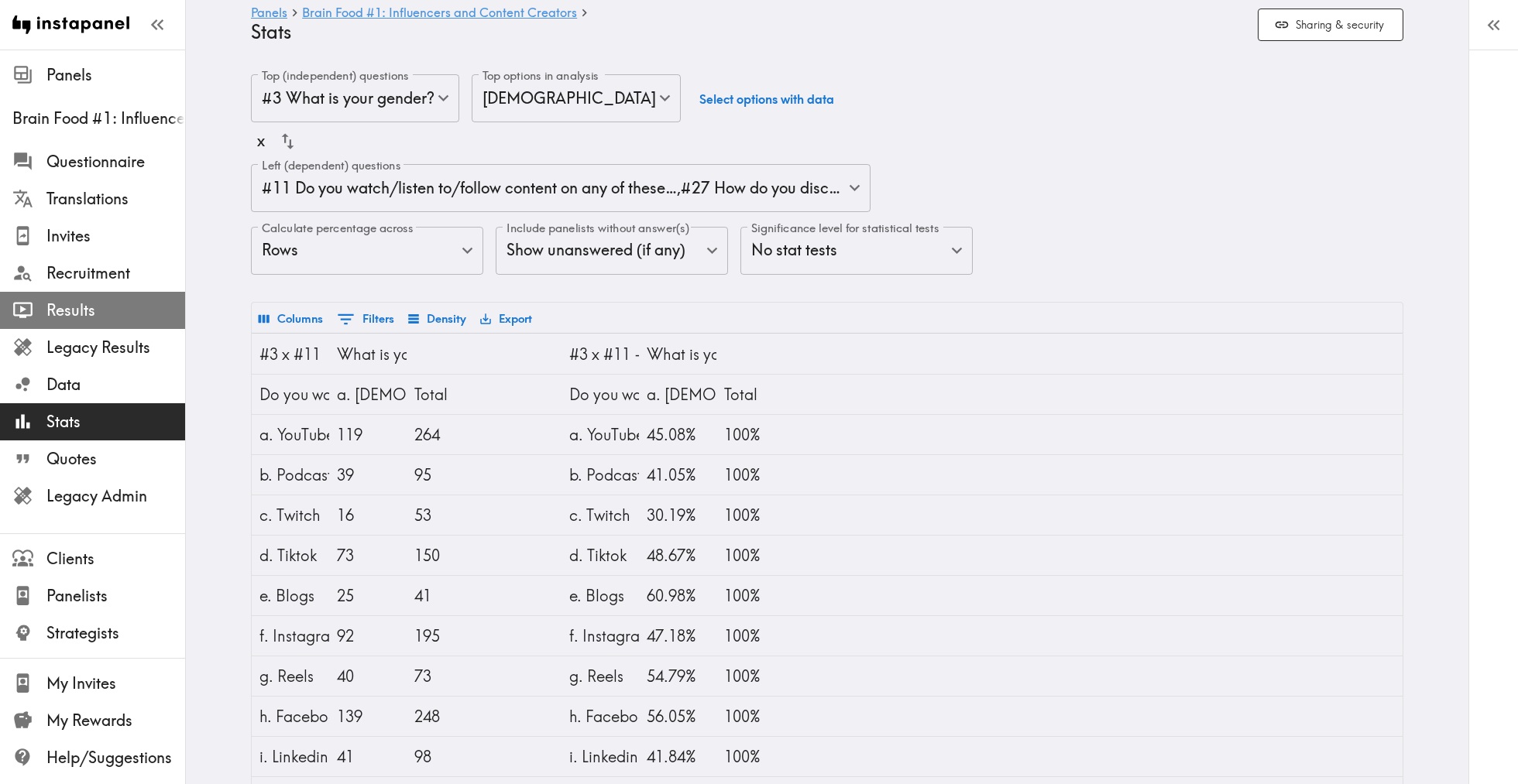
click at [80, 311] on span "Results" at bounding box center [116, 310] width 139 height 21
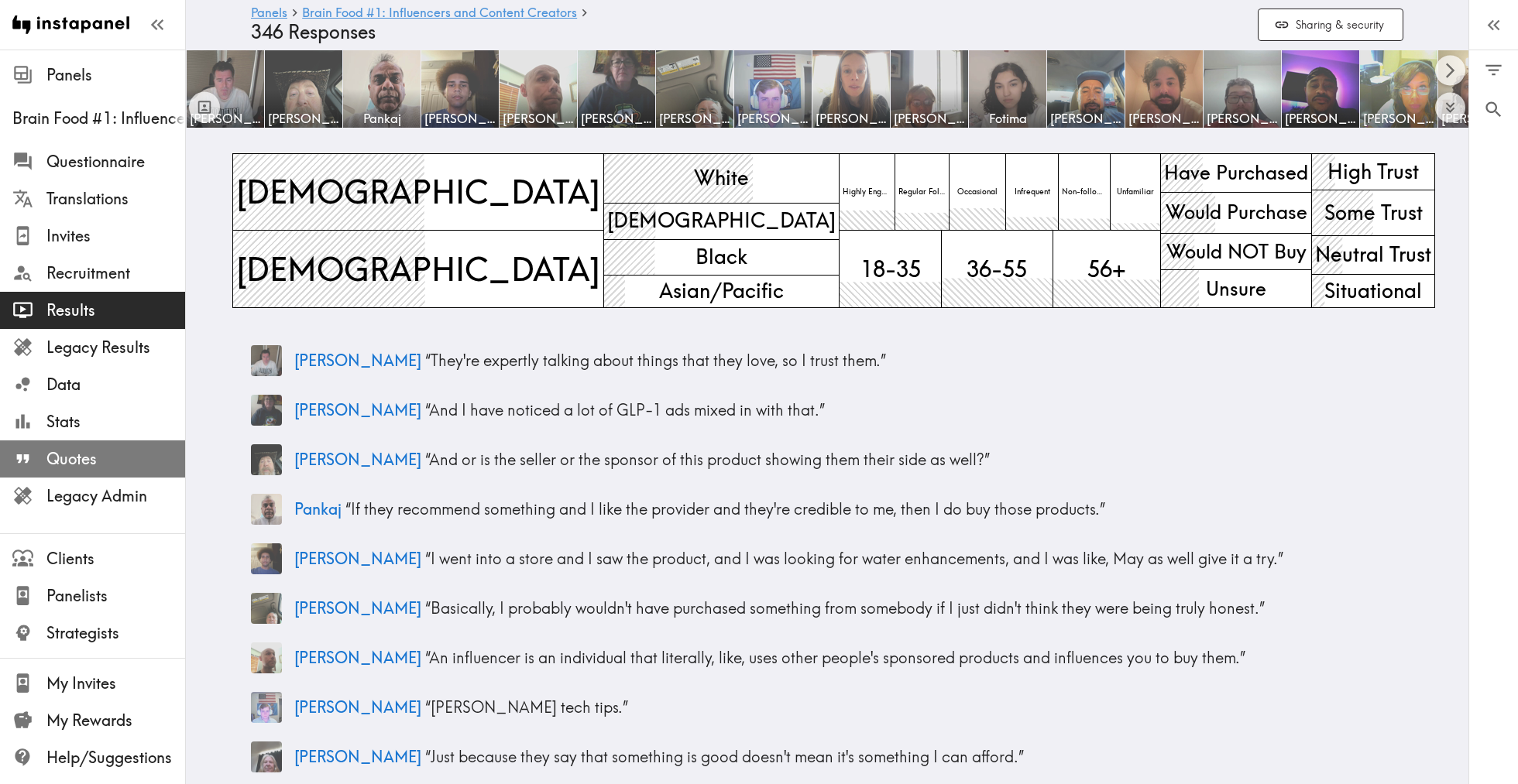
click at [87, 448] on span "Quotes" at bounding box center [116, 459] width 139 height 21
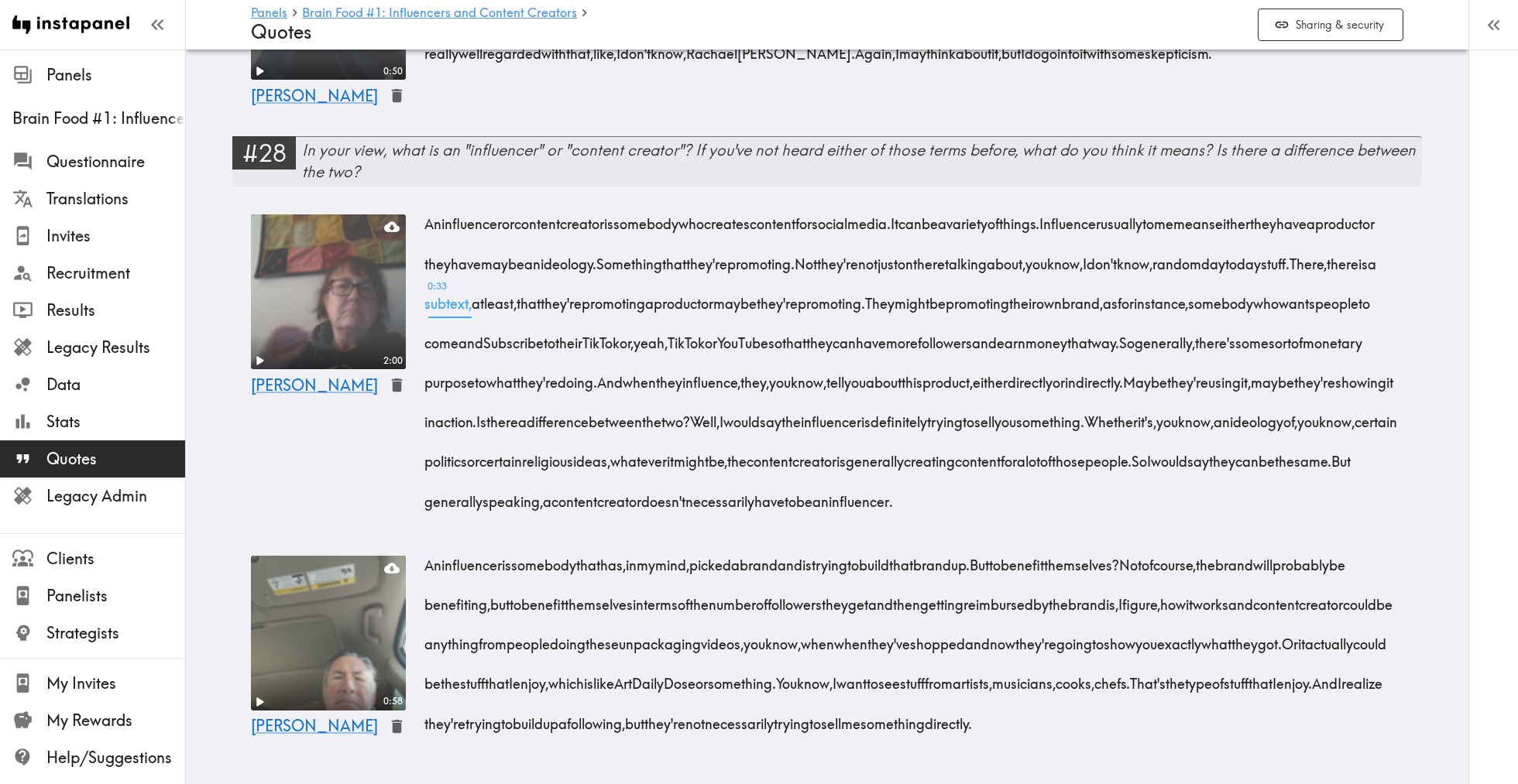
scroll to position [1783, 0]
click at [79, 311] on span "Results" at bounding box center [116, 310] width 139 height 21
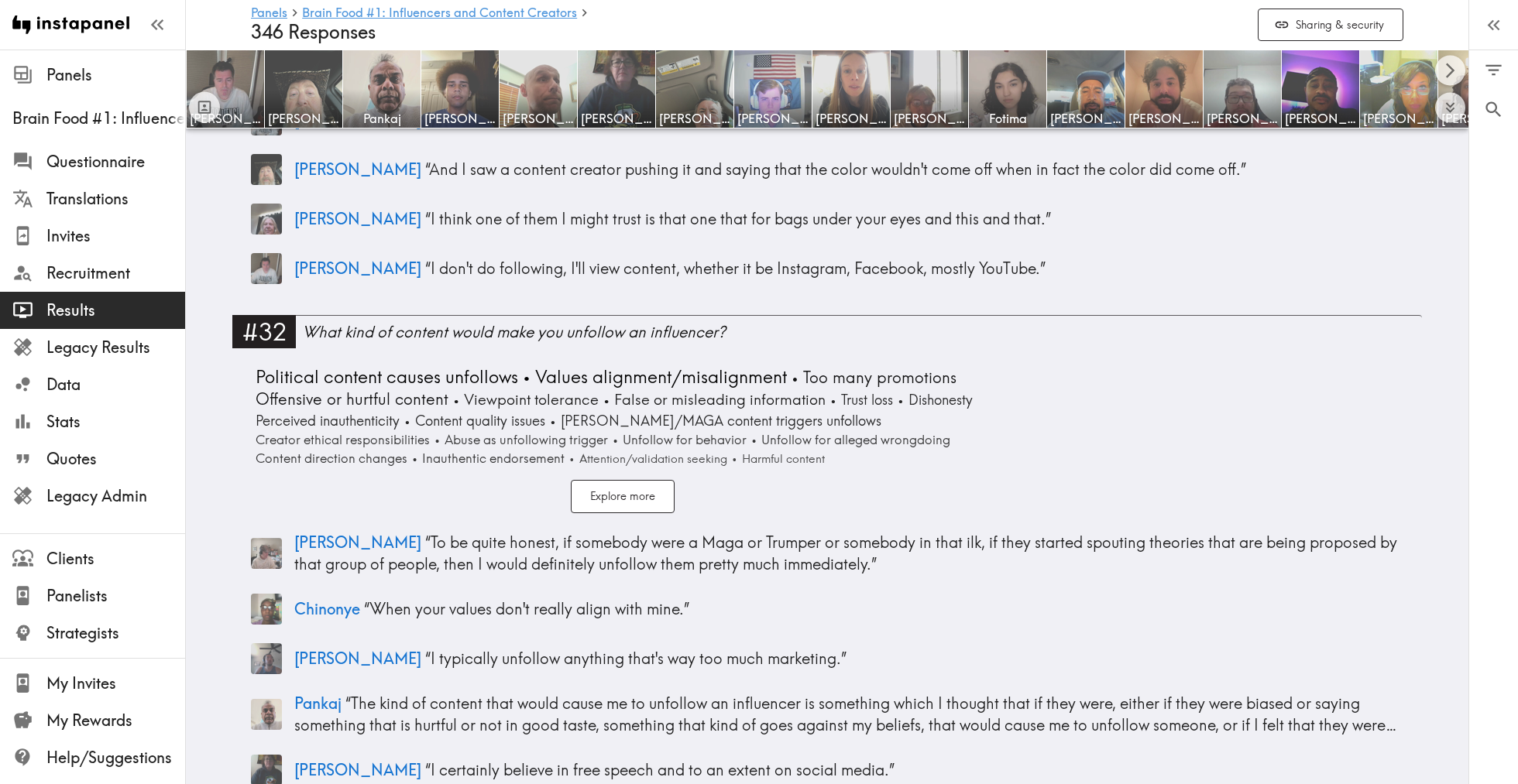
scroll to position [11309, 0]
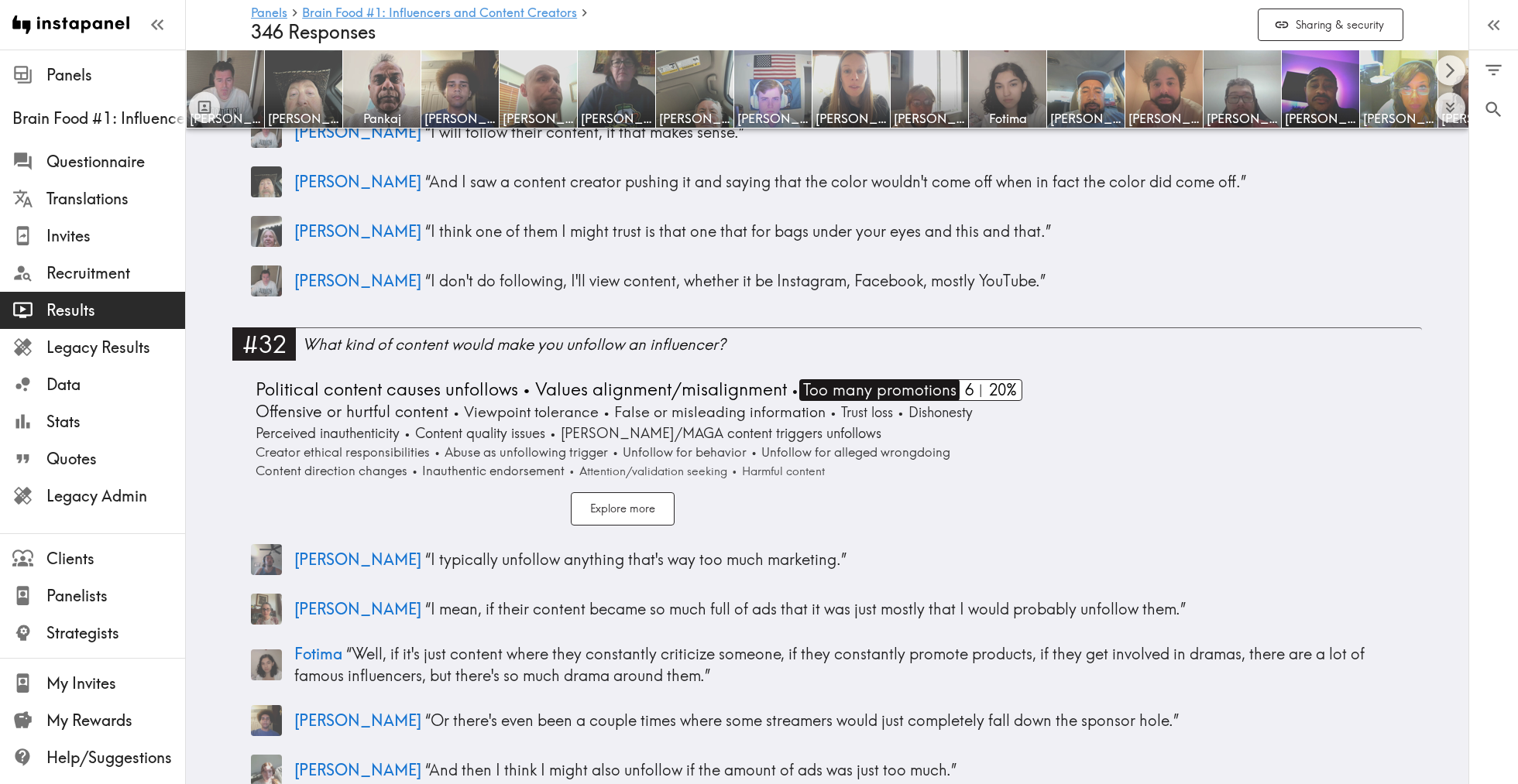
click at [830, 380] on span "Too many promotions" at bounding box center [877, 390] width 157 height 22
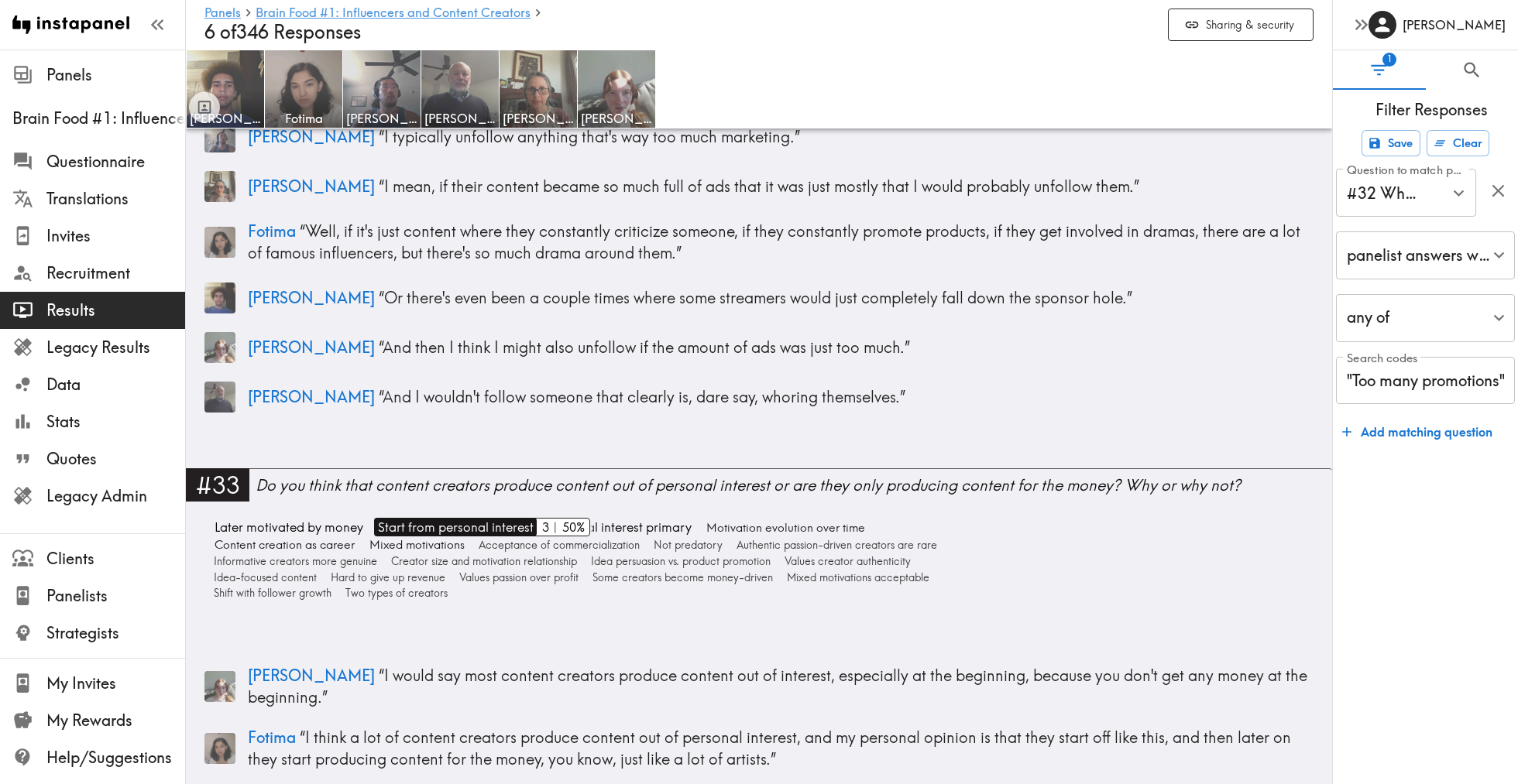
scroll to position [9275, 0]
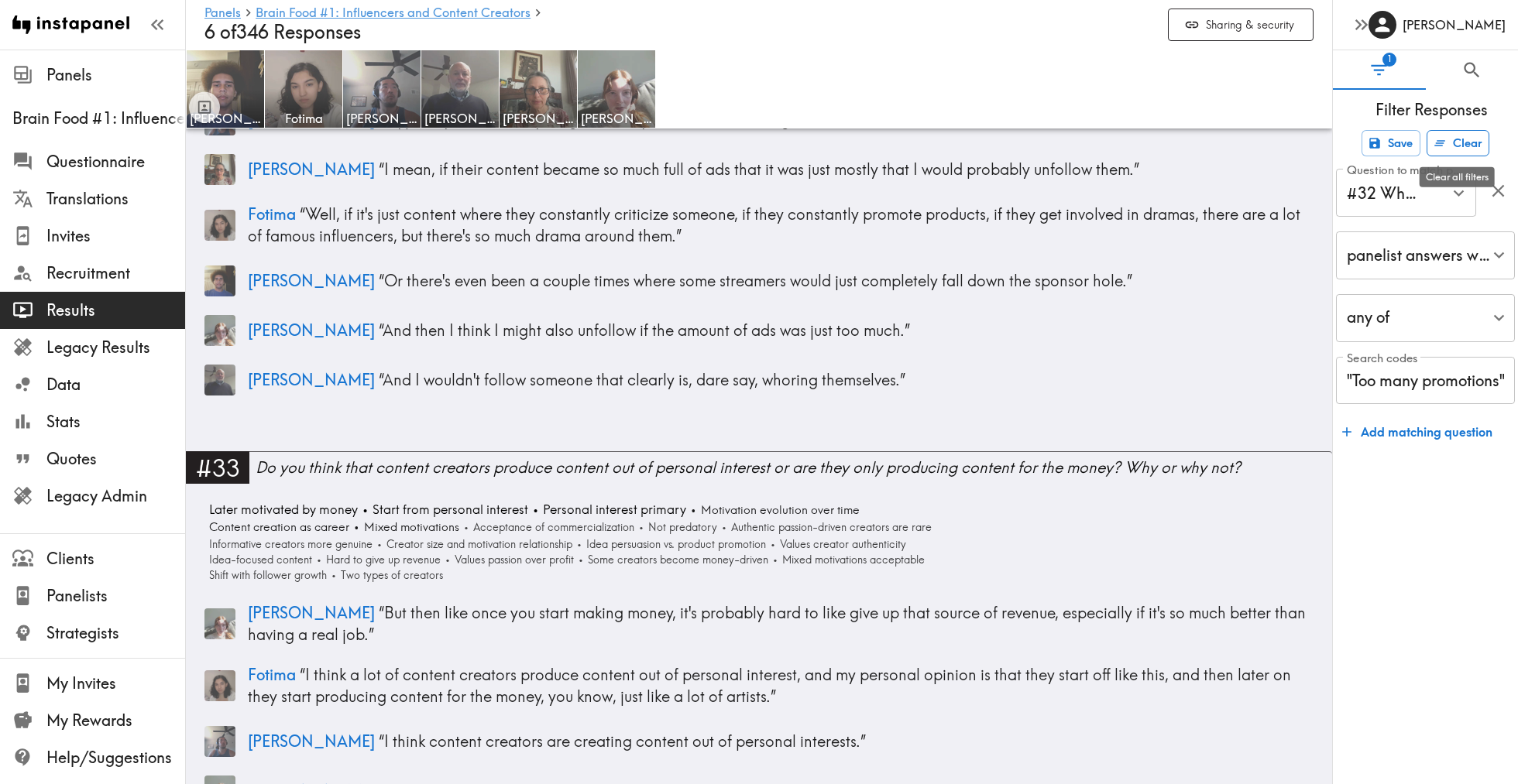
click at [1461, 139] on button "Clear" at bounding box center [1458, 144] width 63 height 26
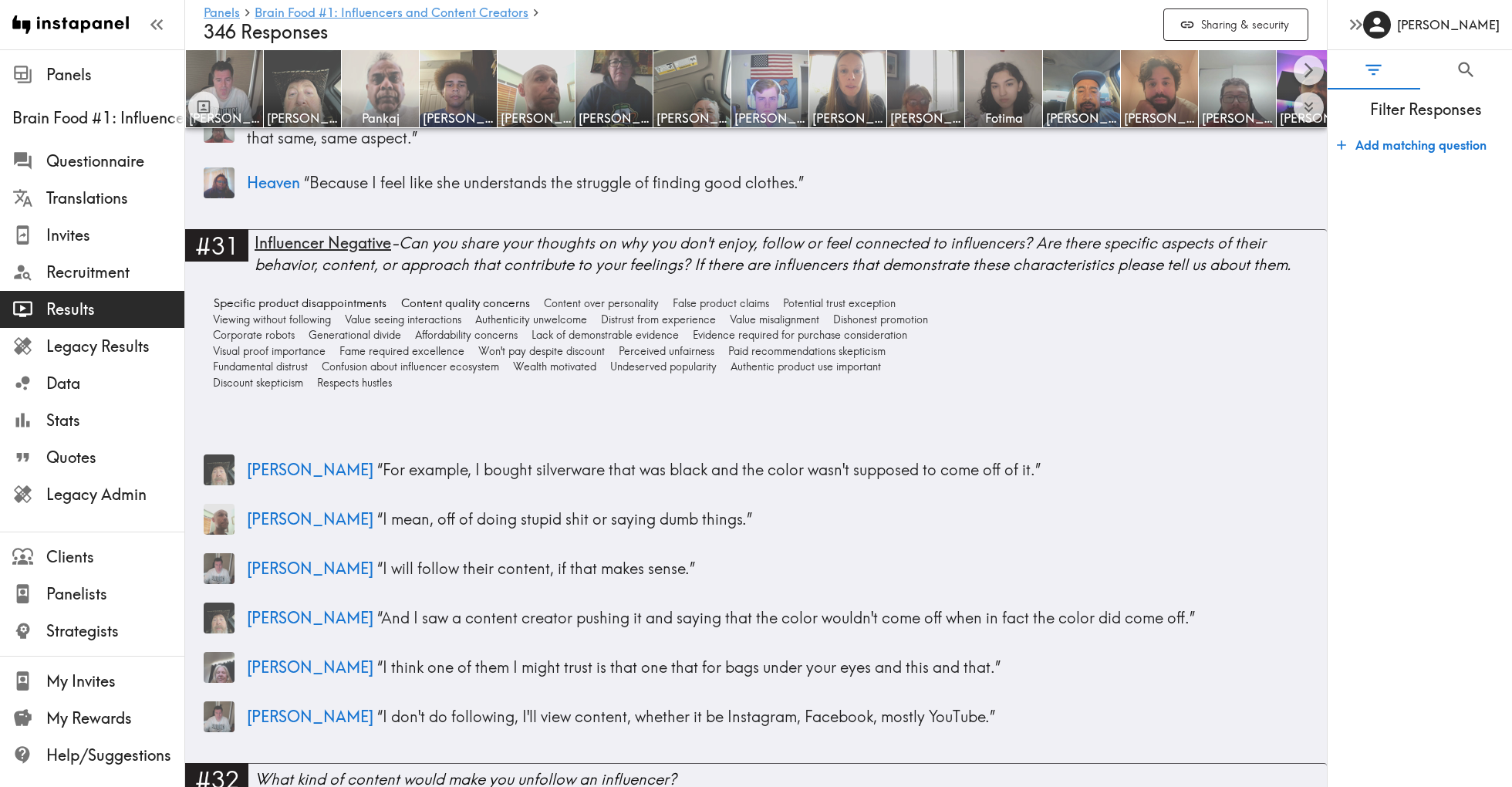
scroll to position [10848, 0]
